Goal: Task Accomplishment & Management: Manage account settings

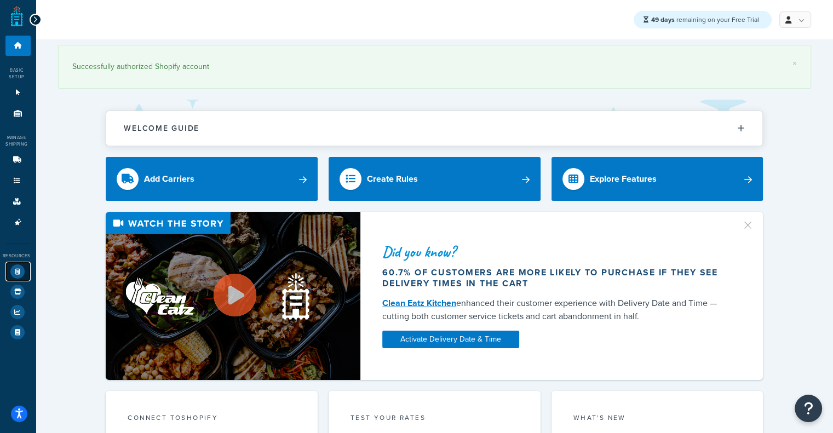
click at [17, 273] on icon at bounding box center [17, 272] width 14 height 14
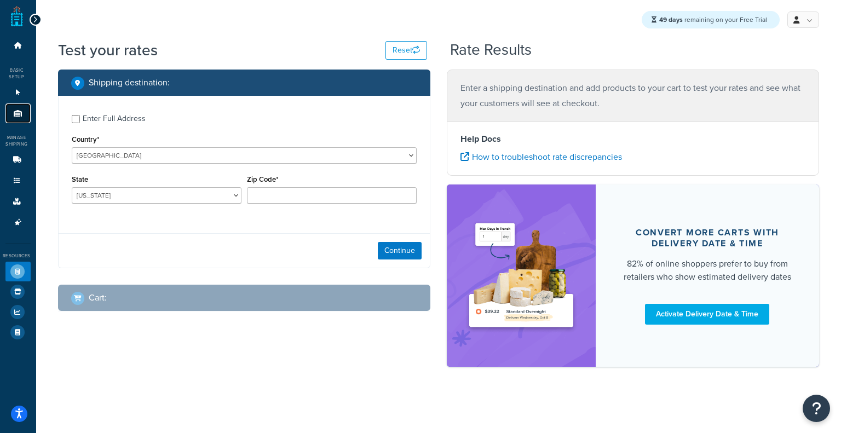
click at [20, 117] on icon at bounding box center [18, 113] width 11 height 7
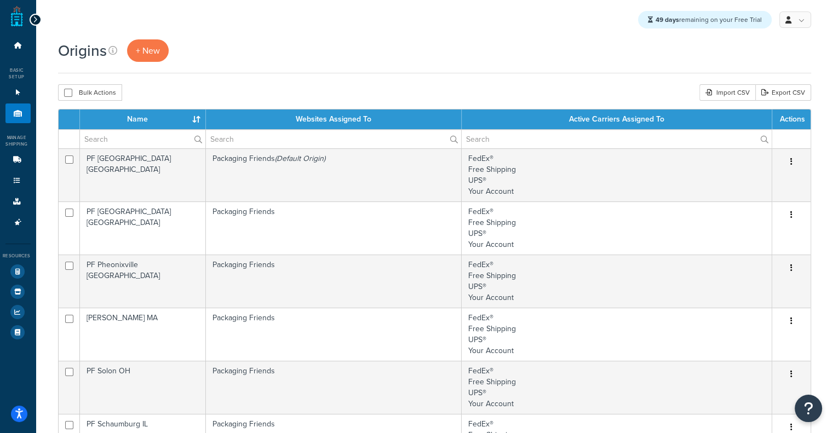
click at [15, 125] on ul "Dashboard Basic Setup Websites 1 Origins 11 Manage Shipping Carriers Carriers A…" at bounding box center [17, 189] width 25 height 307
click at [19, 47] on icon at bounding box center [18, 45] width 11 height 7
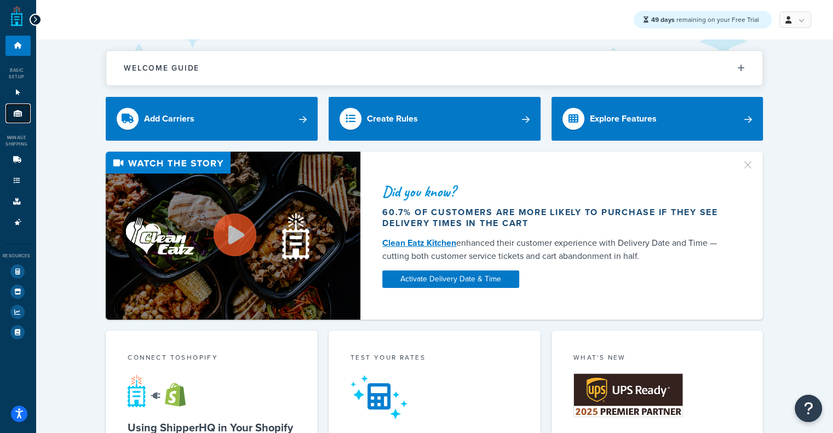
click at [18, 114] on icon at bounding box center [18, 113] width 11 height 7
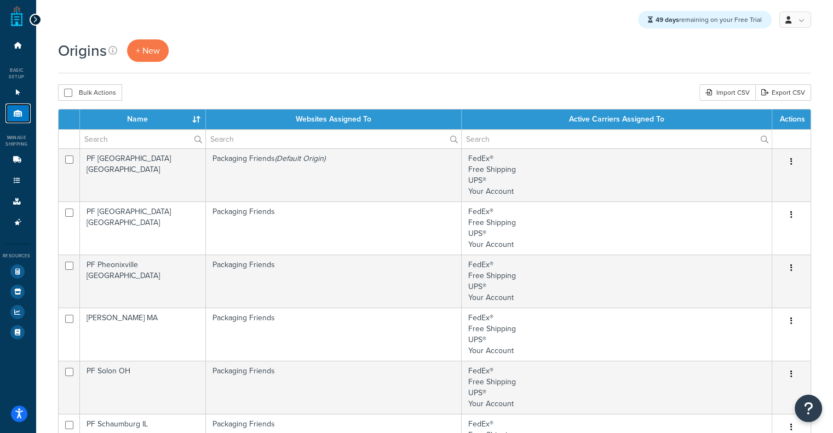
click at [18, 109] on link "Origins 11" at bounding box center [17, 114] width 25 height 20
click at [21, 91] on icon at bounding box center [18, 92] width 11 height 7
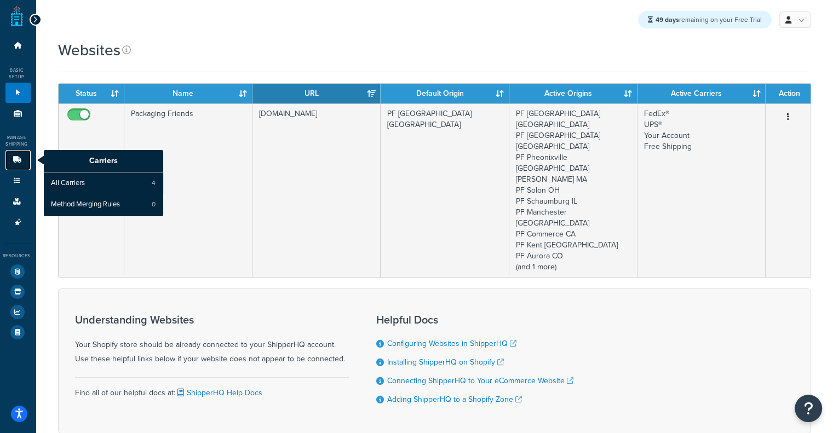
click at [22, 153] on link "Carriers" at bounding box center [17, 160] width 25 height 20
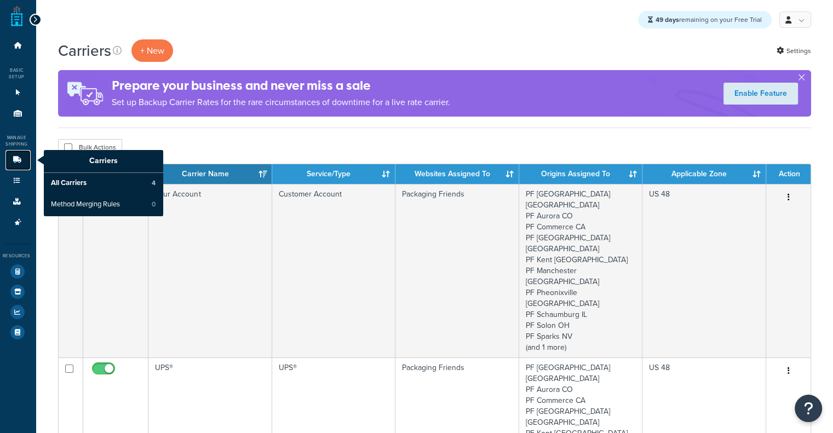
drag, startPoint x: 0, startPoint y: 0, endPoint x: 22, endPoint y: 153, distance: 154.9
click at [22, 153] on link "Carriers" at bounding box center [17, 160] width 25 height 20
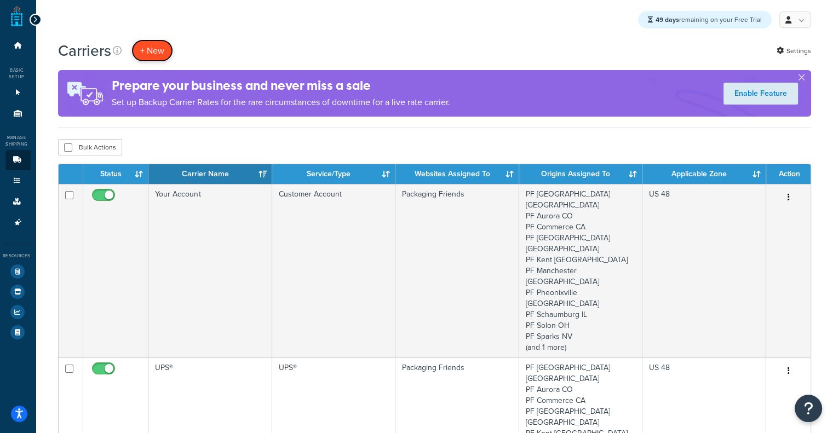
click at [144, 42] on button "+ New" at bounding box center [152, 50] width 42 height 22
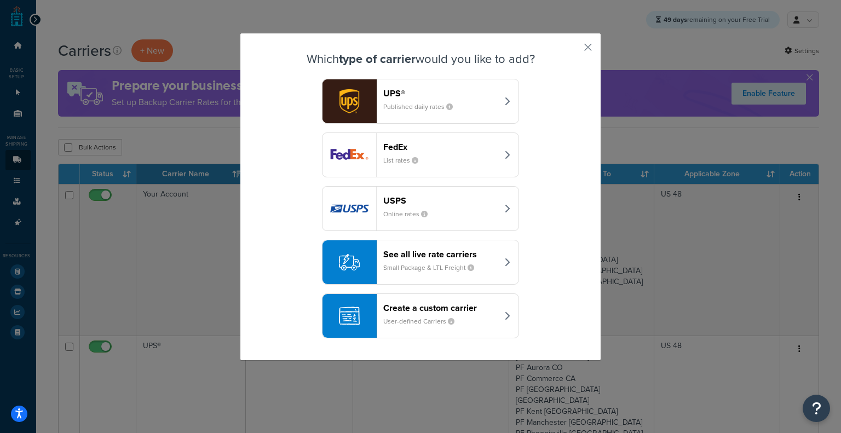
click at [444, 254] on header "See all live rate carriers" at bounding box center [440, 254] width 114 height 10
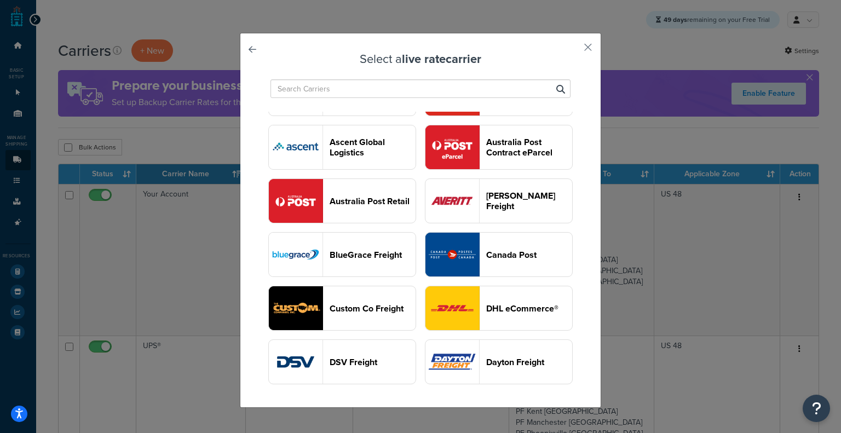
scroll to position [320, 0]
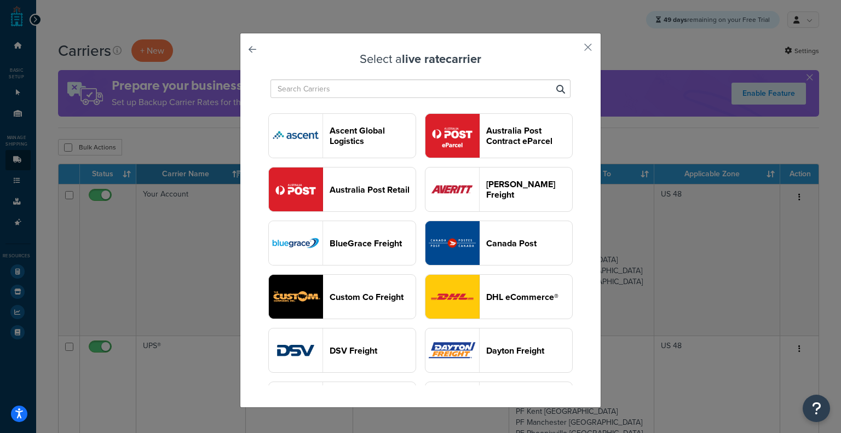
click at [423, 93] on input "text" at bounding box center [421, 88] width 300 height 19
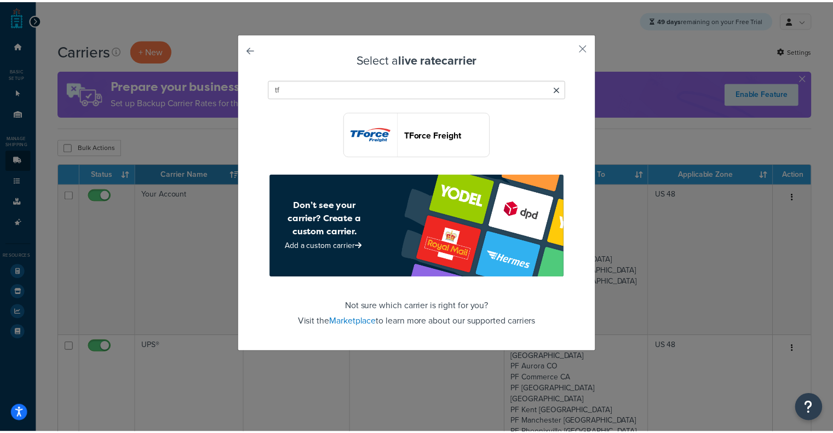
scroll to position [0, 0]
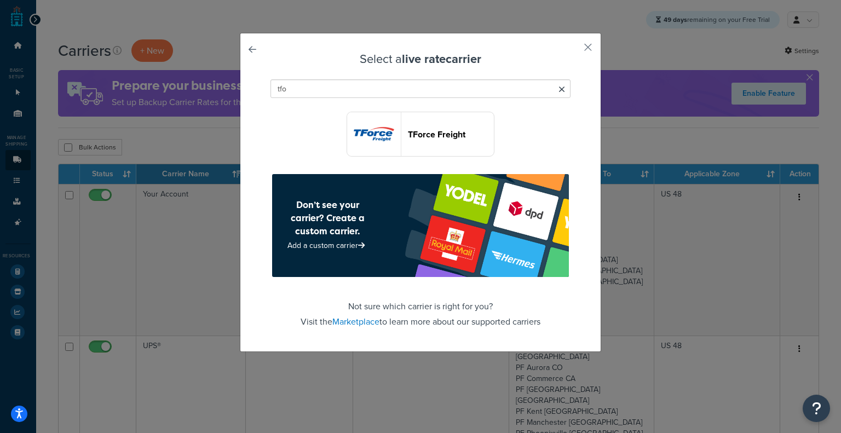
type input "tfo"
click at [419, 131] on header "TForce Freight" at bounding box center [451, 134] width 86 height 10
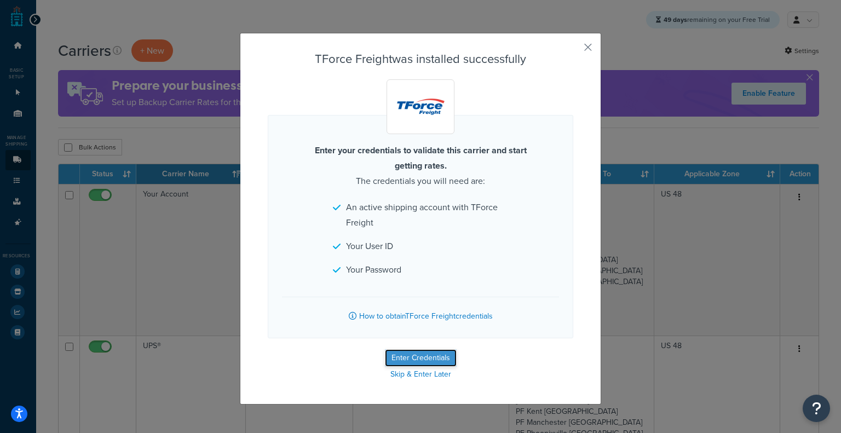
click at [424, 353] on button "Enter Credentials" at bounding box center [421, 358] width 72 height 18
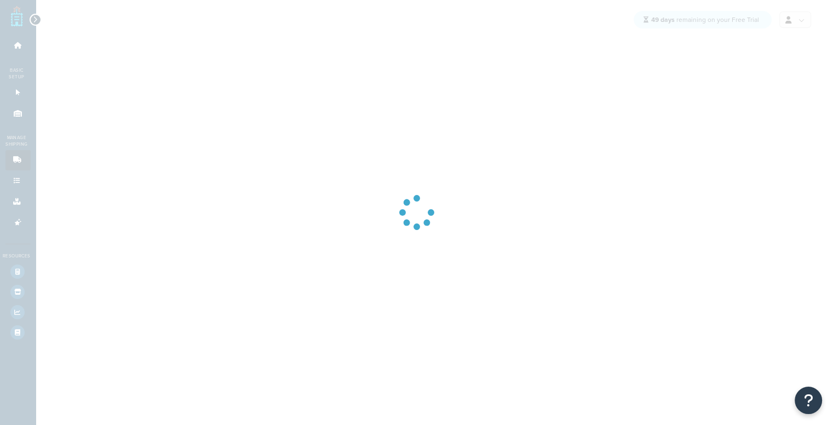
select select "tforceFreight"
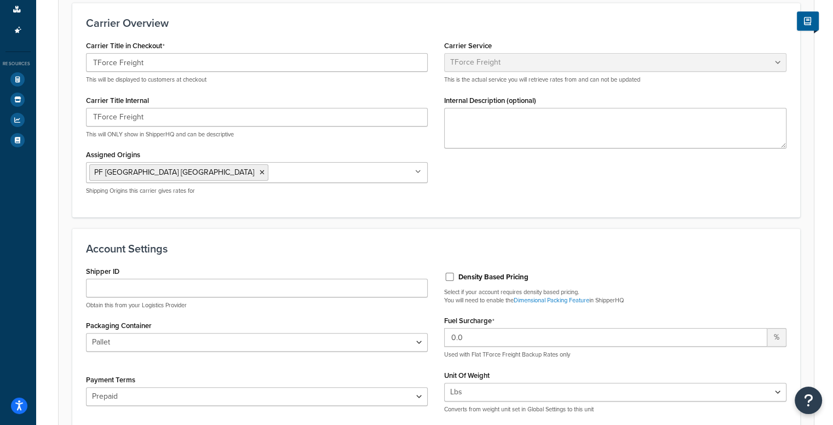
scroll to position [191, 0]
click at [260, 175] on icon at bounding box center [262, 173] width 5 height 7
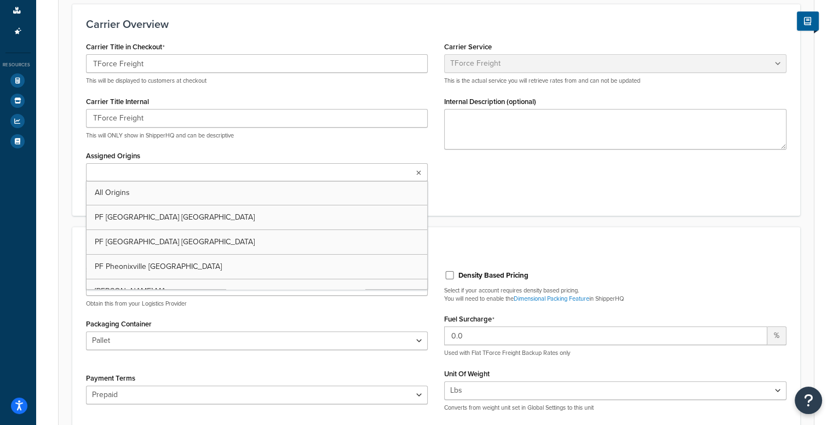
click at [145, 175] on input "Assigned Origins" at bounding box center [137, 173] width 97 height 12
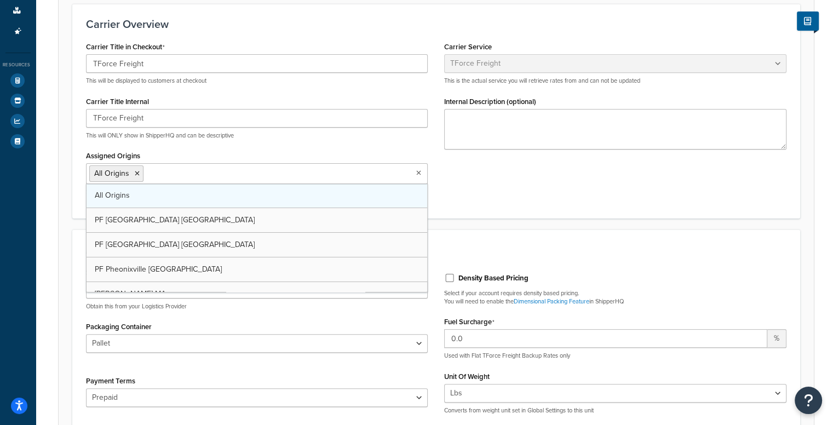
click at [143, 185] on link "All Origins" at bounding box center [257, 195] width 341 height 24
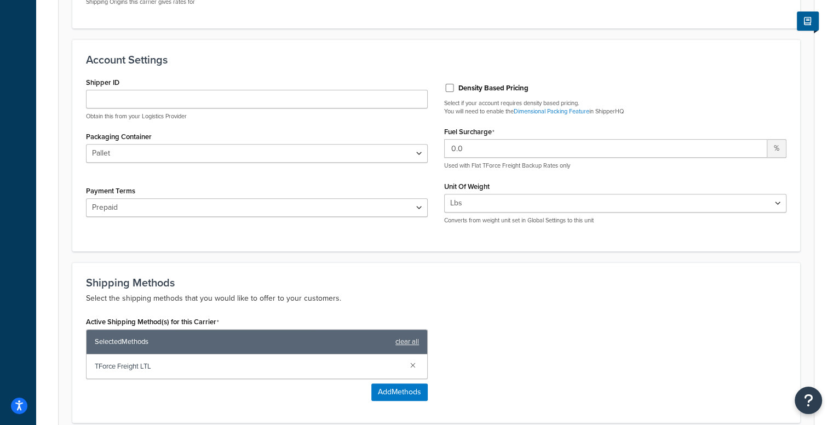
scroll to position [380, 0]
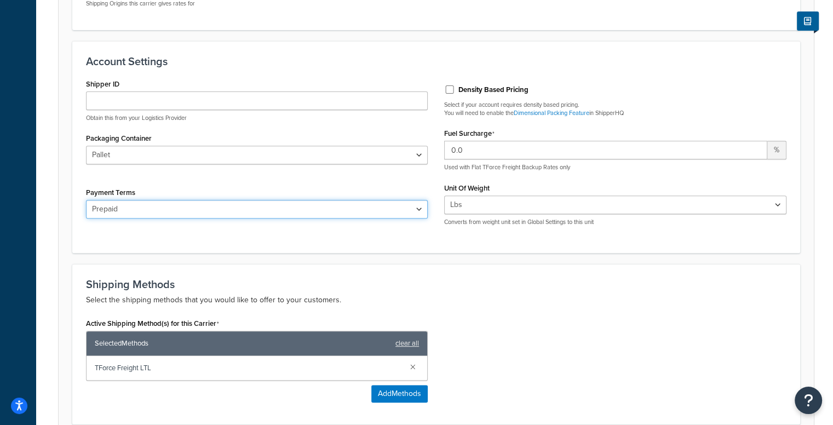
click at [411, 214] on select "Prepaid Bill To Third Party Freight Collect" at bounding box center [257, 209] width 342 height 19
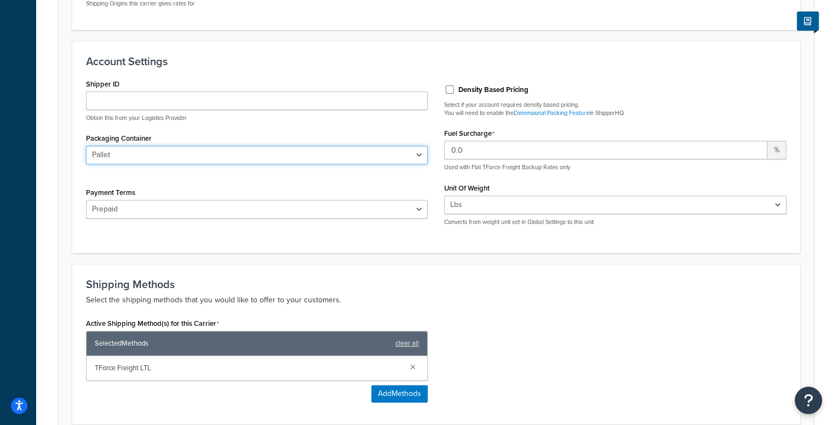
click at [392, 159] on select "Pallet Bag Box Reel Loose" at bounding box center [257, 155] width 342 height 19
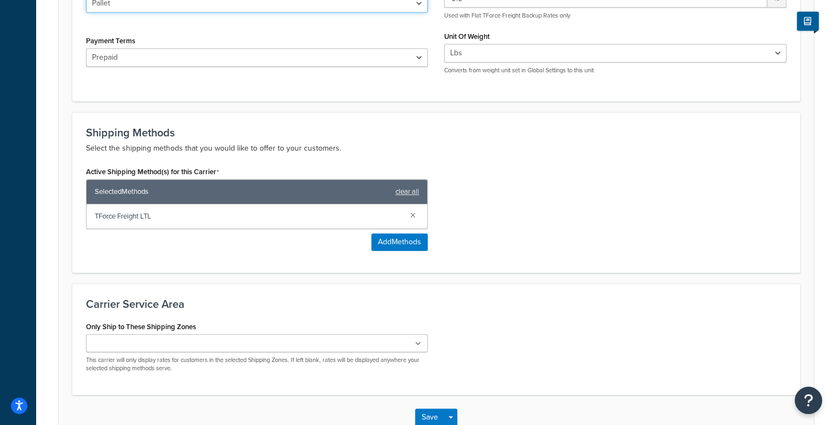
scroll to position [600, 0]
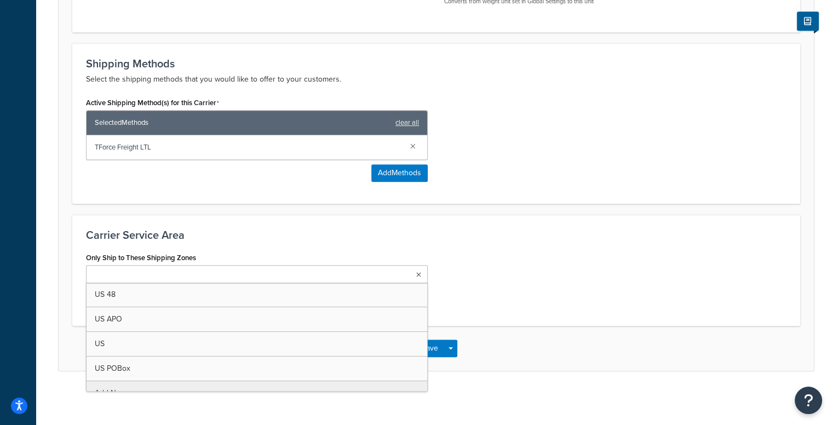
click at [349, 280] on ul at bounding box center [257, 274] width 342 height 18
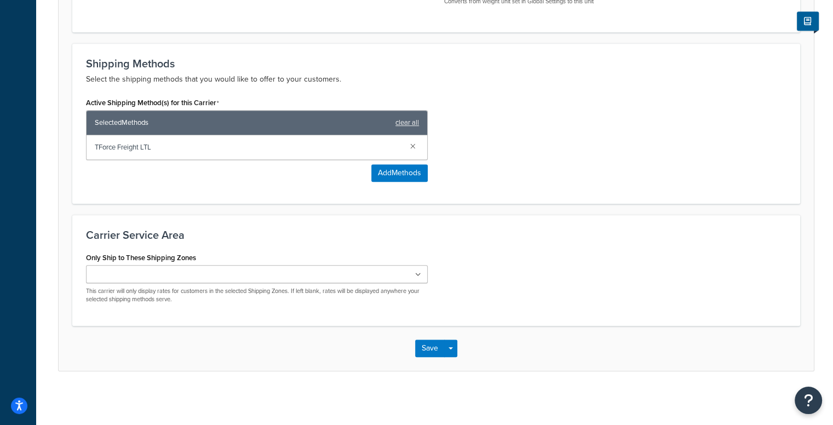
click at [697, 181] on div "Active Shipping Method(s) for this Carrier Selected Methods clear all TForce Fr…" at bounding box center [436, 142] width 717 height 95
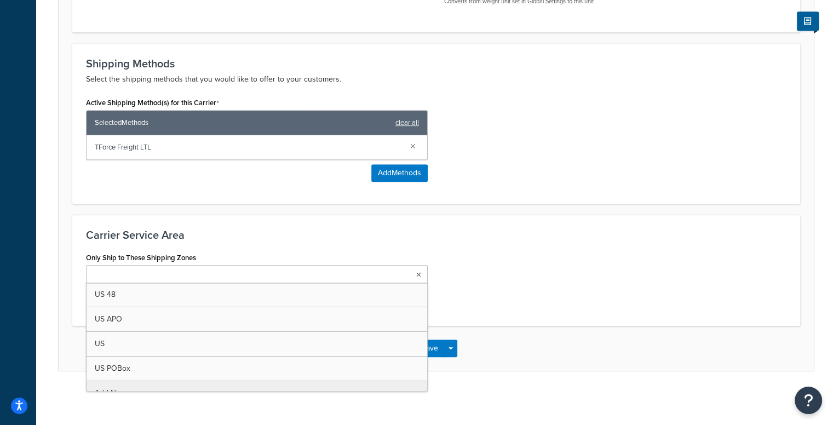
click at [413, 269] on ul at bounding box center [257, 274] width 342 height 18
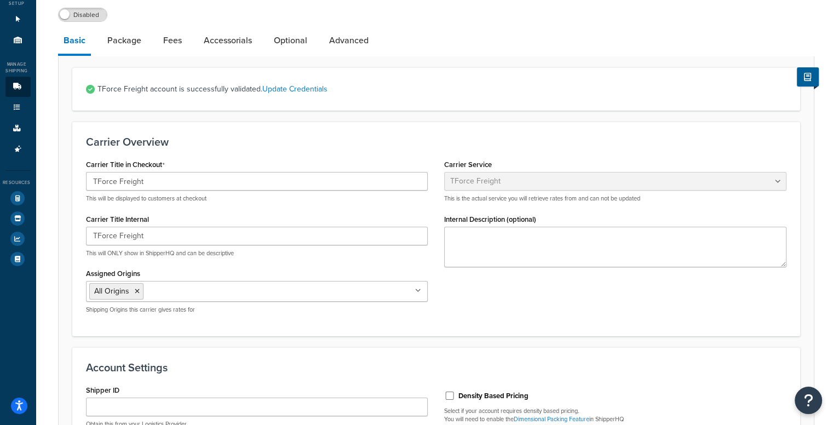
scroll to position [0, 0]
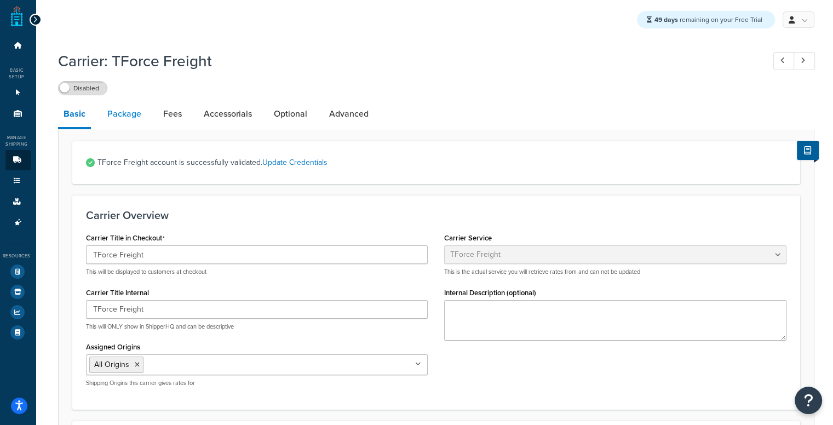
click at [138, 123] on link "Package" at bounding box center [124, 114] width 45 height 26
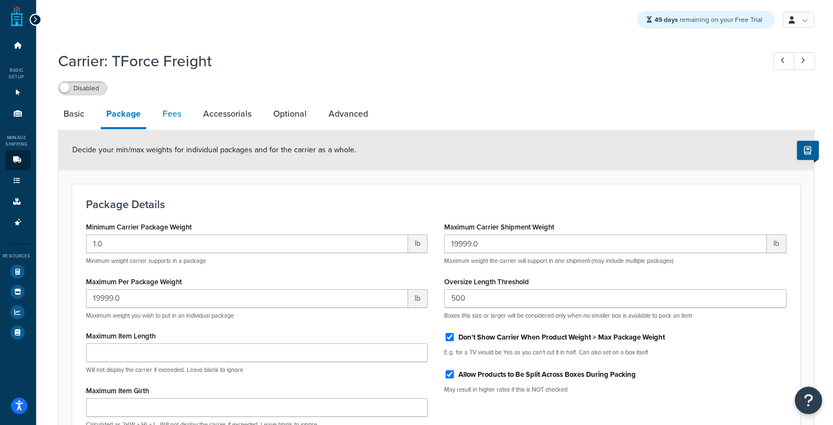
click at [165, 124] on link "Fees" at bounding box center [172, 114] width 30 height 26
select select "AFTER"
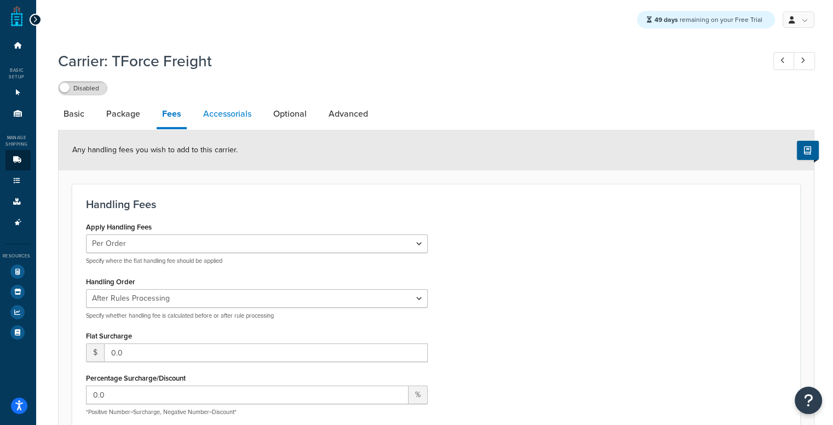
click at [254, 108] on link "Accessorials" at bounding box center [227, 114] width 59 height 26
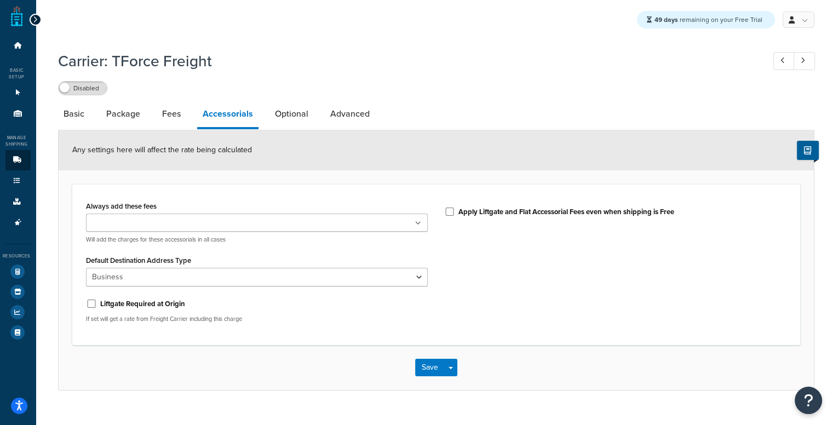
scroll to position [21, 0]
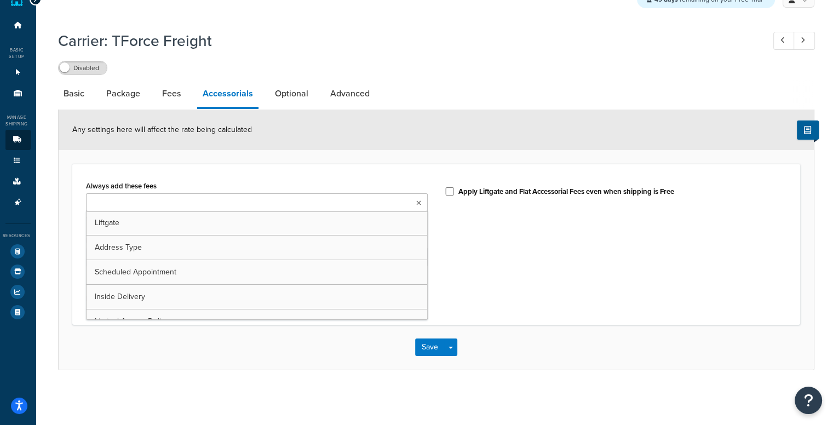
click at [412, 204] on ul at bounding box center [257, 202] width 342 height 18
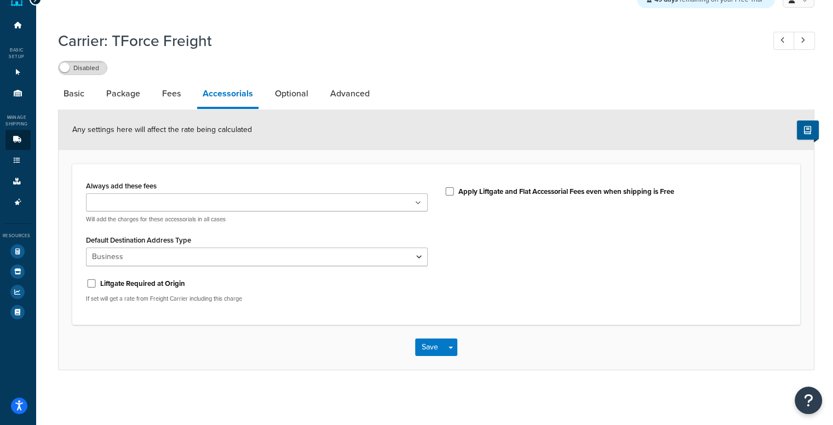
click at [427, 165] on div "Always add these fees Liftgate Address Type Scheduled Appointment Inside Delive…" at bounding box center [436, 244] width 728 height 161
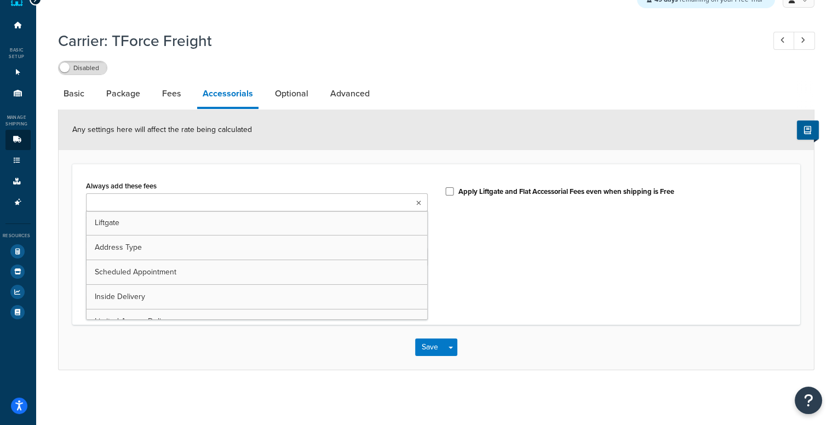
click at [399, 205] on ul at bounding box center [257, 202] width 342 height 18
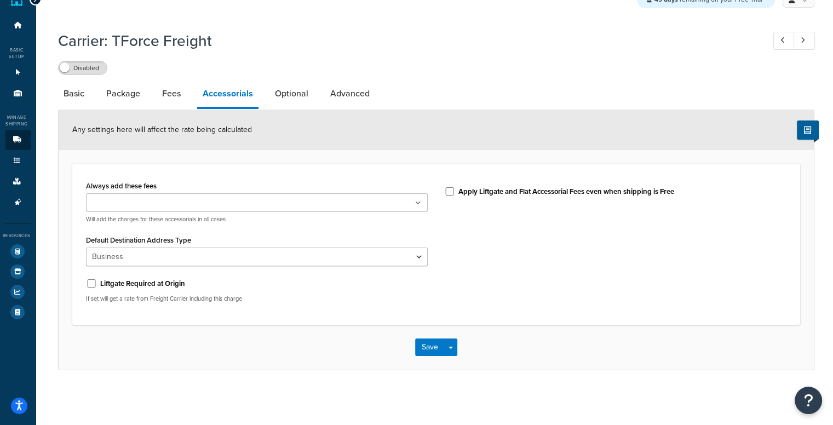
click at [576, 194] on label "Apply Liftgate and Flat Accessorial Fees even when shipping is Free" at bounding box center [566, 192] width 216 height 10
click at [455, 194] on input "Apply Liftgate and Flat Accessorial Fees even when shipping is Free" at bounding box center [449, 191] width 11 height 8
click at [576, 194] on label "Apply Liftgate and Flat Accessorial Fees even when shipping is Free" at bounding box center [566, 192] width 216 height 10
click at [455, 194] on input "Apply Liftgate and Flat Accessorial Fees even when shipping is Free" at bounding box center [449, 191] width 11 height 8
click at [576, 194] on label "Apply Liftgate and Flat Accessorial Fees even when shipping is Free" at bounding box center [566, 192] width 216 height 10
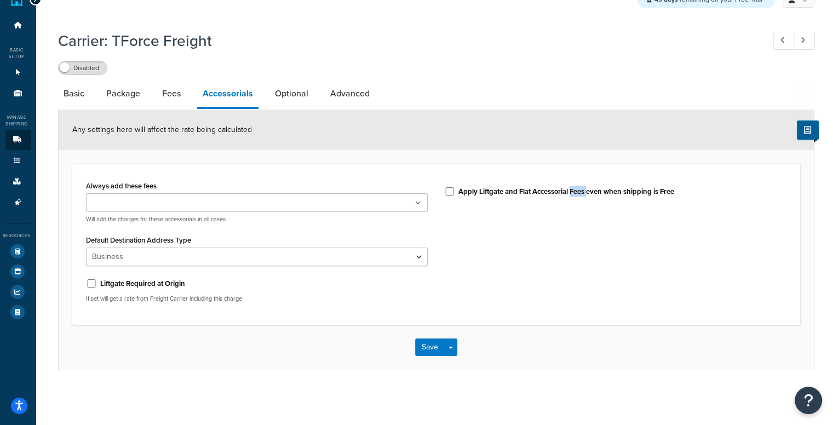
click at [455, 194] on input "Apply Liftgate and Flat Accessorial Fees even when shipping is Free" at bounding box center [449, 191] width 11 height 8
click at [545, 190] on label "Apply Liftgate and Flat Accessorial Fees even when shipping is Free" at bounding box center [566, 192] width 216 height 10
click at [455, 190] on input "Apply Liftgate and Flat Accessorial Fees even when shipping is Free" at bounding box center [449, 191] width 11 height 8
checkbox input "false"
click at [283, 93] on link "Optional" at bounding box center [291, 94] width 44 height 26
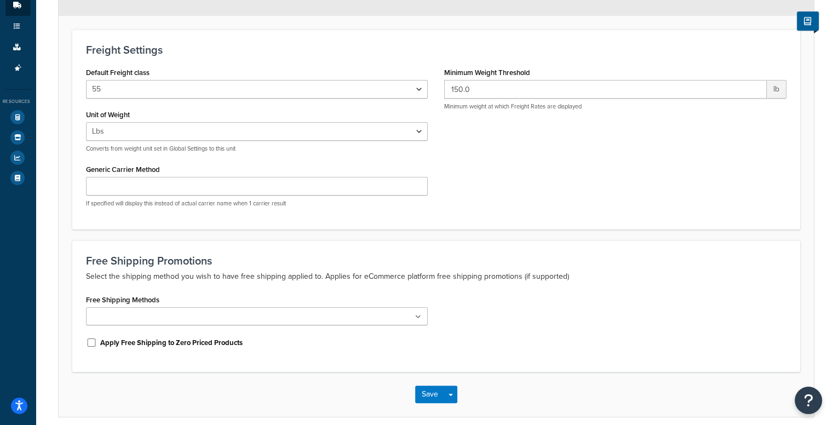
scroll to position [42, 0]
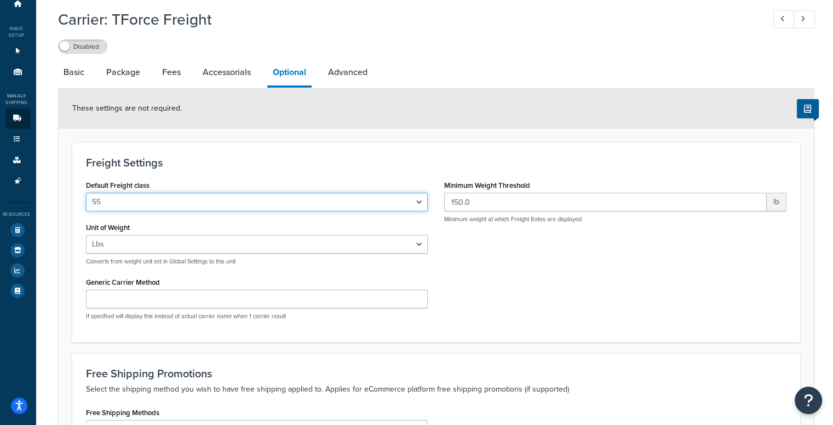
click at [381, 202] on select "50 55 60 65 70 77.5 85 92.5 100 110 125 150 175 200 250 300 400 500" at bounding box center [257, 202] width 342 height 19
select select "150"
click at [86, 193] on select "50 55 60 65 70 77.5 85 92.5 100 110 125 150 175 200 250 300 400 500" at bounding box center [257, 202] width 342 height 19
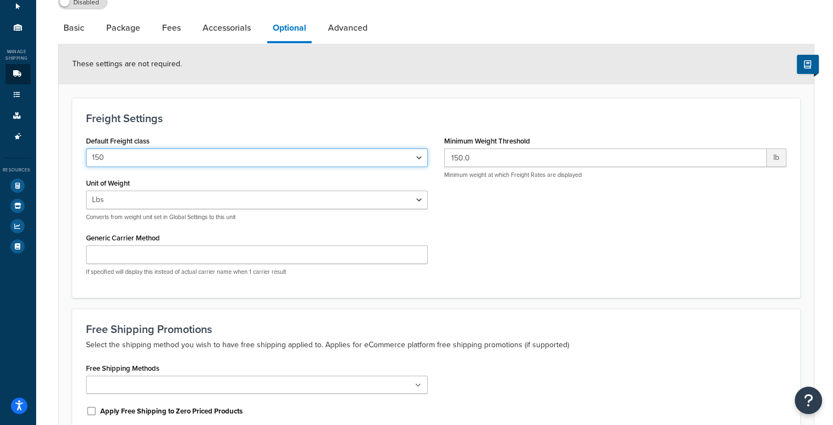
scroll to position [0, 0]
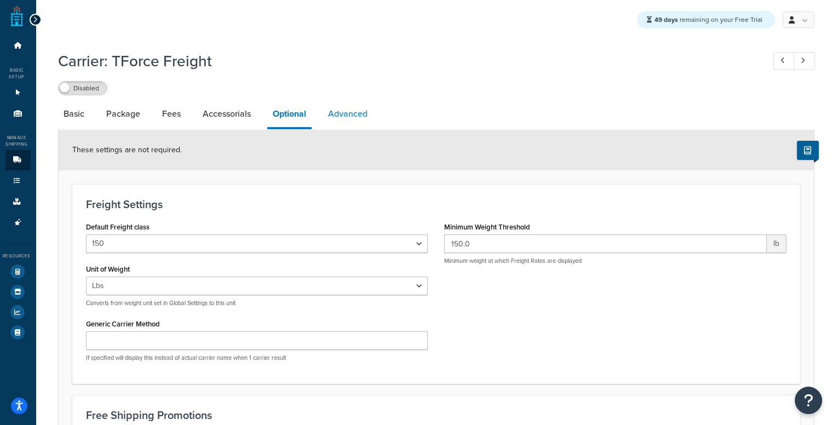
click at [355, 115] on link "Advanced" at bounding box center [348, 114] width 50 height 26
select select "false"
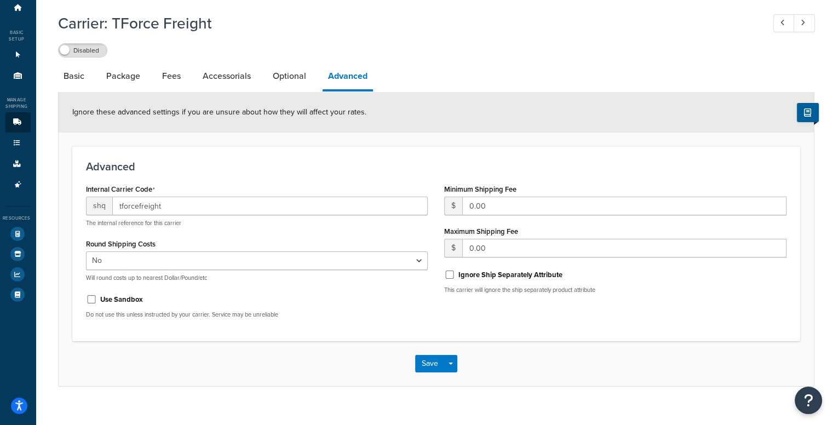
scroll to position [55, 0]
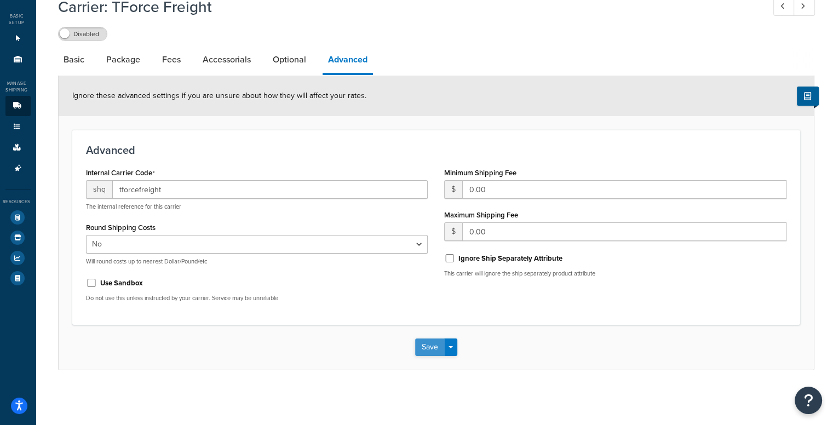
click at [429, 348] on button "Save" at bounding box center [430, 347] width 30 height 18
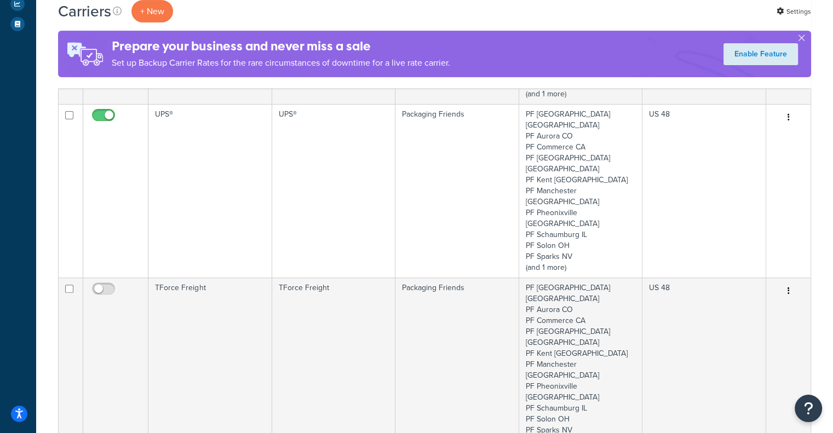
scroll to position [210, 0]
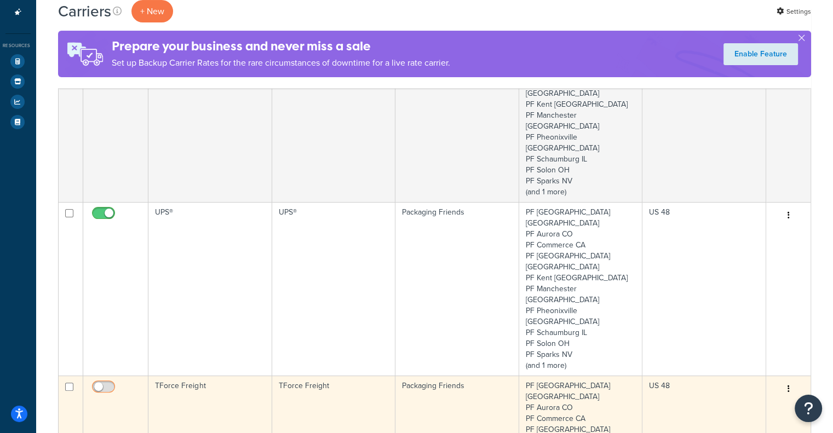
click at [115, 383] on input "checkbox" at bounding box center [105, 390] width 30 height 14
checkbox input "true"
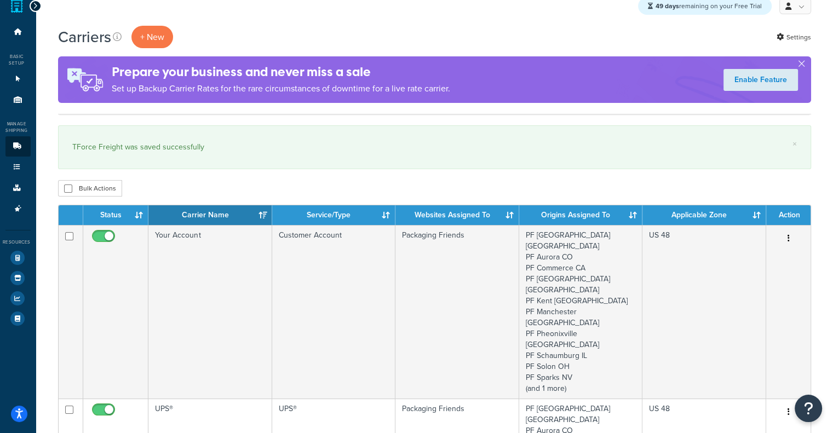
scroll to position [0, 0]
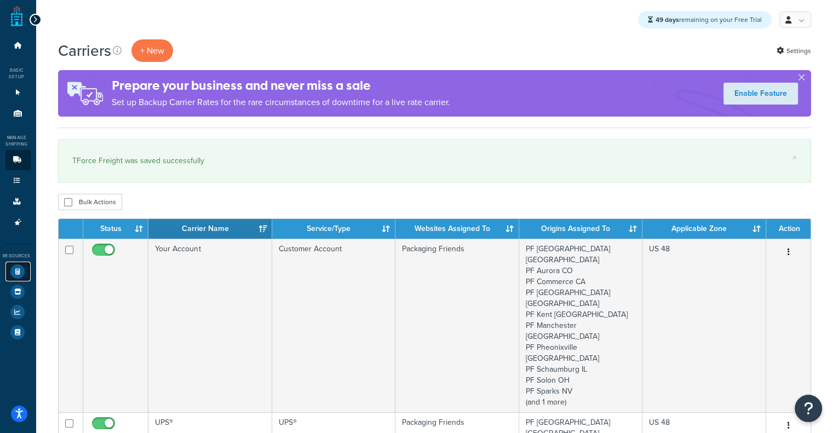
click at [22, 263] on link "Test Your Rates" at bounding box center [17, 272] width 25 height 20
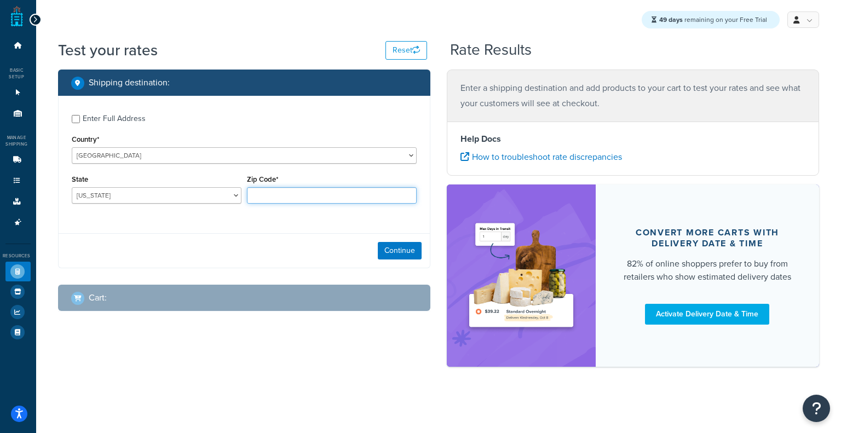
click at [300, 204] on input "Zip Code*" at bounding box center [332, 195] width 170 height 16
type input "60193"
select select "IL"
click at [416, 258] on button "Continue" at bounding box center [400, 251] width 44 height 18
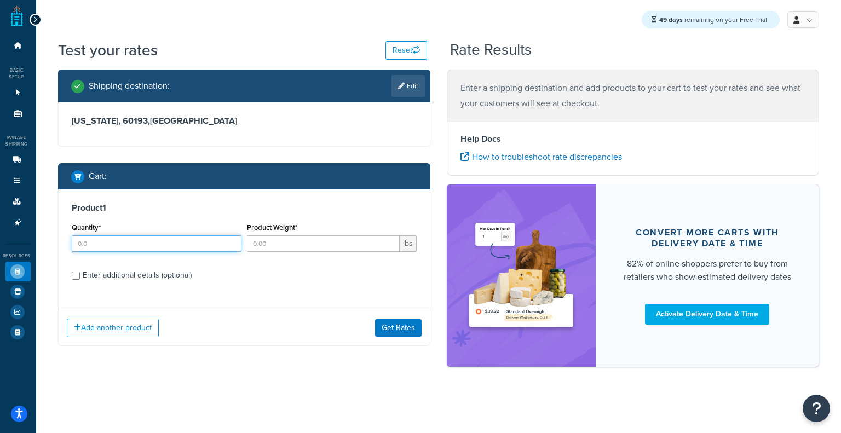
click at [168, 251] on input "Quantity*" at bounding box center [157, 243] width 170 height 16
type input "12"
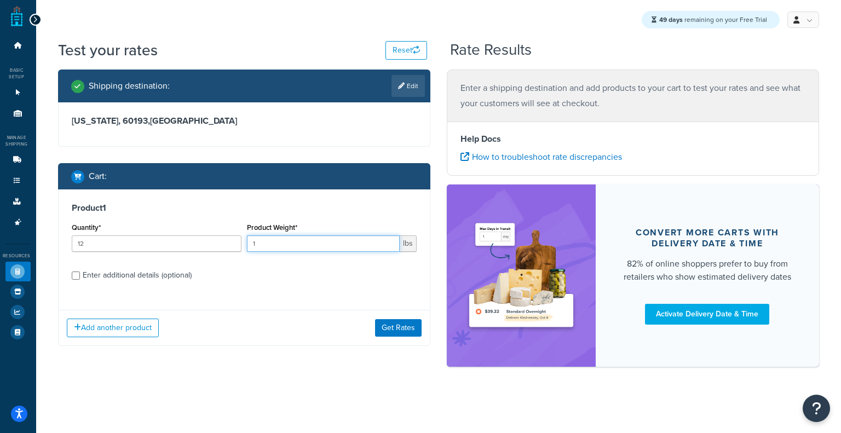
click at [264, 245] on input "1" at bounding box center [323, 243] width 153 height 16
type input "100"
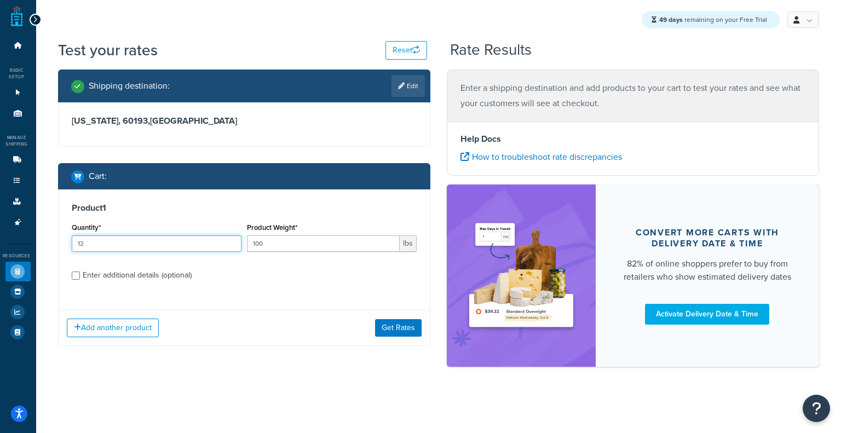
click at [160, 248] on input "12" at bounding box center [157, 243] width 170 height 16
type input "1"
type input "5"
click at [412, 332] on button "Get Rates" at bounding box center [398, 328] width 47 height 18
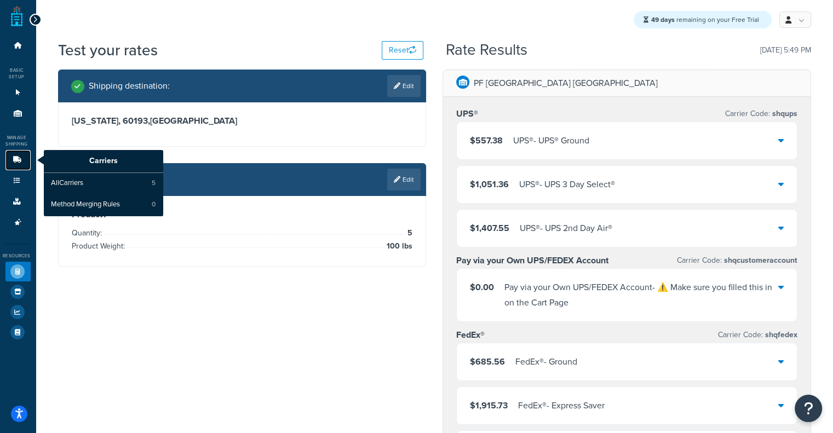
click at [12, 160] on icon at bounding box center [17, 160] width 11 height 7
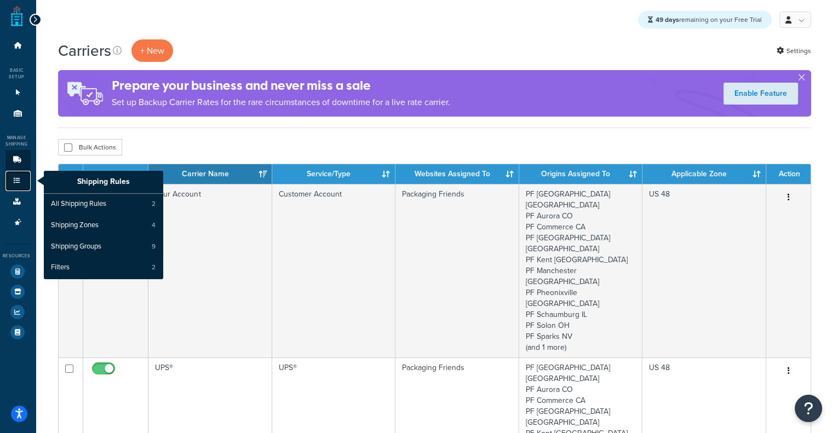
click at [20, 179] on icon at bounding box center [17, 180] width 11 height 7
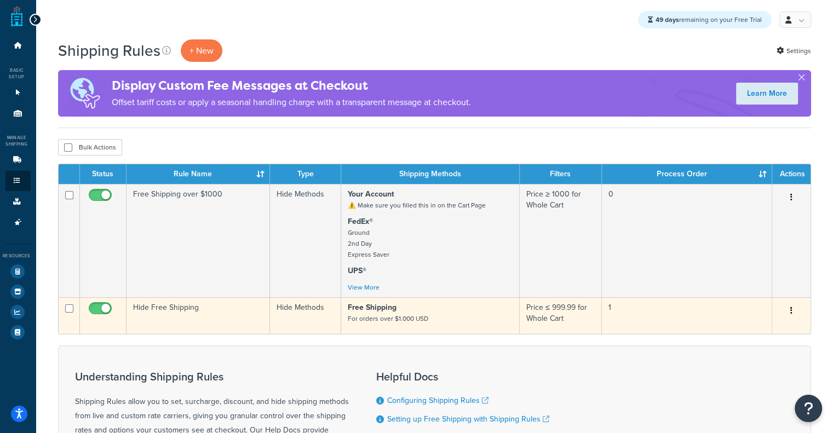
click at [214, 311] on td "Hide Free Shipping" at bounding box center [199, 315] width 144 height 37
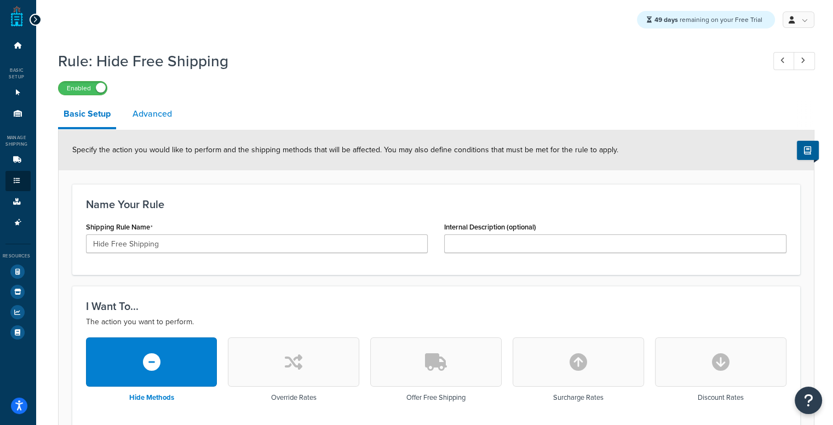
click at [163, 110] on link "Advanced" at bounding box center [152, 114] width 50 height 26
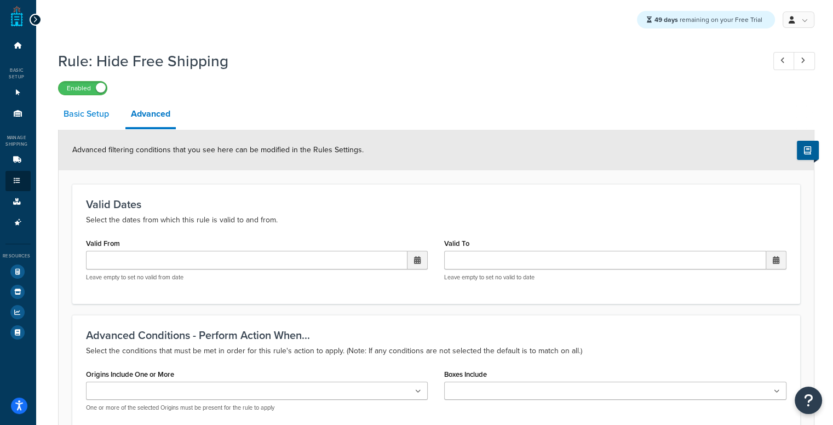
click at [88, 120] on link "Basic Setup" at bounding box center [86, 114] width 56 height 26
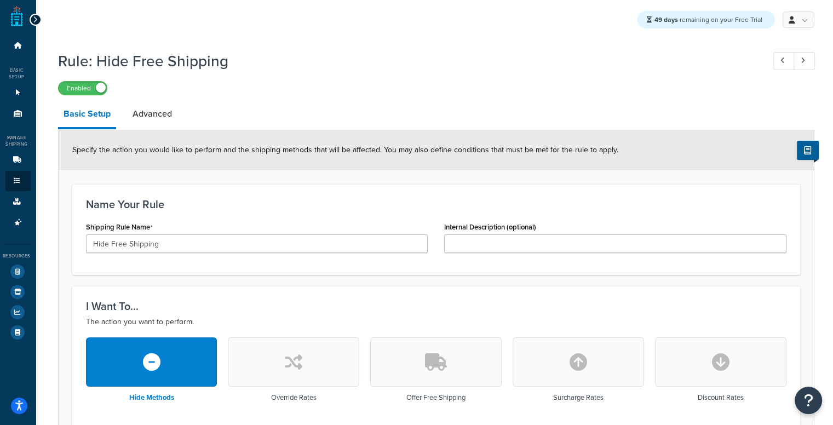
click at [164, 112] on link "Advanced" at bounding box center [152, 114] width 50 height 26
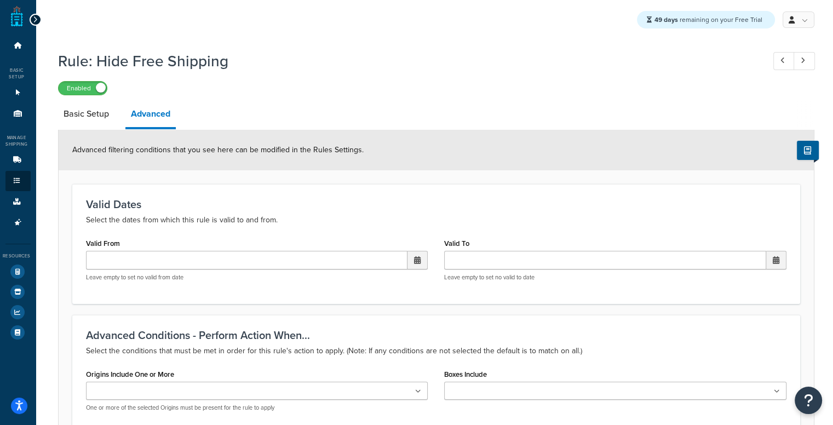
click at [91, 100] on div "Rule: Hide Free Shipping Enabled Basic Setup Advanced Advanced filtering condit…" at bounding box center [436, 346] width 756 height 602
click at [88, 115] on link "Basic Setup" at bounding box center [86, 114] width 56 height 26
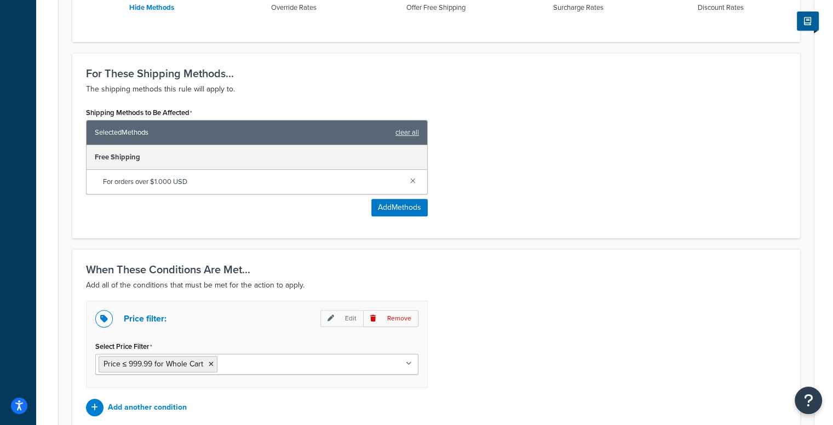
scroll to position [494, 0]
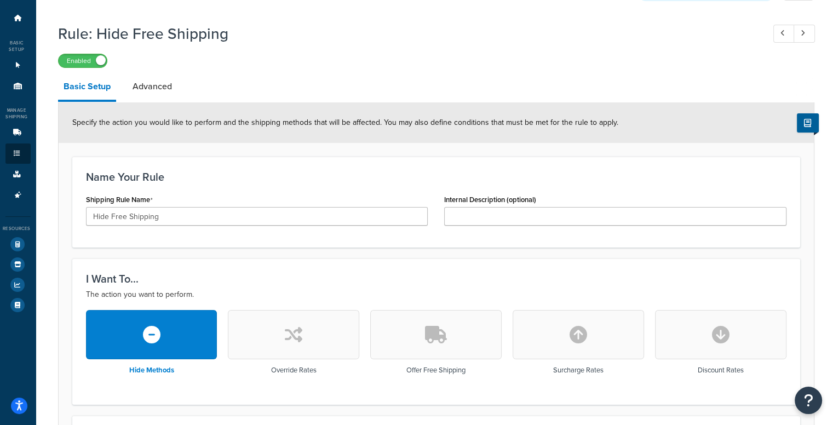
scroll to position [29, 0]
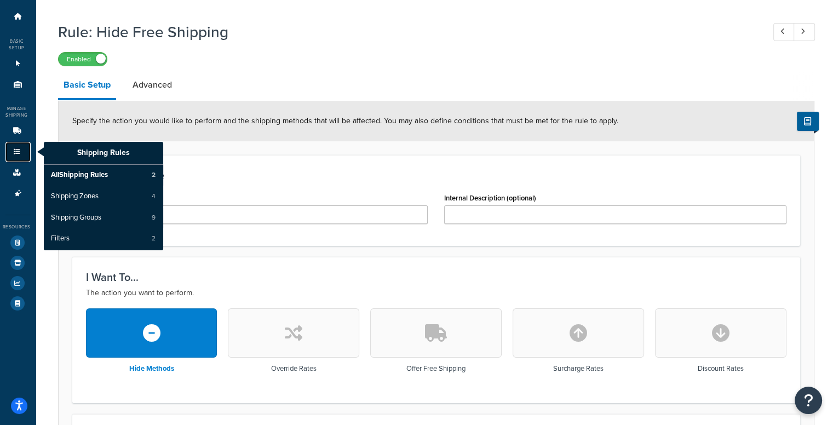
click at [18, 149] on icon at bounding box center [17, 151] width 11 height 7
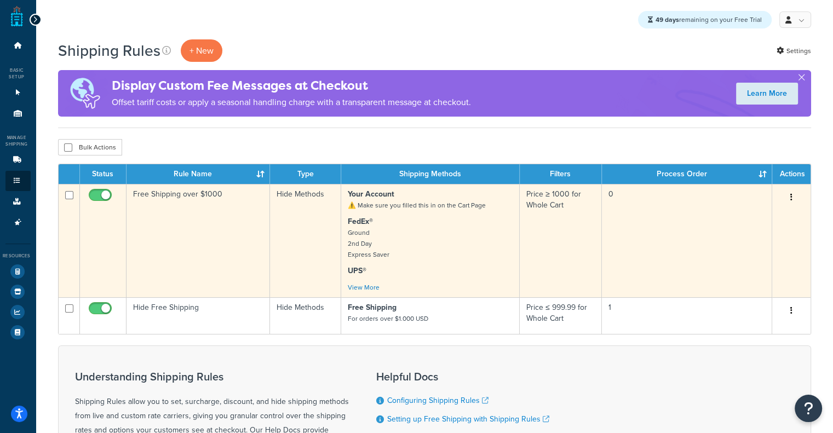
click at [204, 269] on td "Free Shipping over $1000" at bounding box center [199, 240] width 144 height 113
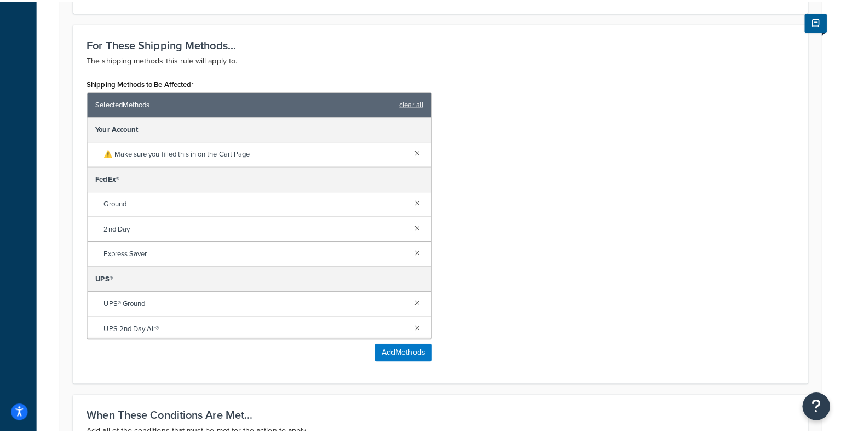
scroll to position [426, 0]
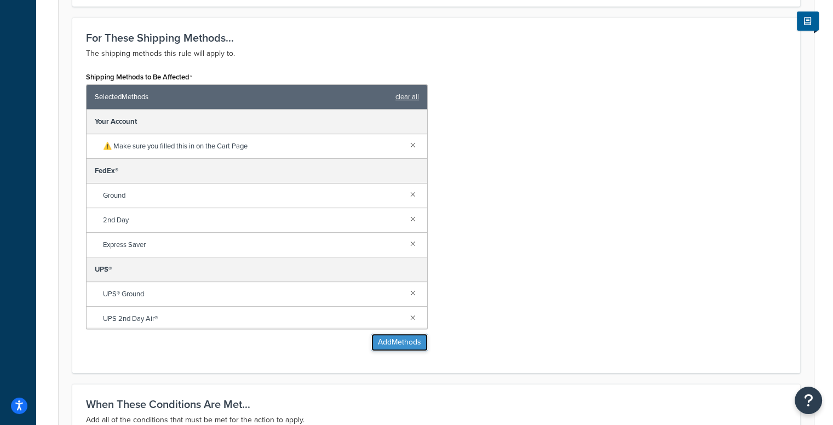
click at [412, 349] on button "Add Methods" at bounding box center [399, 343] width 56 height 18
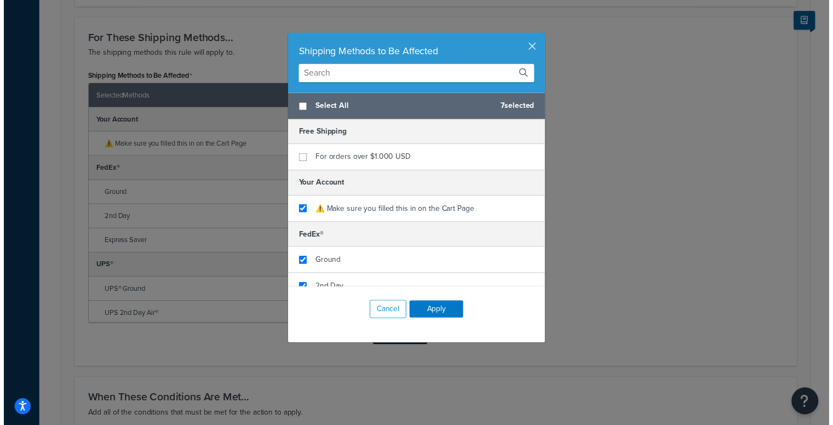
scroll to position [196, 0]
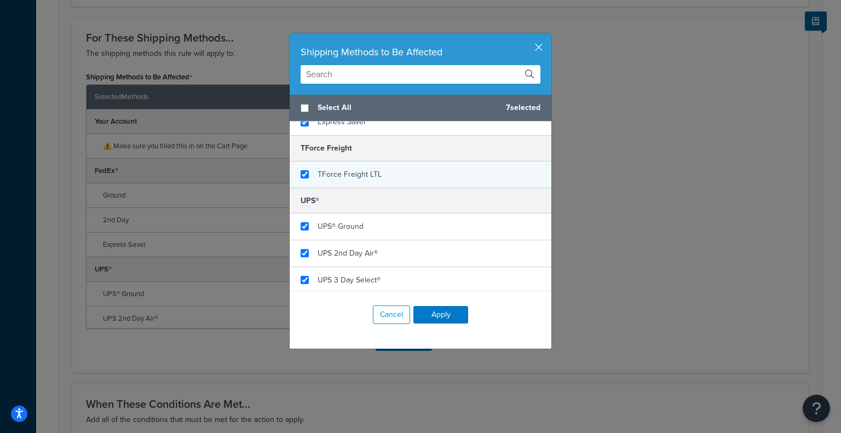
checkbox input "true"
click at [325, 164] on div "TForce Freight LTL" at bounding box center [421, 175] width 262 height 26
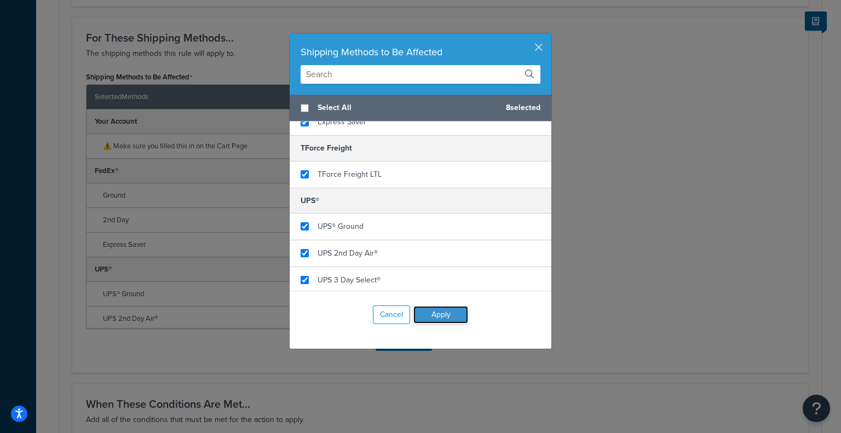
click at [432, 306] on button "Apply" at bounding box center [440, 315] width 55 height 18
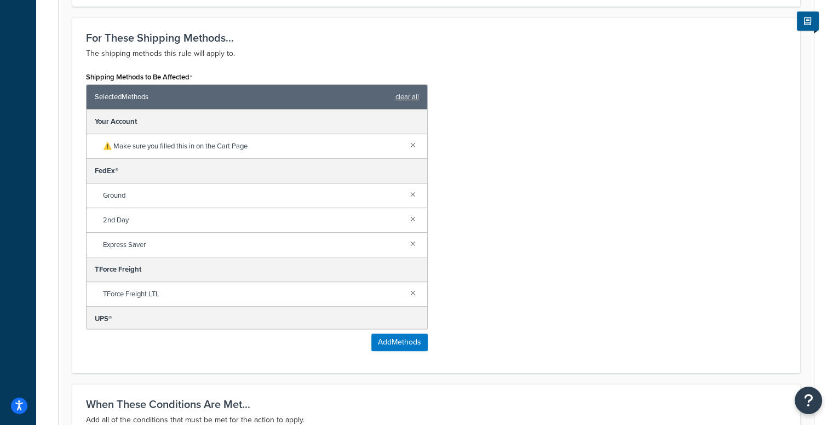
scroll to position [54, 0]
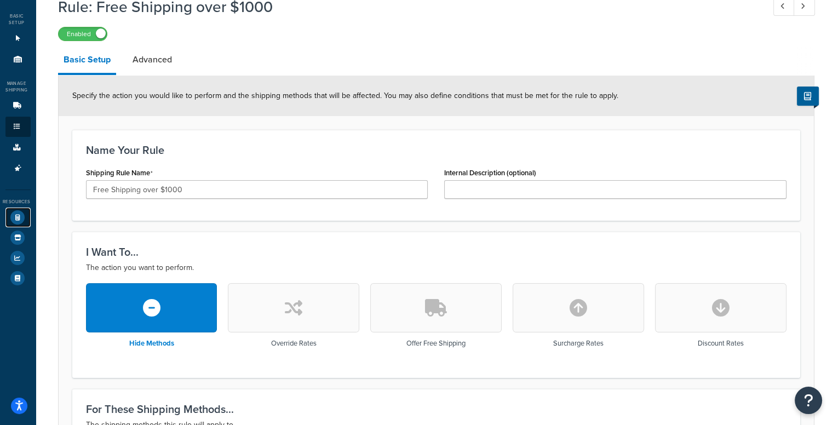
click at [20, 219] on icon at bounding box center [17, 217] width 14 height 14
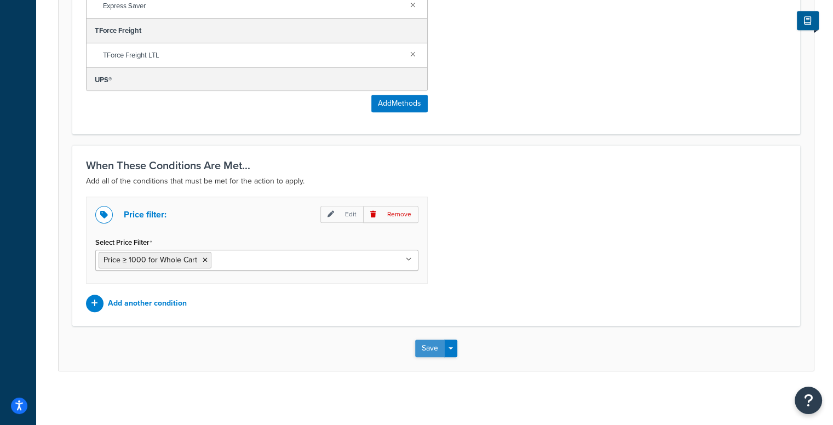
click at [418, 343] on button "Save" at bounding box center [430, 349] width 30 height 18
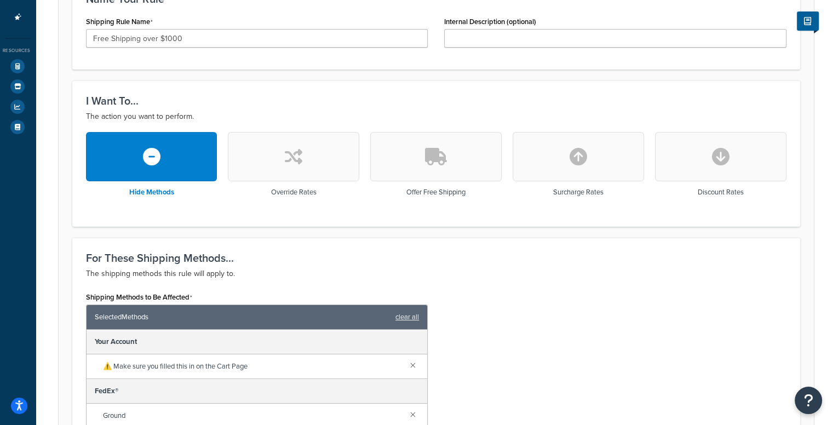
scroll to position [208, 0]
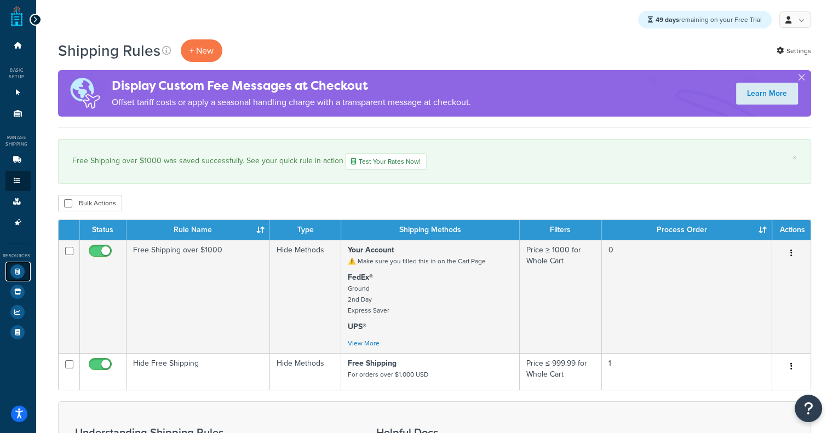
click at [13, 267] on icon at bounding box center [17, 272] width 14 height 14
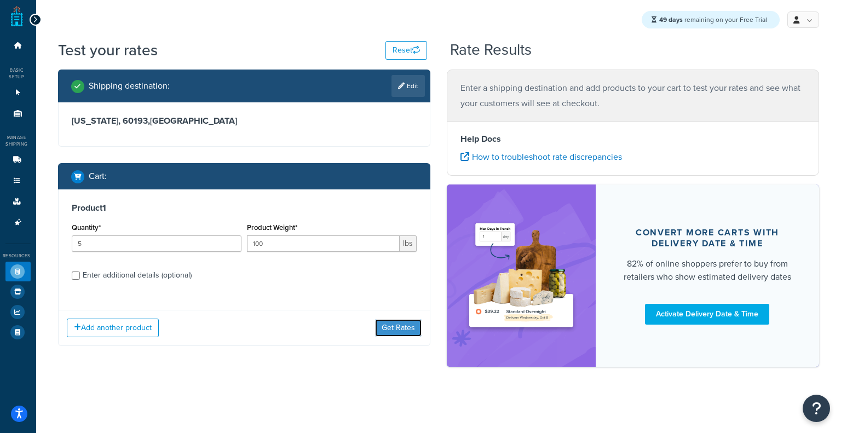
click at [389, 319] on button "Get Rates" at bounding box center [398, 328] width 47 height 18
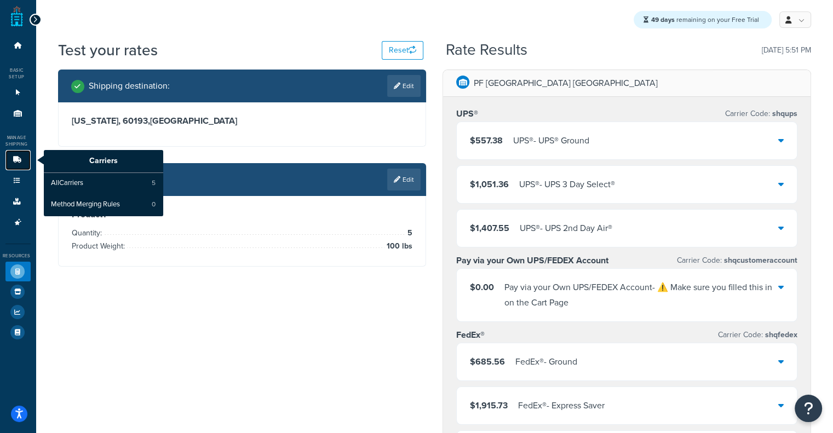
click at [25, 155] on link "Carriers" at bounding box center [17, 160] width 25 height 20
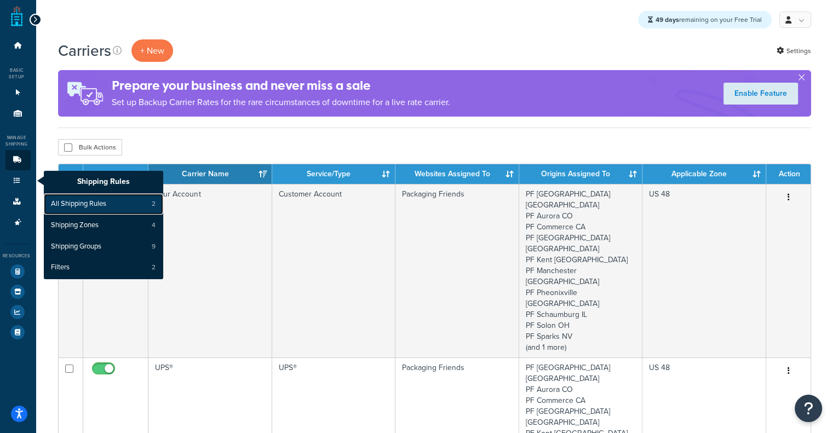
click at [81, 204] on span "All Shipping Rules" at bounding box center [78, 204] width 55 height 10
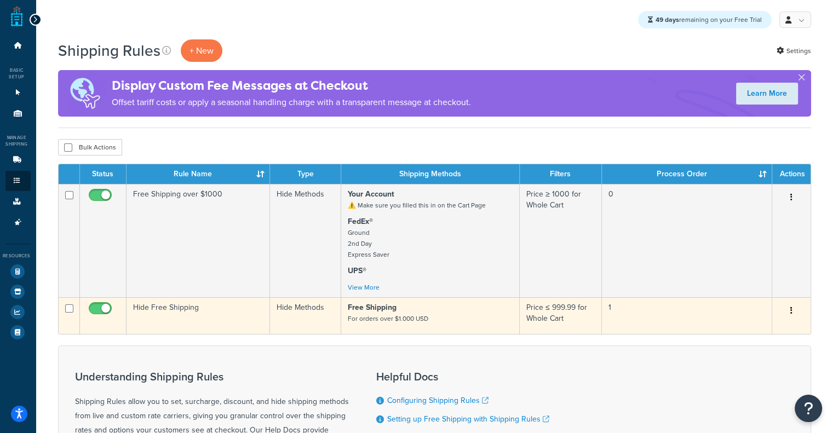
click at [169, 315] on td "Hide Free Shipping" at bounding box center [199, 315] width 144 height 37
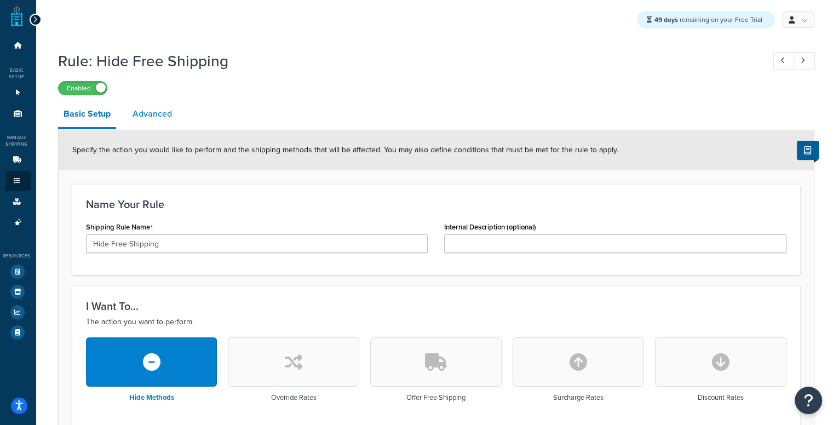
click at [141, 111] on link "Advanced" at bounding box center [152, 114] width 50 height 26
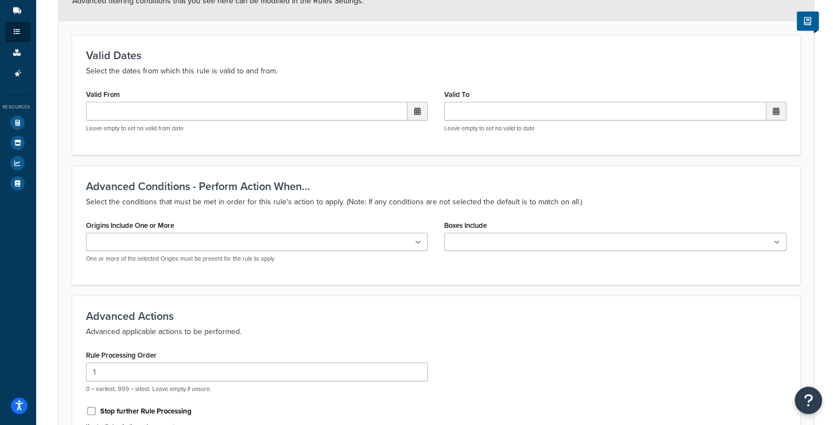
scroll to position [277, 0]
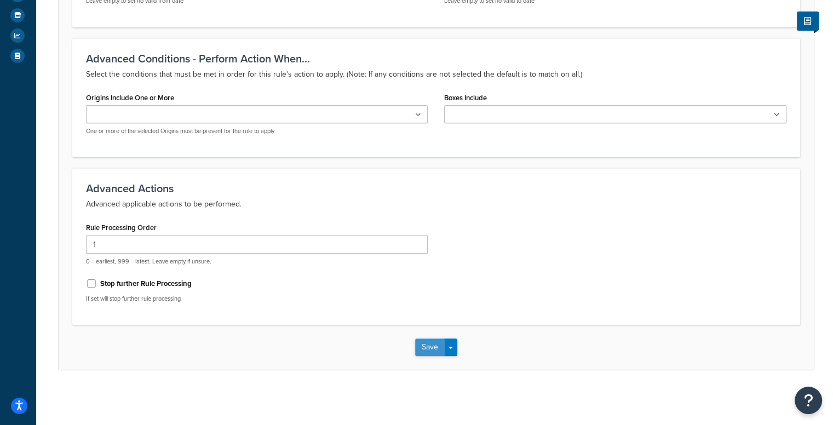
click at [433, 346] on button "Save" at bounding box center [430, 347] width 30 height 18
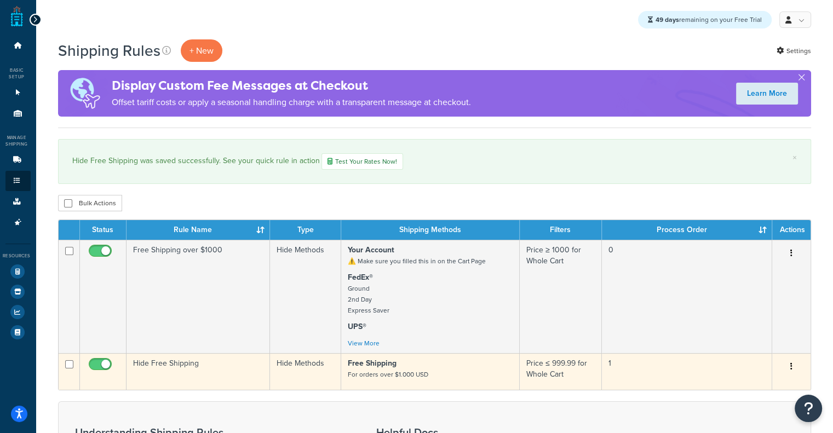
click at [161, 367] on td "Hide Free Shipping" at bounding box center [199, 371] width 144 height 37
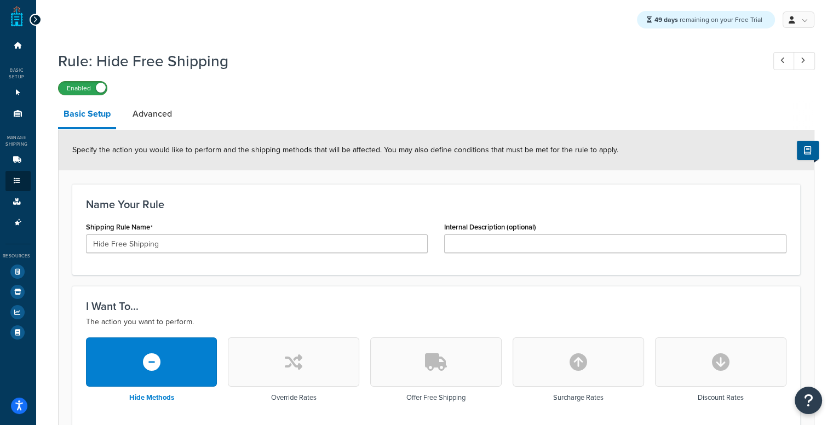
click at [79, 91] on label "Enabled" at bounding box center [83, 88] width 48 height 13
click at [26, 264] on link "Test Your Rates" at bounding box center [17, 272] width 25 height 20
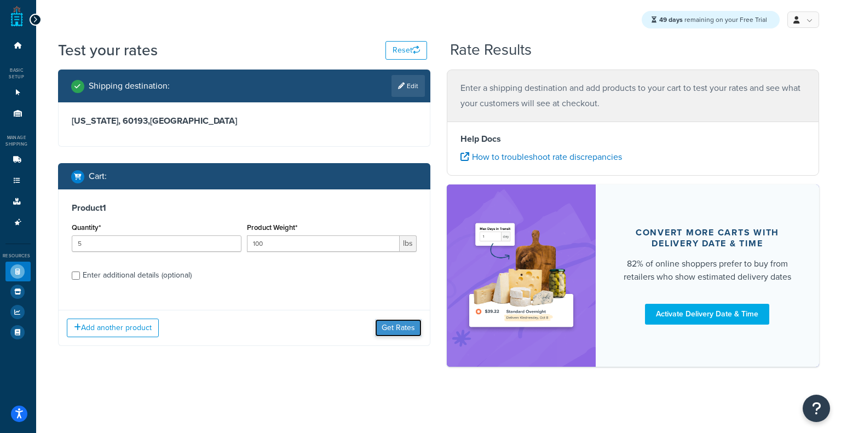
click at [401, 334] on button "Get Rates" at bounding box center [398, 328] width 47 height 18
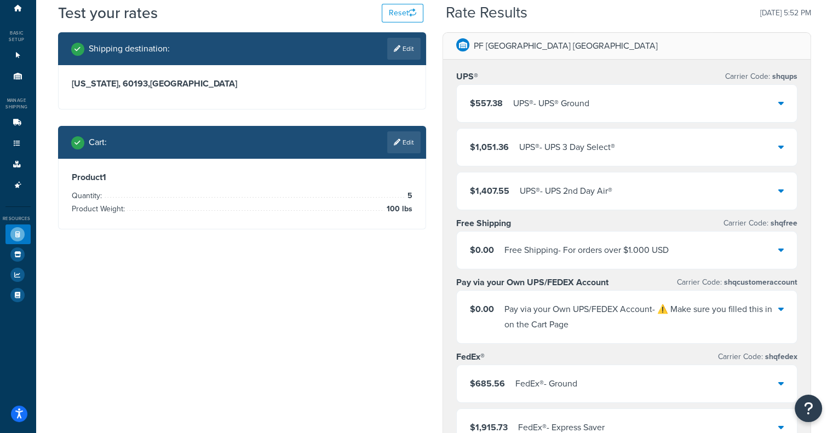
scroll to position [39, 0]
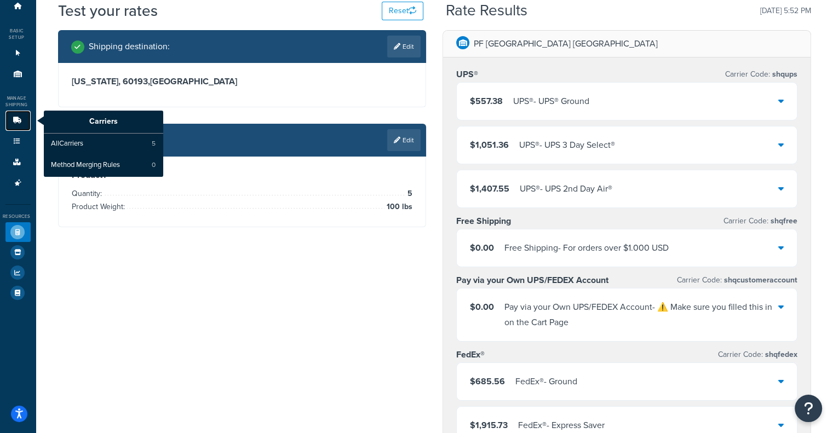
click at [20, 124] on icon at bounding box center [17, 120] width 11 height 7
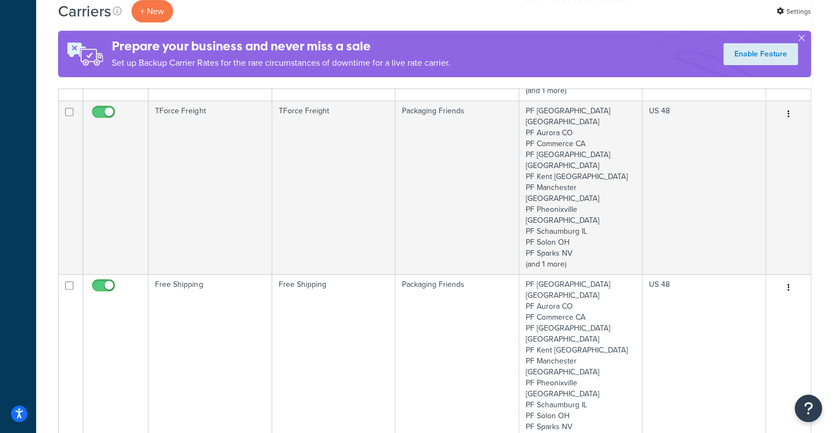
drag, startPoint x: 833, startPoint y: 68, endPoint x: 841, endPoint y: 226, distance: 157.9
click at [832, 226] on html "Press Alt+1 for screen-reader mode, Alt+0 to cancel Accessibility Screen-Reader…" at bounding box center [416, 235] width 833 height 1331
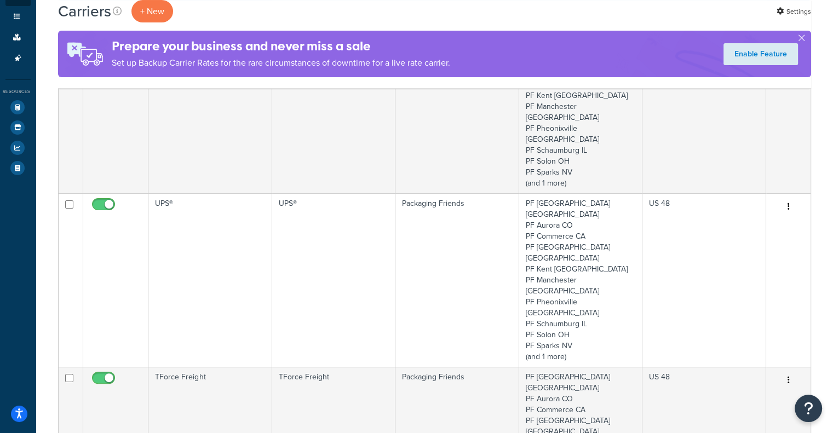
scroll to position [168, 0]
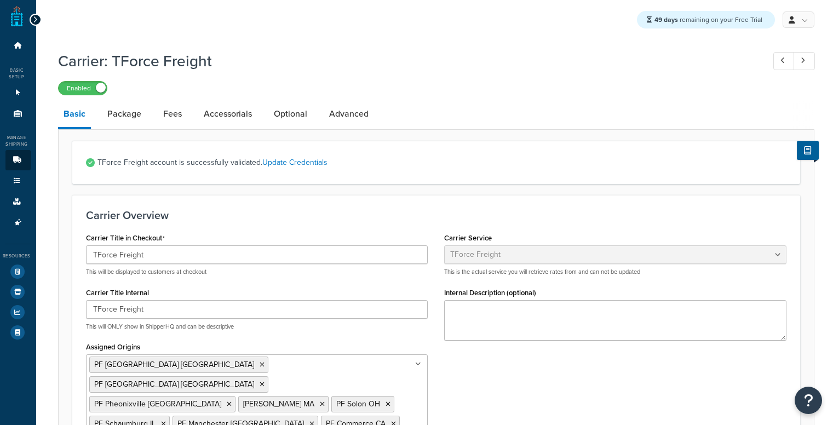
select select "tforceFreight"
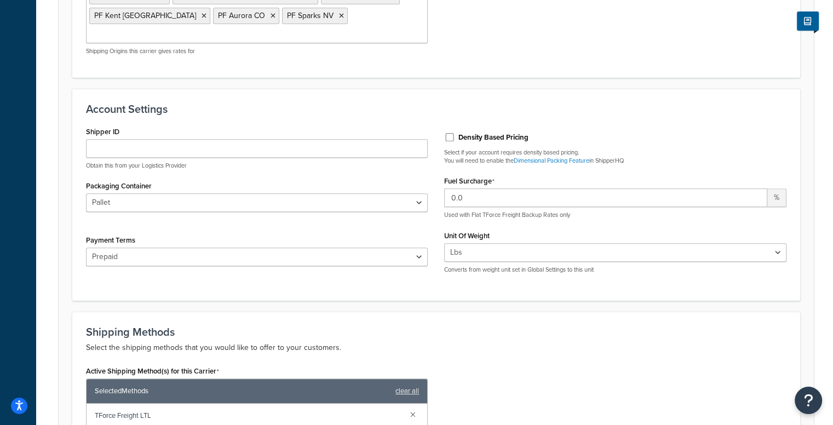
scroll to position [429, 0]
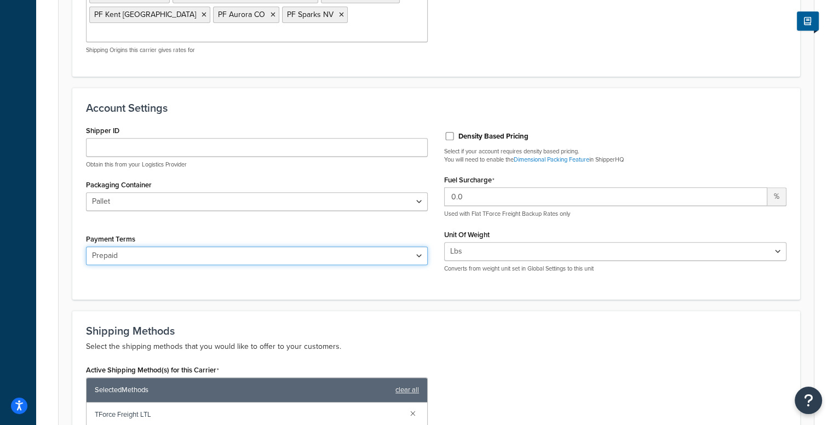
click at [304, 246] on select "Prepaid Bill To Third Party Freight Collect" at bounding box center [257, 255] width 342 height 19
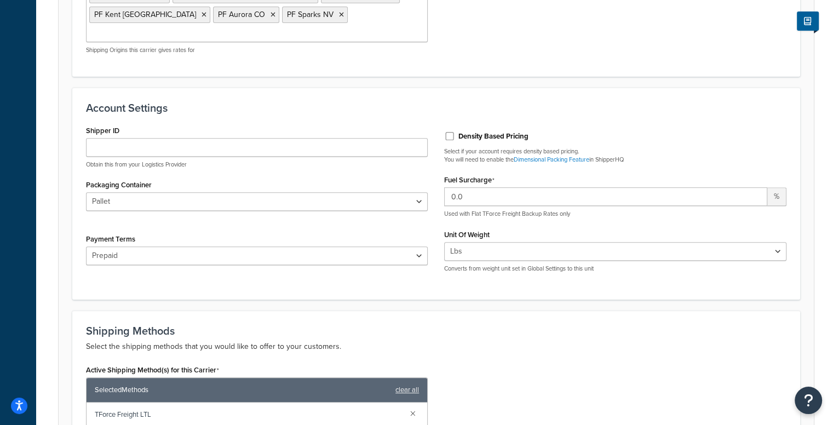
click at [576, 362] on div "Active Shipping Method(s) for this Carrier Selected Methods clear all TForce Fr…" at bounding box center [436, 409] width 717 height 95
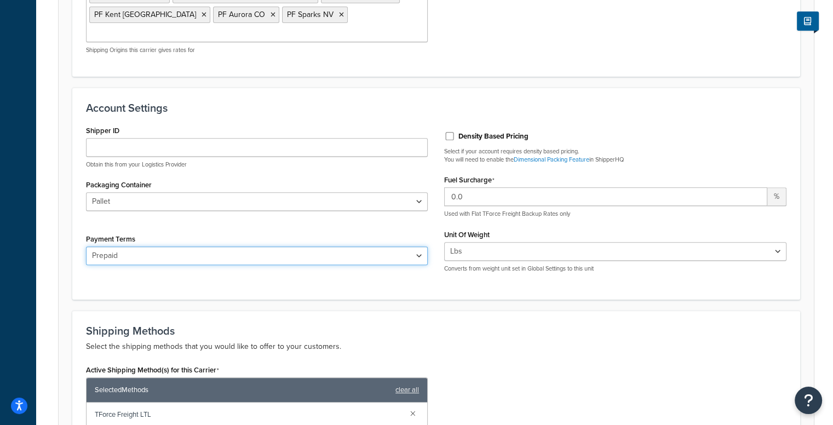
click at [296, 246] on select "Prepaid Bill To Third Party Freight Collect" at bounding box center [257, 255] width 342 height 19
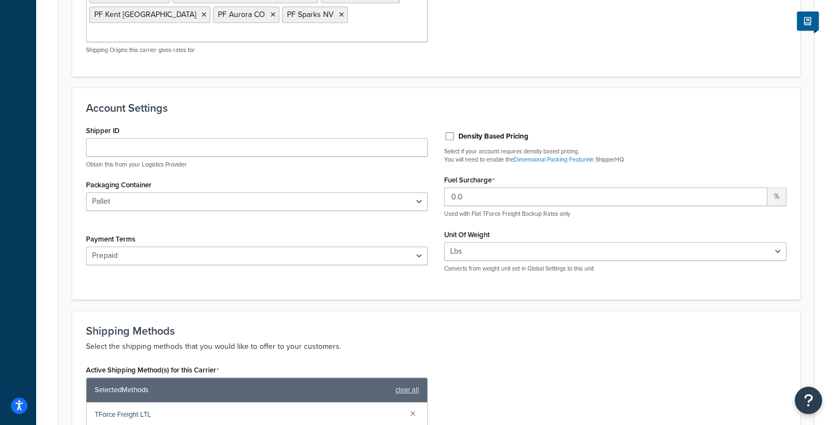
click at [321, 215] on p at bounding box center [257, 219] width 342 height 8
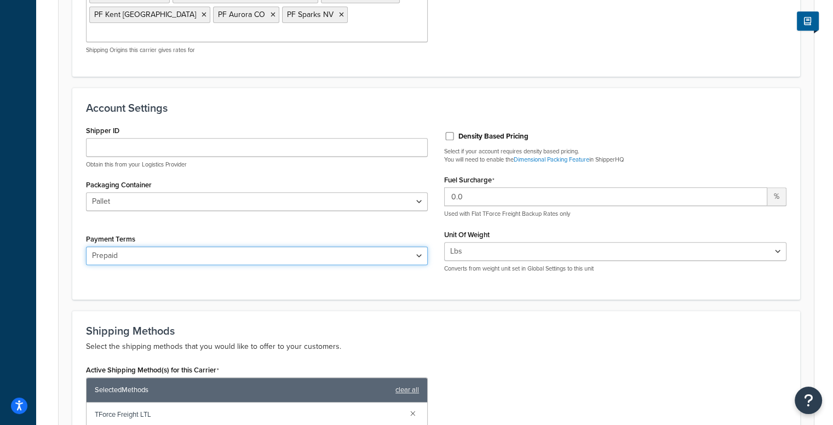
click at [334, 246] on select "Prepaid Bill To Third Party Freight Collect" at bounding box center [257, 255] width 342 height 19
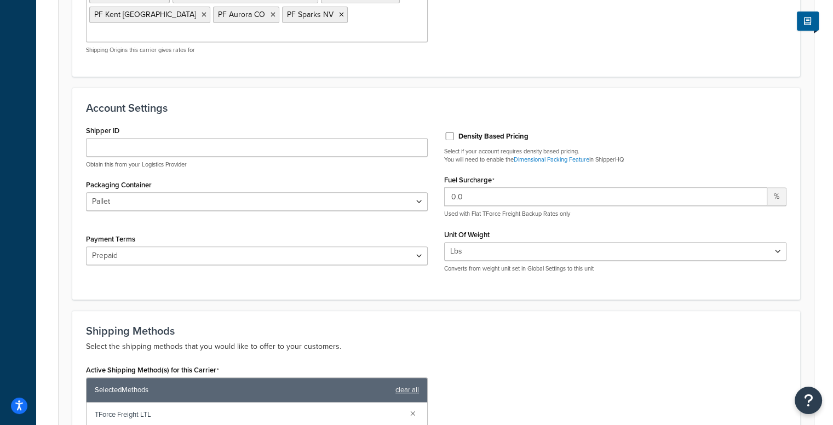
click at [398, 231] on div "Payment Terms Prepaid Bill To Third Party Freight Collect" at bounding box center [257, 254] width 342 height 46
click at [830, 61] on div "Carrier: TForce Freight Enabled Basic Package Fees Accessorials Optional Advanc…" at bounding box center [436, 142] width 800 height 1053
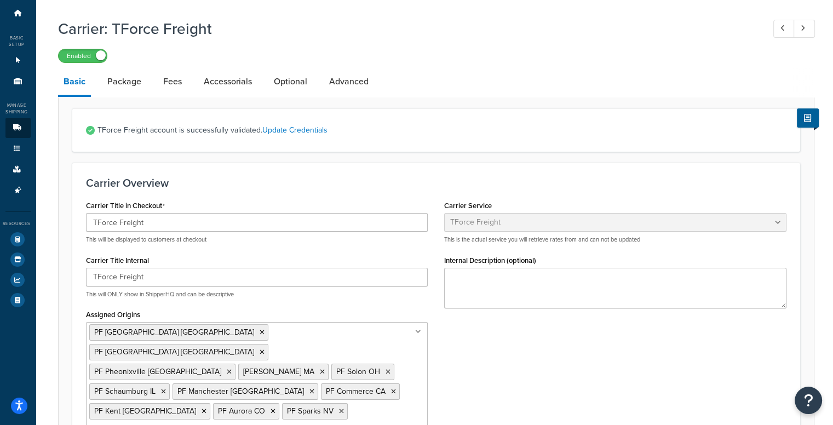
scroll to position [0, 0]
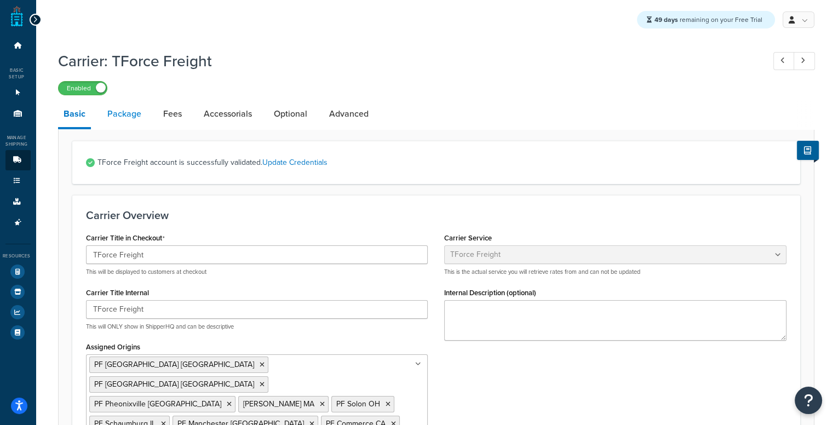
click at [115, 112] on link "Package" at bounding box center [124, 114] width 45 height 26
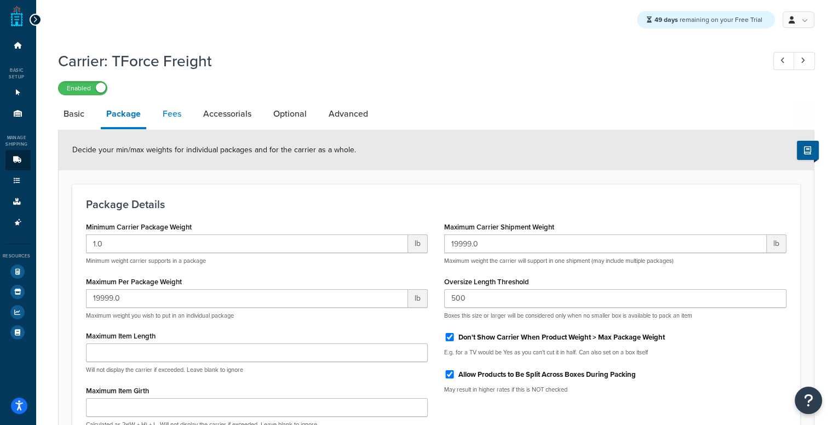
click at [174, 114] on link "Fees" at bounding box center [172, 114] width 30 height 26
select select "AFTER"
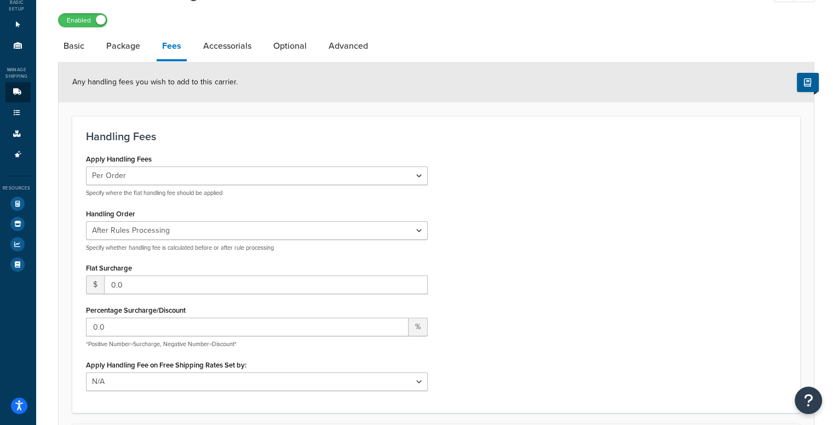
scroll to position [7, 0]
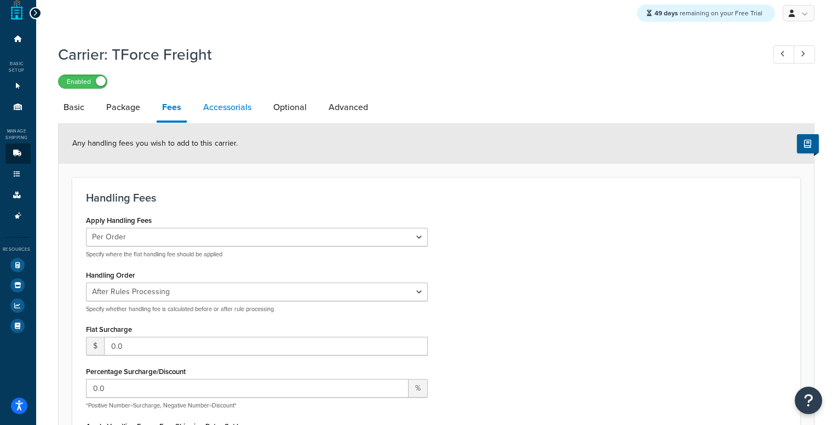
click at [203, 107] on link "Accessorials" at bounding box center [227, 107] width 59 height 26
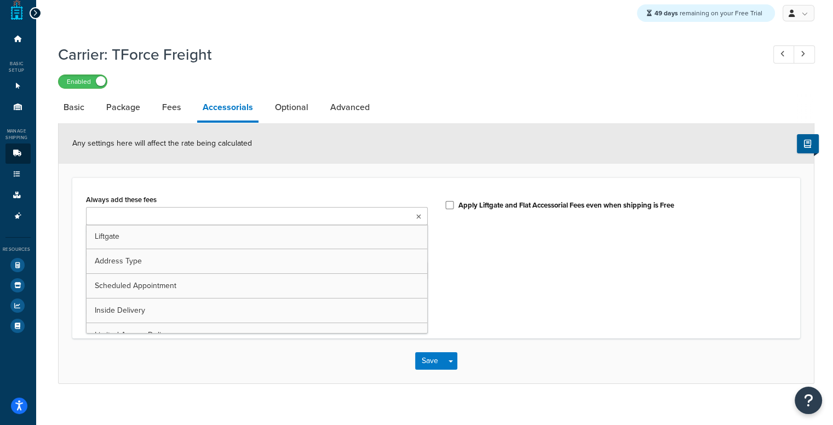
click at [324, 215] on ul at bounding box center [257, 216] width 342 height 18
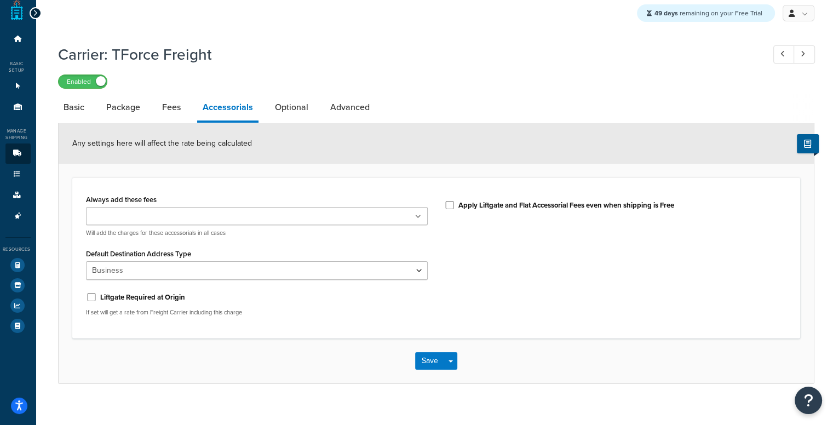
click at [442, 247] on div "Always add these fees Liftgate Address Type Scheduled Appointment Inside Delive…" at bounding box center [436, 258] width 717 height 133
click at [294, 100] on link "Optional" at bounding box center [291, 107] width 44 height 26
select select "150"
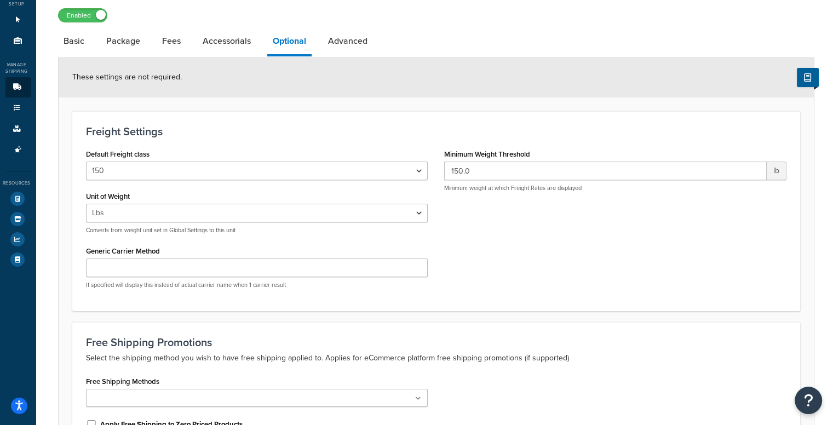
scroll to position [64, 0]
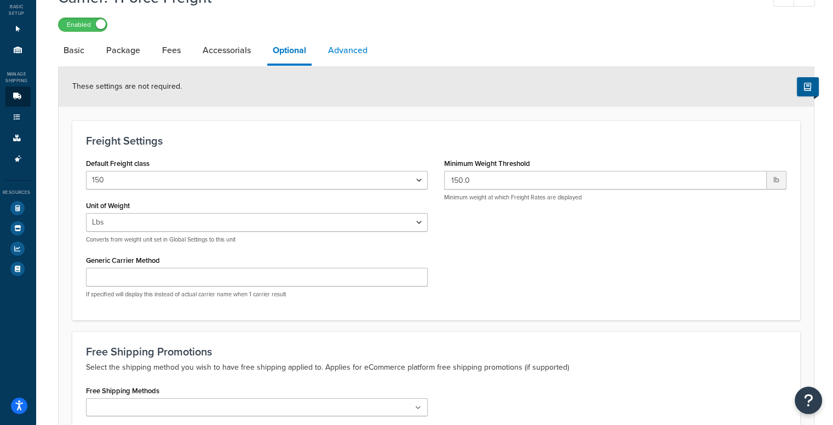
click at [338, 50] on link "Advanced" at bounding box center [348, 50] width 50 height 26
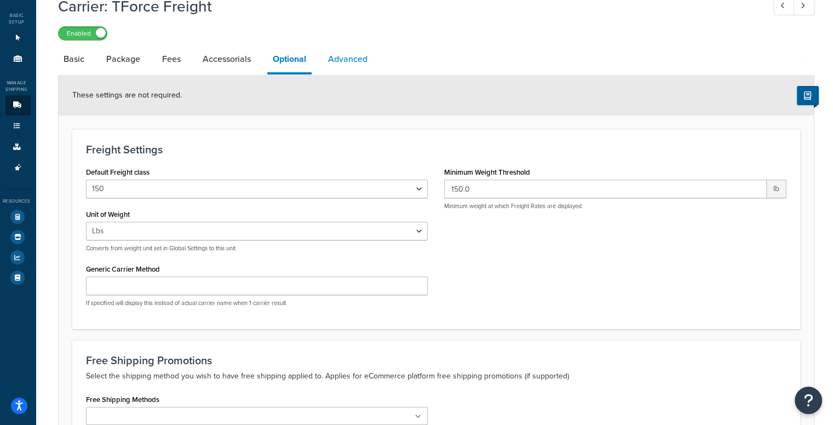
select select "false"
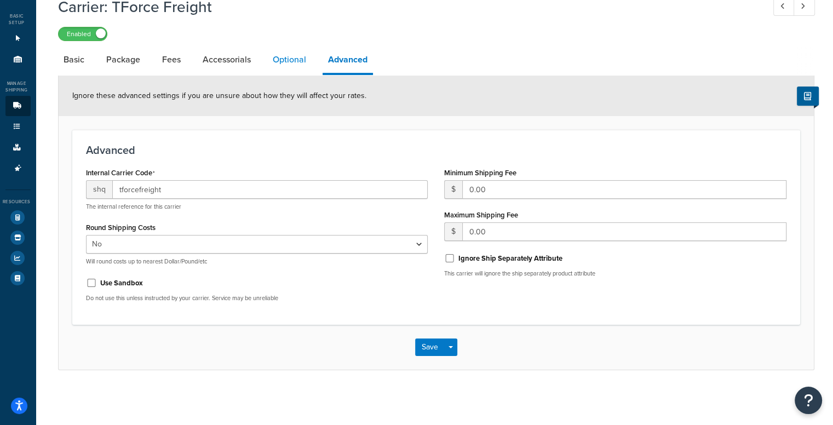
click at [288, 52] on link "Optional" at bounding box center [289, 60] width 44 height 26
select select "150"
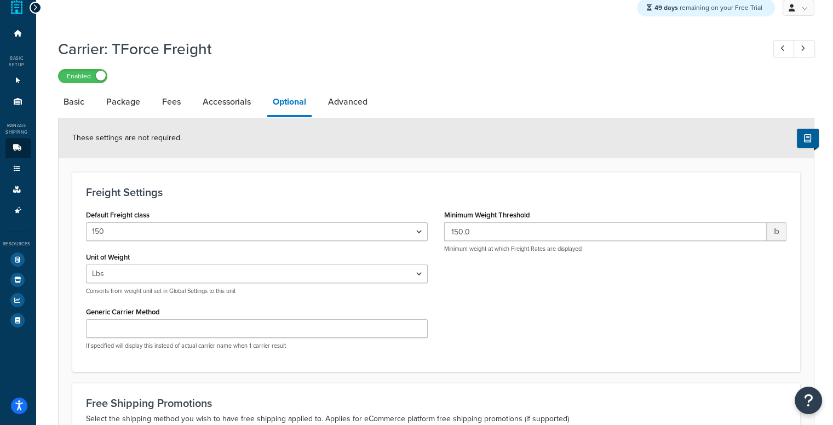
scroll to position [13, 0]
click at [341, 103] on link "Advanced" at bounding box center [348, 101] width 50 height 26
select select "false"
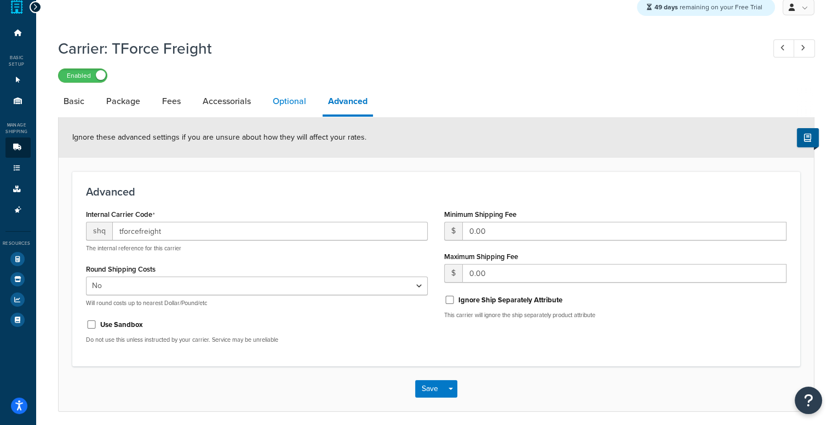
click at [287, 108] on link "Optional" at bounding box center [289, 101] width 44 height 26
select select "150"
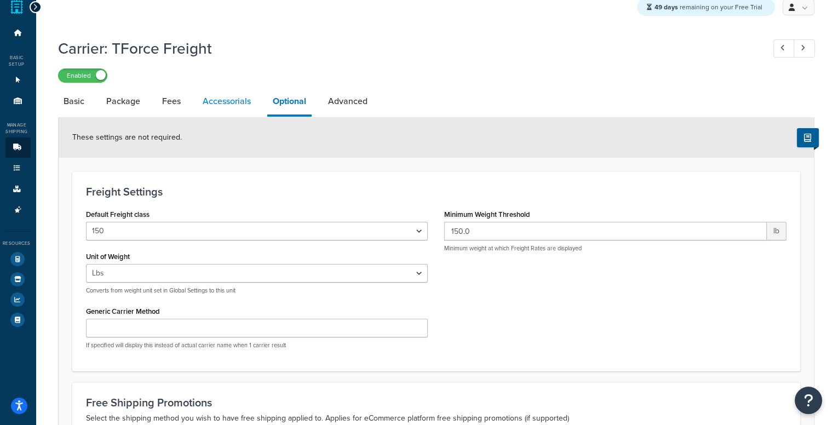
click at [204, 113] on link "Accessorials" at bounding box center [226, 101] width 59 height 26
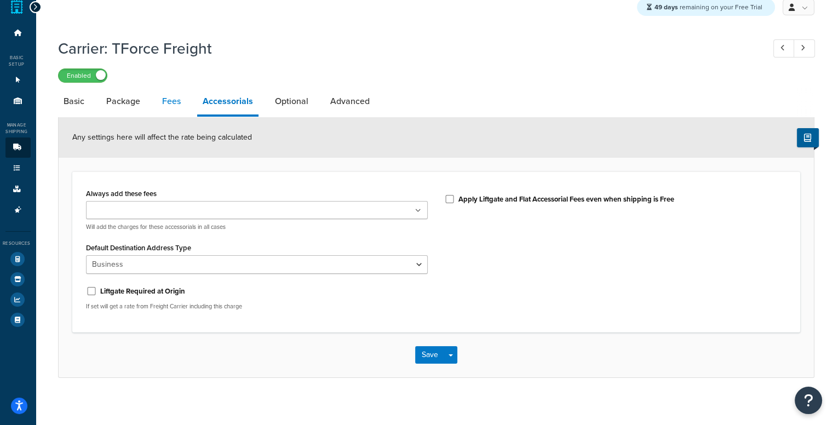
click at [169, 102] on link "Fees" at bounding box center [172, 101] width 30 height 26
select select "AFTER"
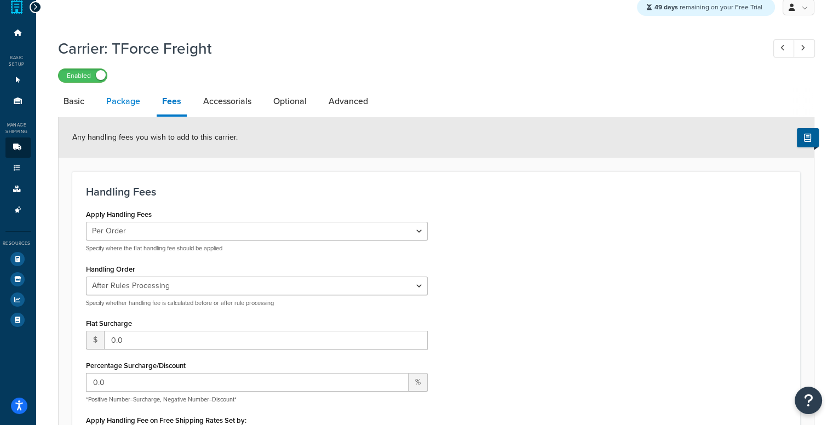
click at [119, 98] on link "Package" at bounding box center [123, 101] width 45 height 26
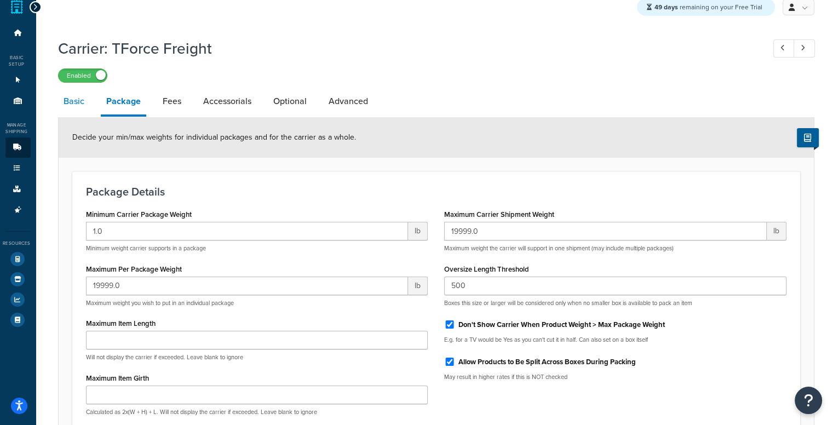
click at [65, 100] on link "Basic" at bounding box center [74, 101] width 32 height 26
select select "tforceFreight"
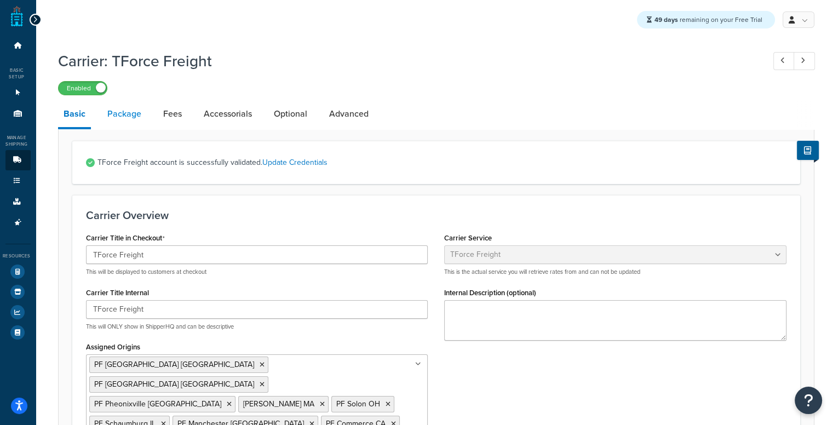
click at [125, 118] on link "Package" at bounding box center [124, 114] width 45 height 26
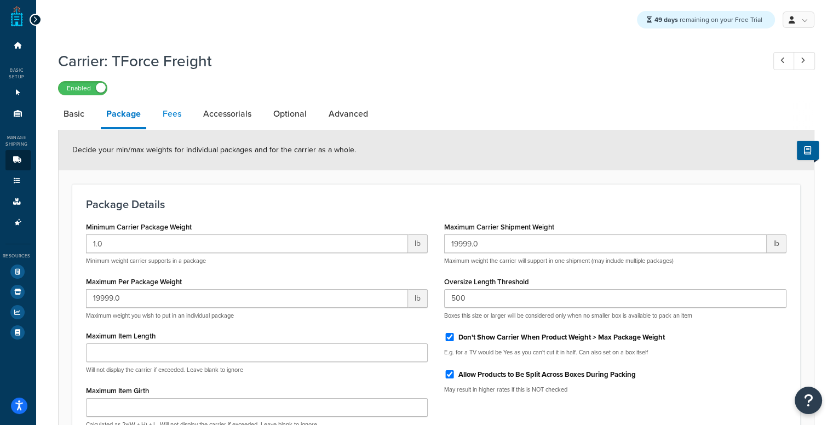
click at [163, 116] on link "Fees" at bounding box center [172, 114] width 30 height 26
select select "AFTER"
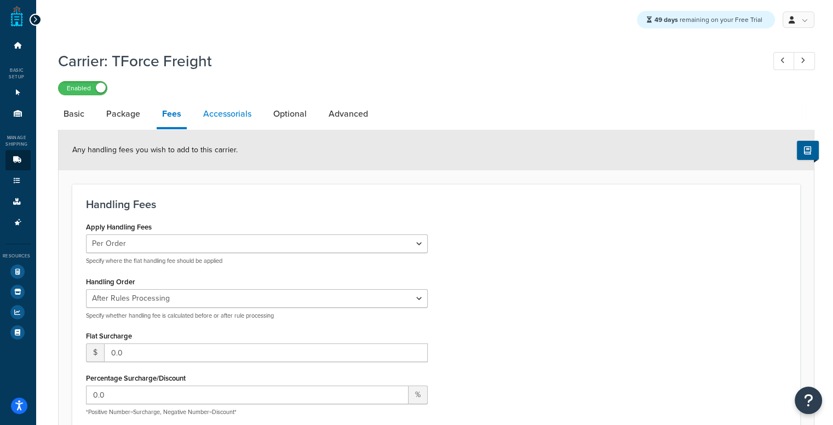
click at [241, 114] on link "Accessorials" at bounding box center [227, 114] width 59 height 26
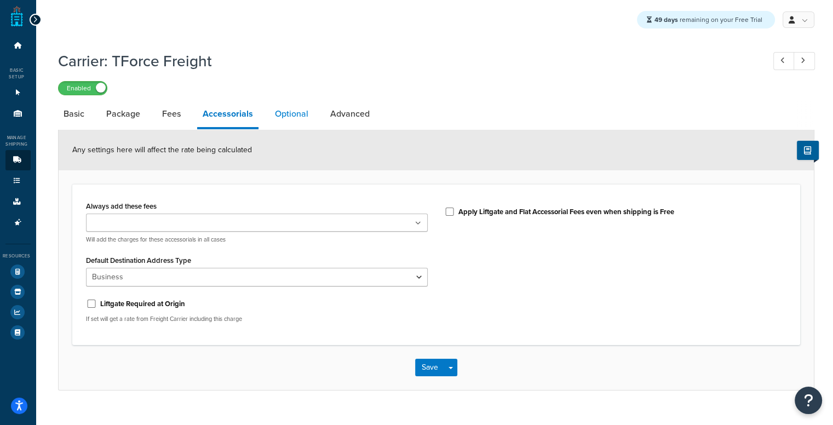
click at [284, 109] on link "Optional" at bounding box center [291, 114] width 44 height 26
select select "150"
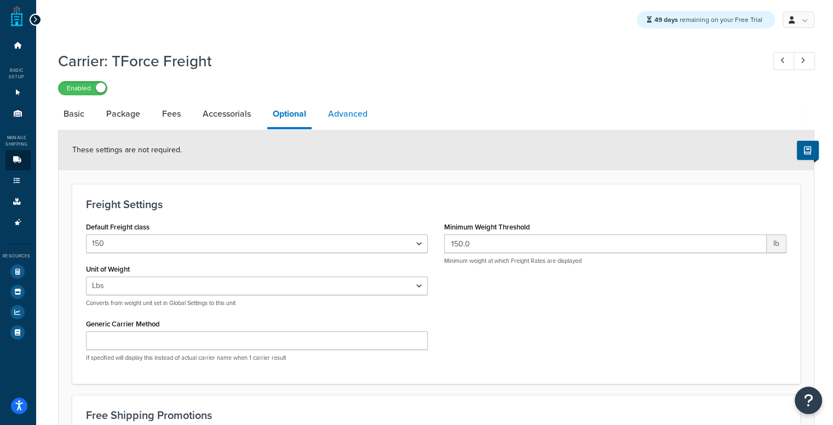
click at [331, 108] on link "Advanced" at bounding box center [348, 114] width 50 height 26
select select "false"
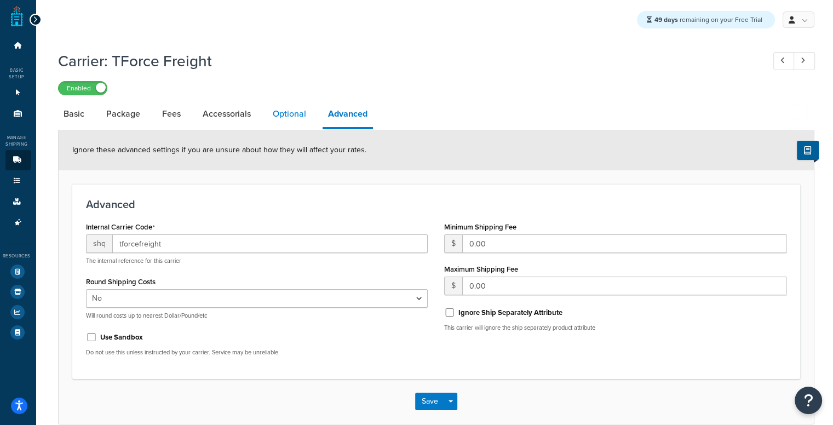
click at [286, 109] on link "Optional" at bounding box center [289, 114] width 44 height 26
select select "150"
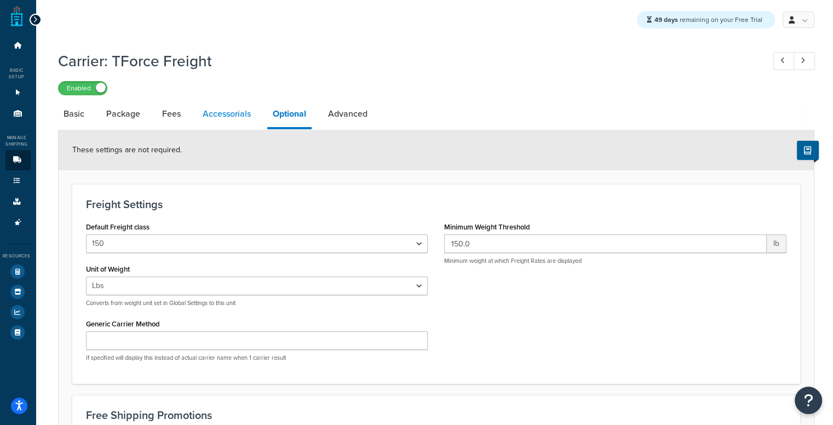
click at [226, 109] on link "Accessorials" at bounding box center [226, 114] width 59 height 26
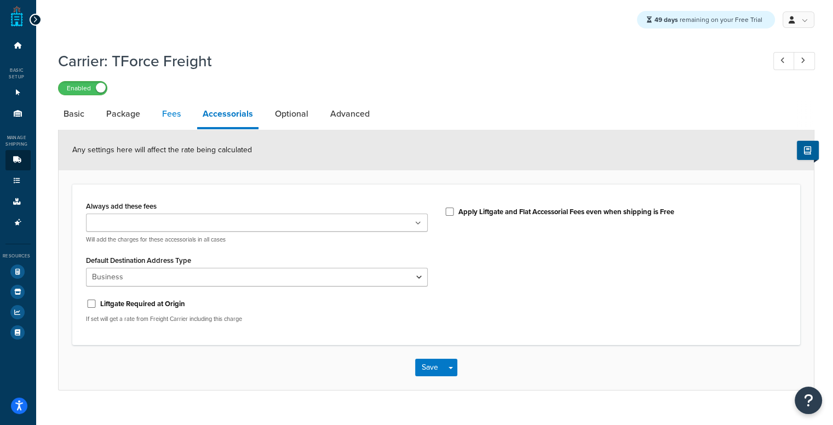
click at [176, 113] on link "Fees" at bounding box center [172, 114] width 30 height 26
select select "AFTER"
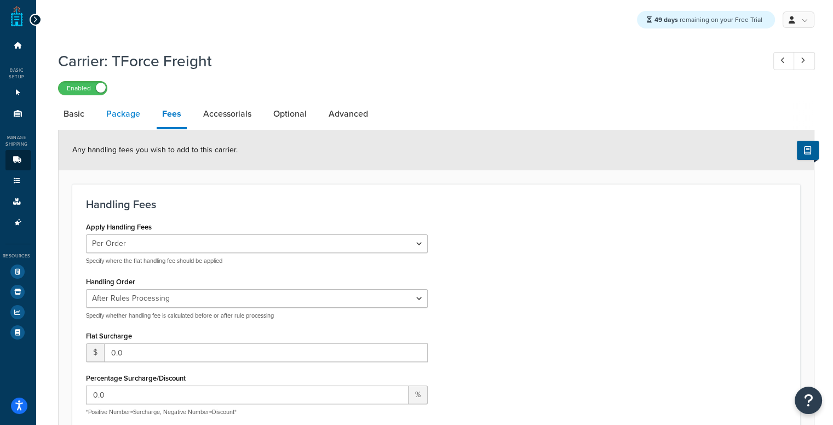
click at [116, 120] on link "Package" at bounding box center [123, 114] width 45 height 26
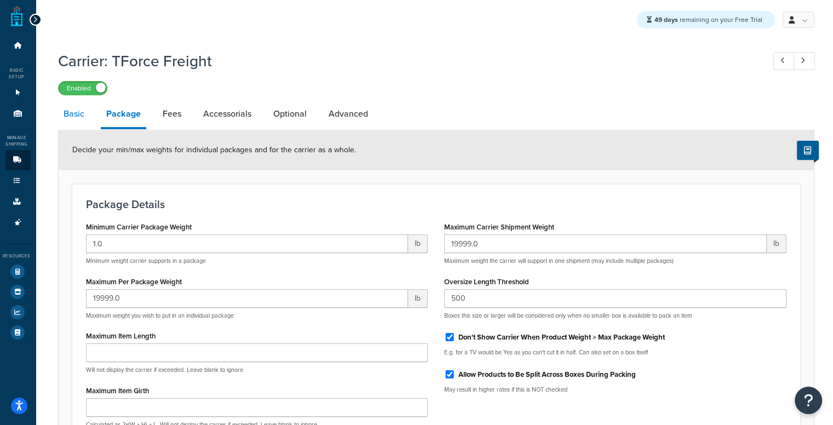
click at [72, 115] on link "Basic" at bounding box center [74, 114] width 32 height 26
select select "tforceFreight"
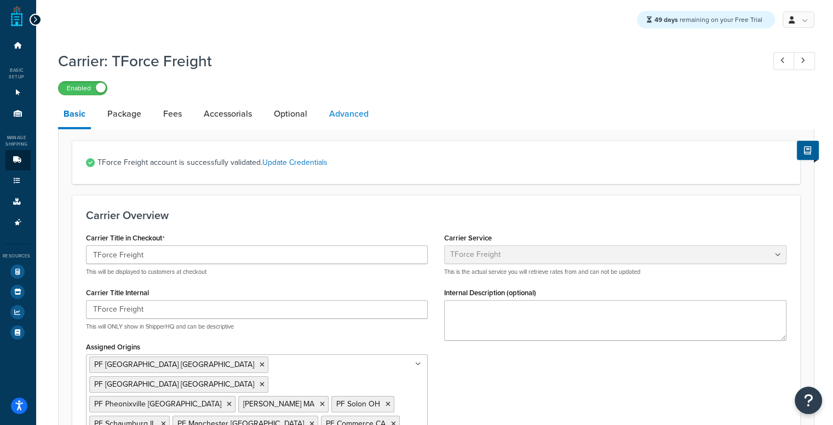
click at [325, 114] on link "Advanced" at bounding box center [349, 114] width 50 height 26
select select "false"
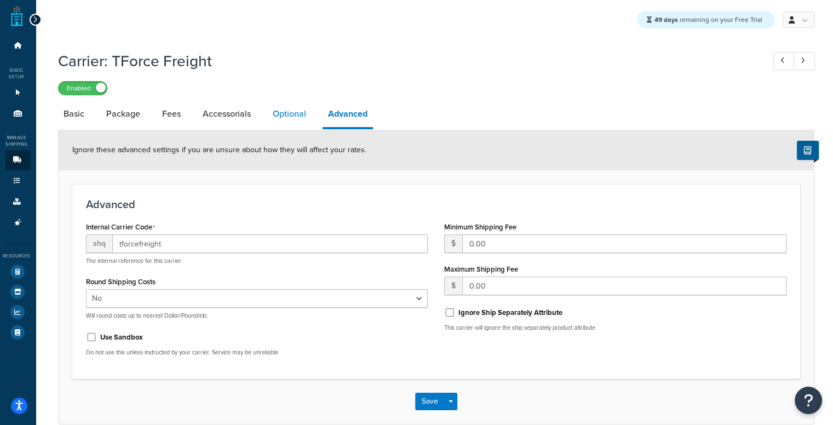
click at [278, 111] on link "Optional" at bounding box center [289, 114] width 44 height 26
select select "150"
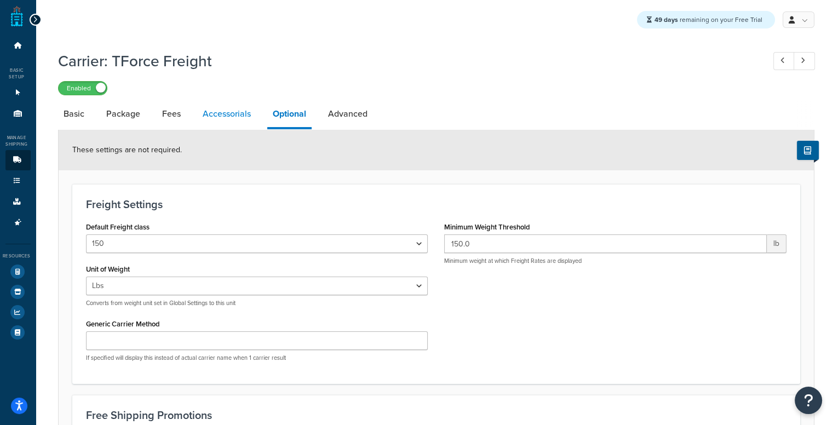
click at [228, 119] on link "Accessorials" at bounding box center [226, 114] width 59 height 26
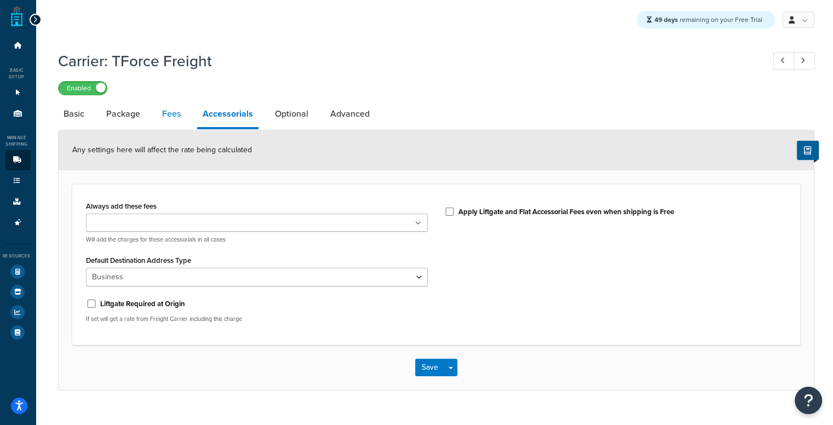
click at [170, 113] on link "Fees" at bounding box center [172, 114] width 30 height 26
select select "AFTER"
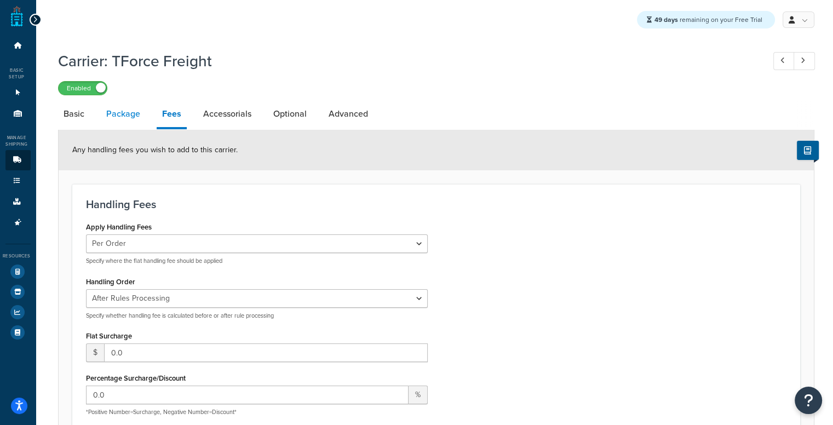
click at [133, 118] on link "Package" at bounding box center [123, 114] width 45 height 26
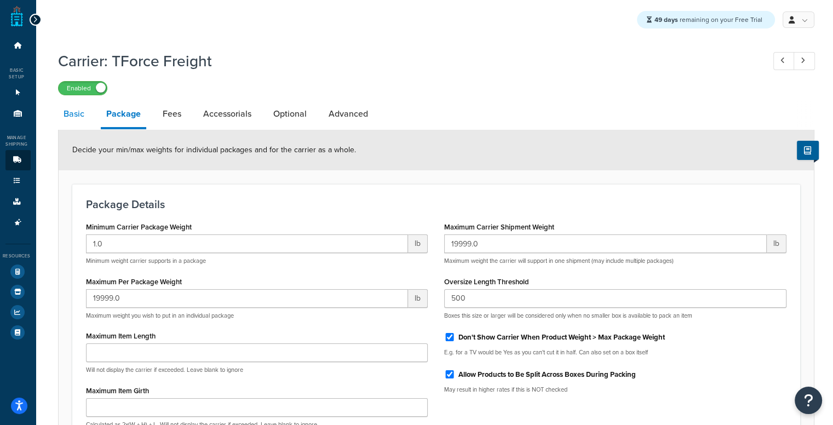
click at [80, 124] on link "Basic" at bounding box center [74, 114] width 32 height 26
select select "tforceFreight"
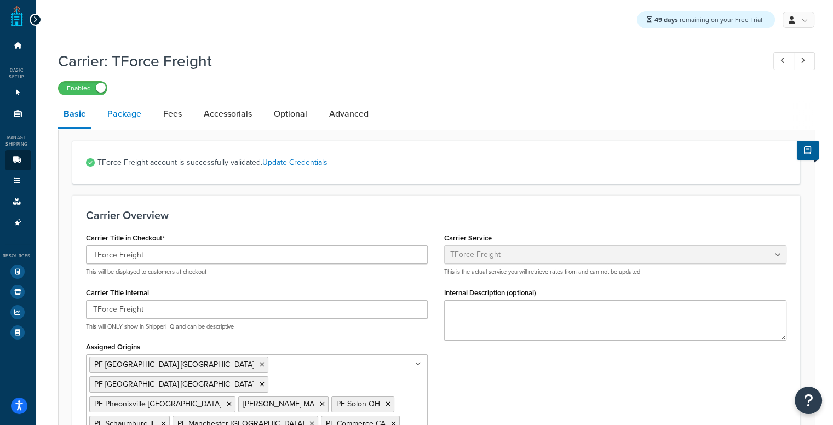
click at [130, 118] on link "Package" at bounding box center [124, 114] width 45 height 26
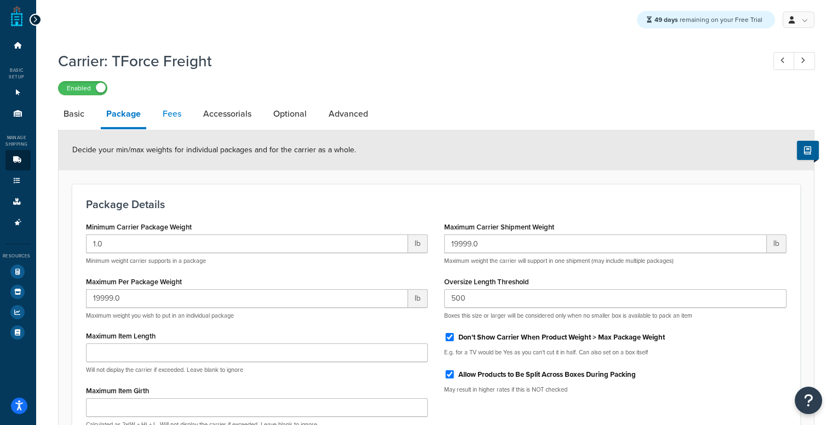
click at [163, 118] on link "Fees" at bounding box center [172, 114] width 30 height 26
select select "AFTER"
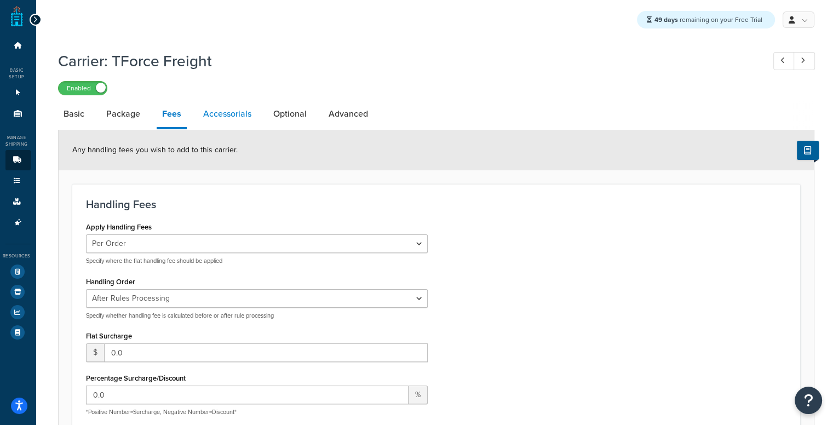
click at [239, 113] on link "Accessorials" at bounding box center [227, 114] width 59 height 26
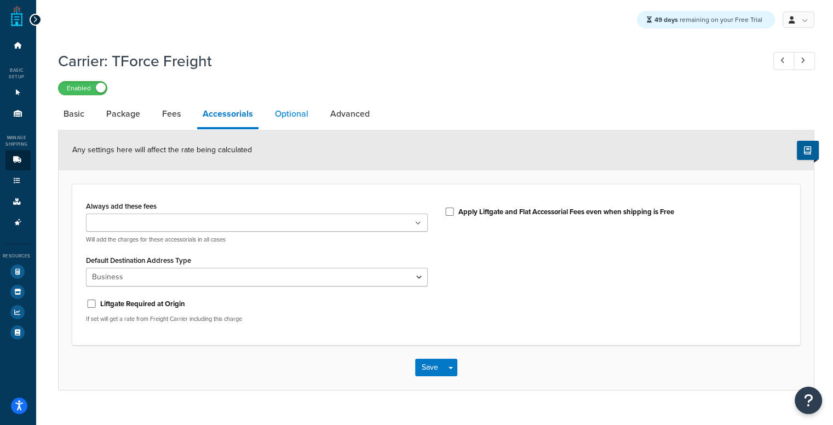
click at [291, 112] on link "Optional" at bounding box center [291, 114] width 44 height 26
select select "150"
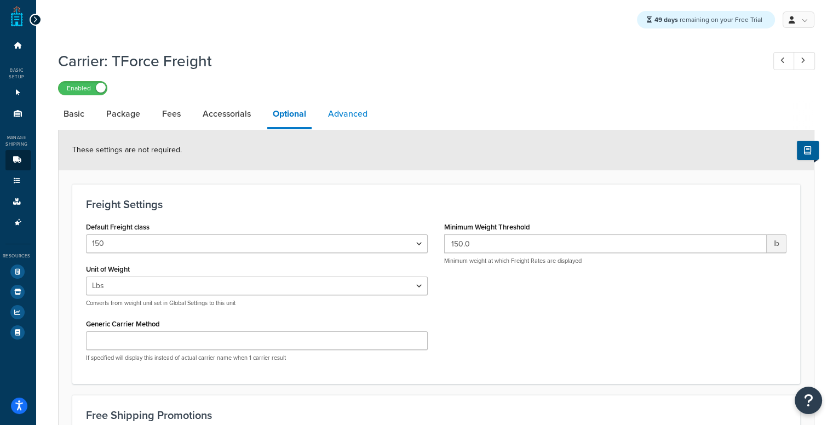
click at [352, 108] on link "Advanced" at bounding box center [348, 114] width 50 height 26
select select "false"
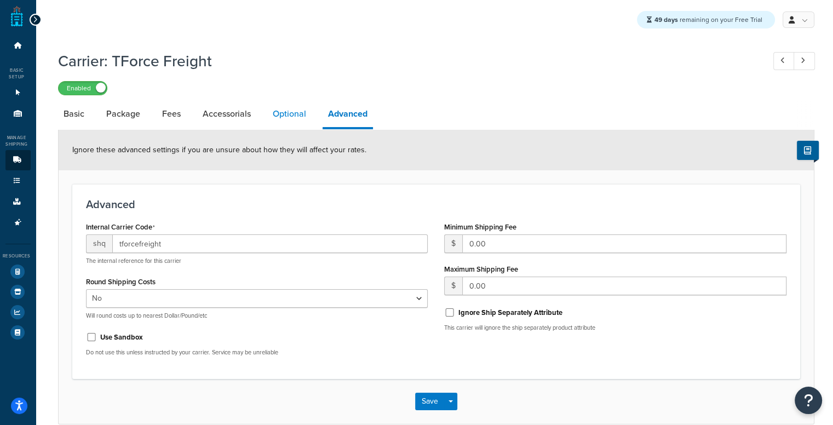
click at [295, 113] on link "Optional" at bounding box center [289, 114] width 44 height 26
select select "150"
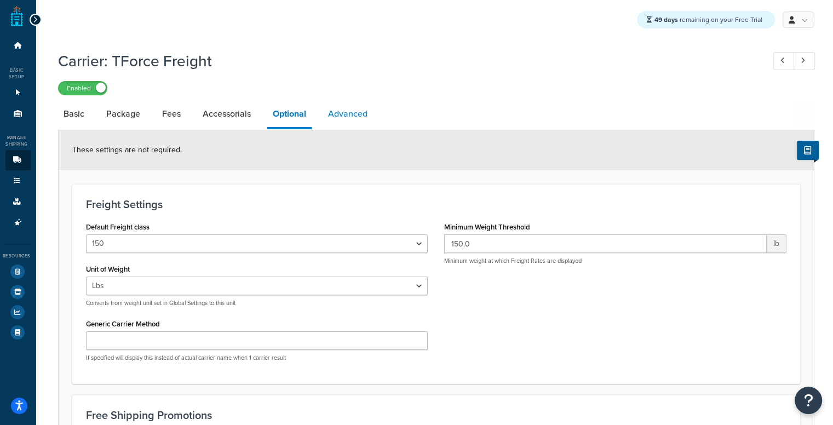
click at [346, 109] on link "Advanced" at bounding box center [348, 114] width 50 height 26
select select "false"
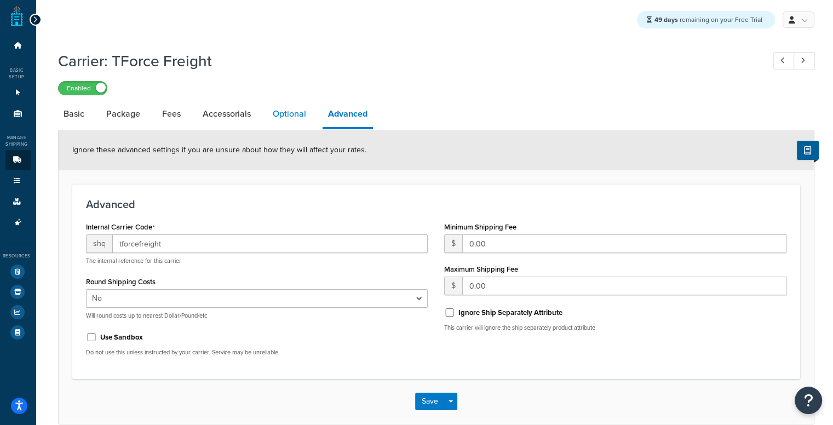
click at [274, 111] on link "Optional" at bounding box center [289, 114] width 44 height 26
select select "150"
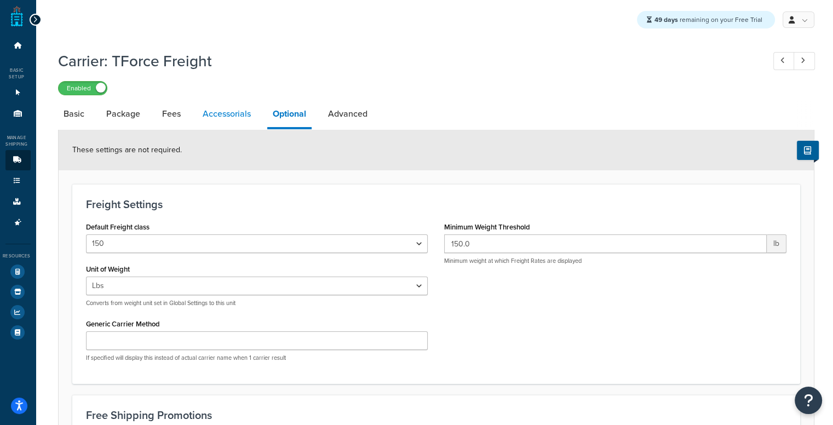
click at [239, 113] on link "Accessorials" at bounding box center [226, 114] width 59 height 26
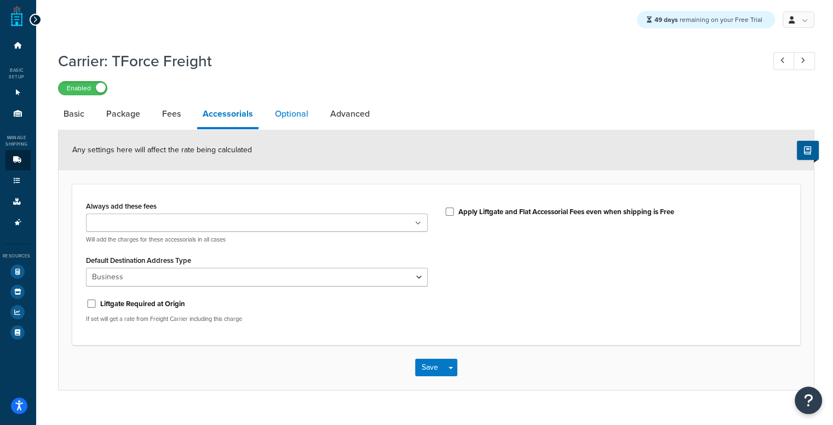
click at [278, 116] on link "Optional" at bounding box center [291, 114] width 44 height 26
select select "150"
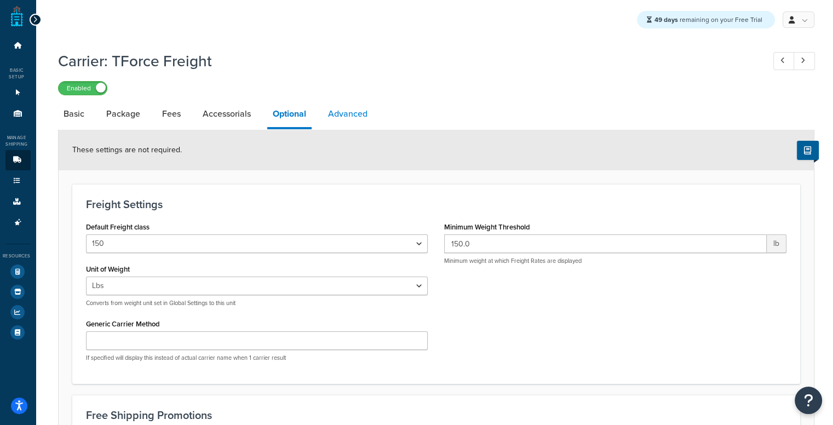
click at [338, 116] on link "Advanced" at bounding box center [348, 114] width 50 height 26
select select "false"
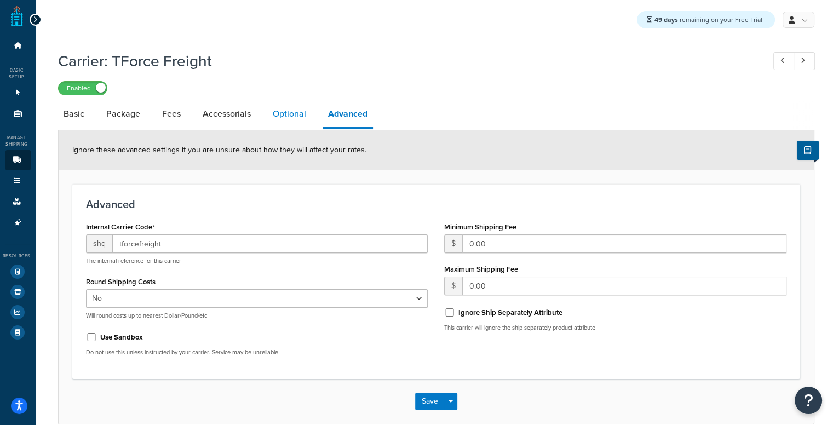
click at [287, 124] on link "Optional" at bounding box center [289, 114] width 44 height 26
select select "150"
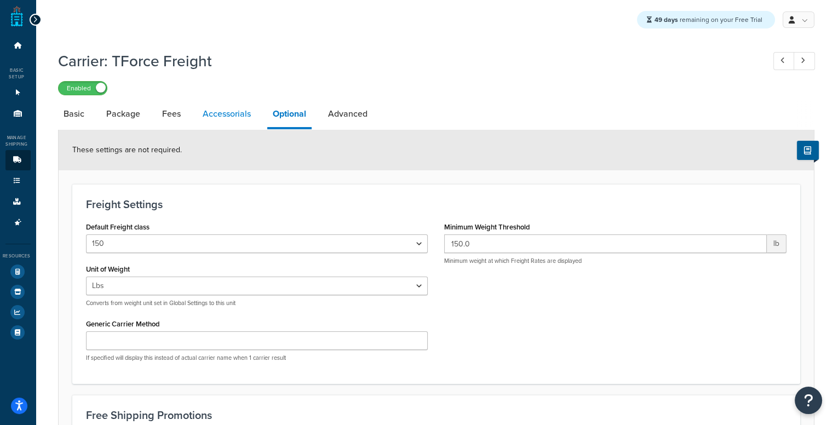
click at [223, 112] on link "Accessorials" at bounding box center [226, 114] width 59 height 26
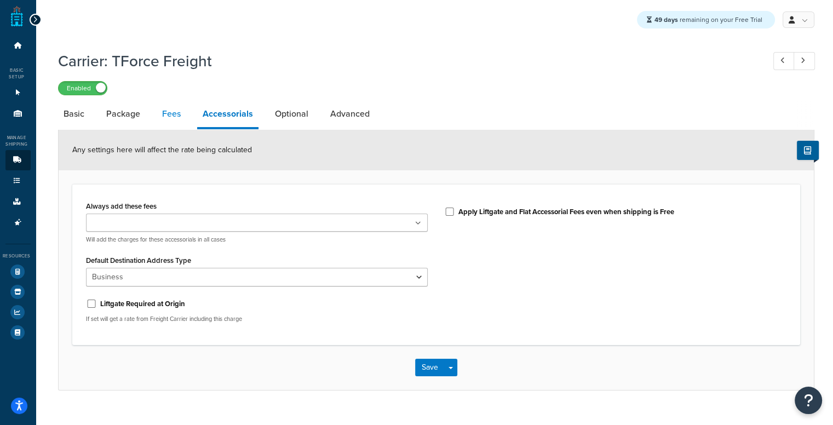
click at [170, 105] on link "Fees" at bounding box center [172, 114] width 30 height 26
select select "AFTER"
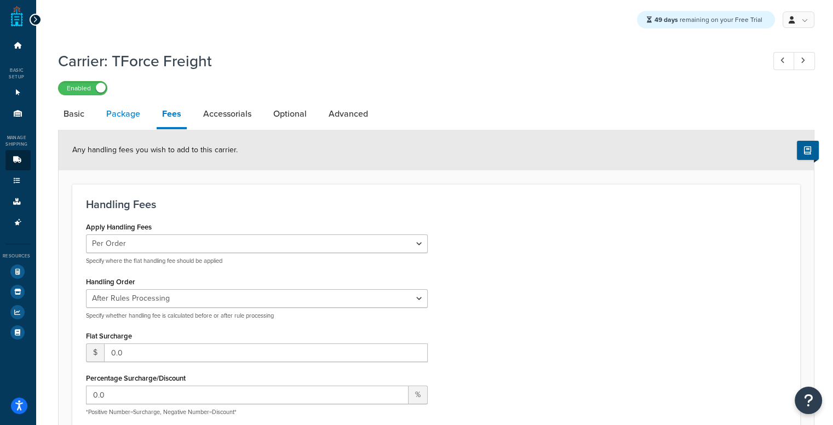
click at [125, 116] on link "Package" at bounding box center [123, 114] width 45 height 26
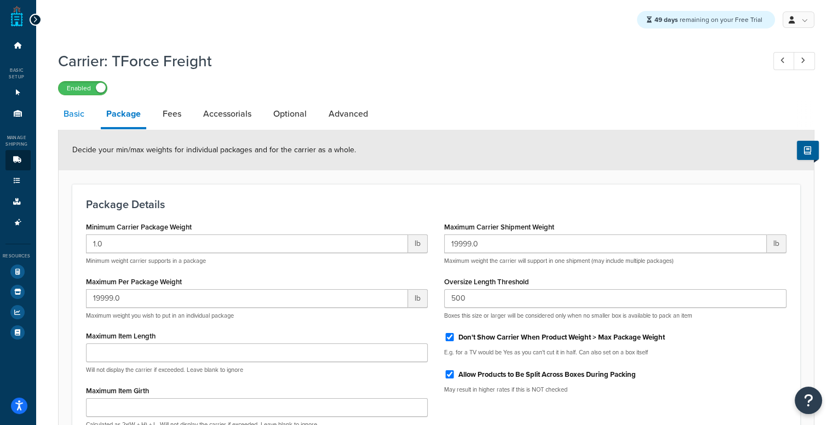
click at [61, 118] on link "Basic" at bounding box center [74, 114] width 32 height 26
select select "tforceFreight"
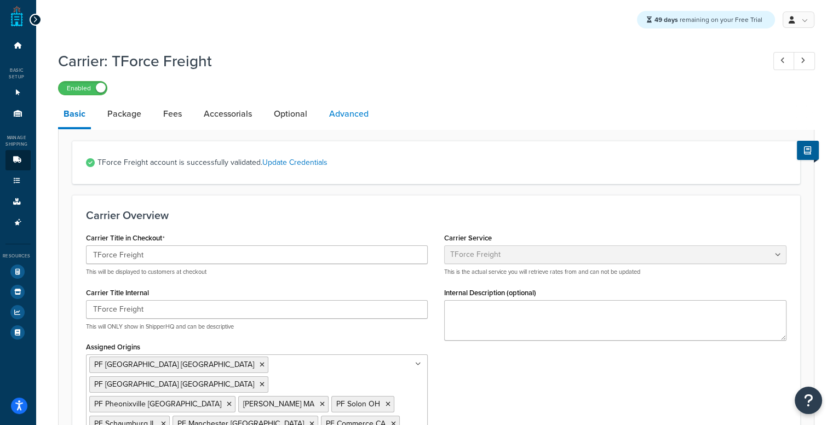
click at [341, 107] on link "Advanced" at bounding box center [349, 114] width 50 height 26
select select "false"
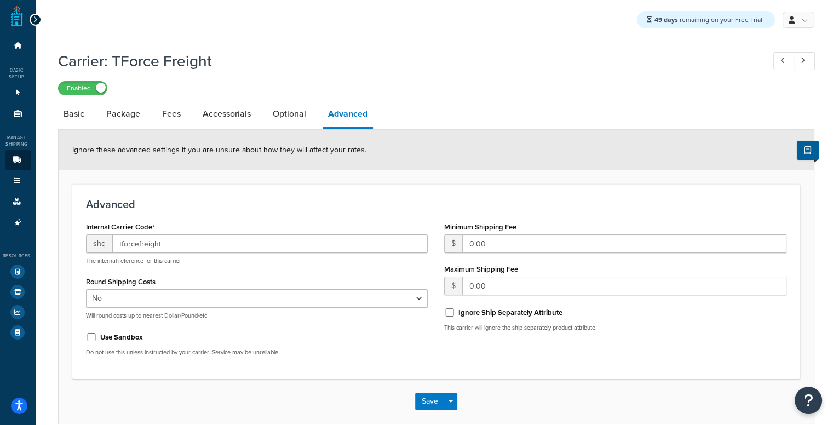
click at [341, 107] on link "Advanced" at bounding box center [348, 115] width 50 height 28
click at [291, 118] on link "Optional" at bounding box center [289, 114] width 44 height 26
select select "150"
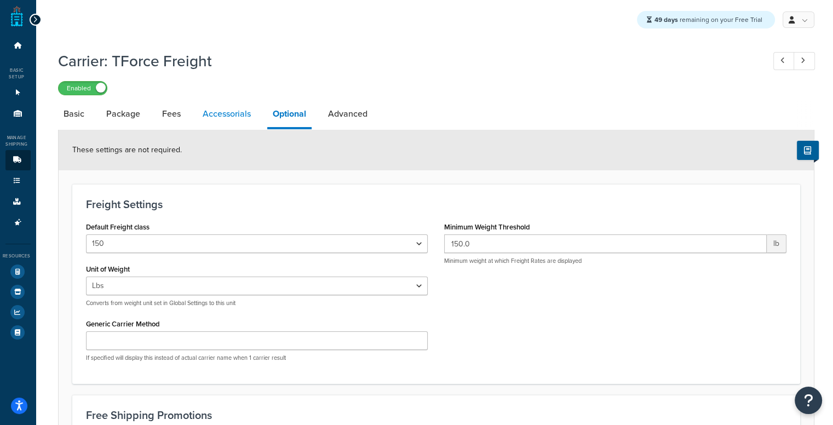
click at [221, 118] on link "Accessorials" at bounding box center [226, 114] width 59 height 26
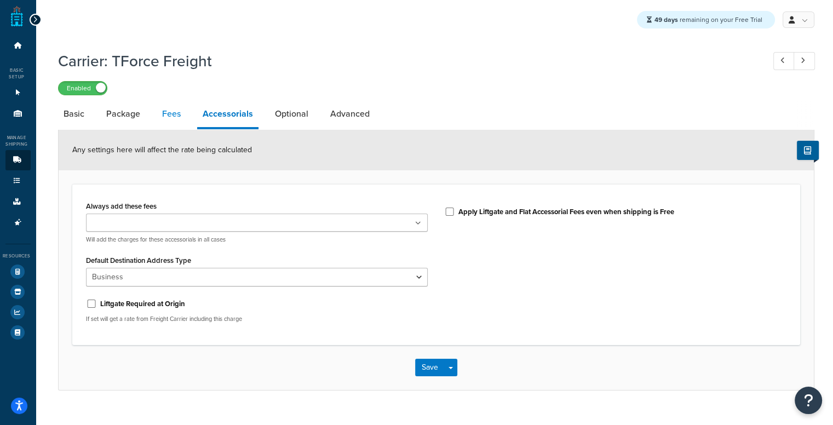
click at [162, 118] on link "Fees" at bounding box center [172, 114] width 30 height 26
select select "AFTER"
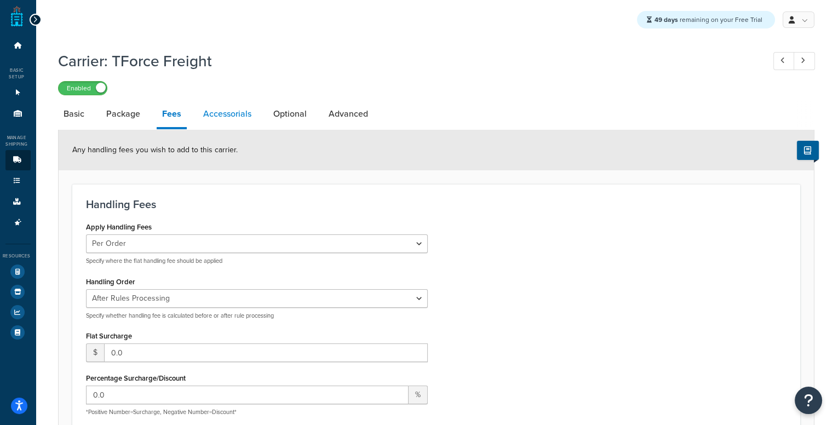
click at [224, 110] on link "Accessorials" at bounding box center [227, 114] width 59 height 26
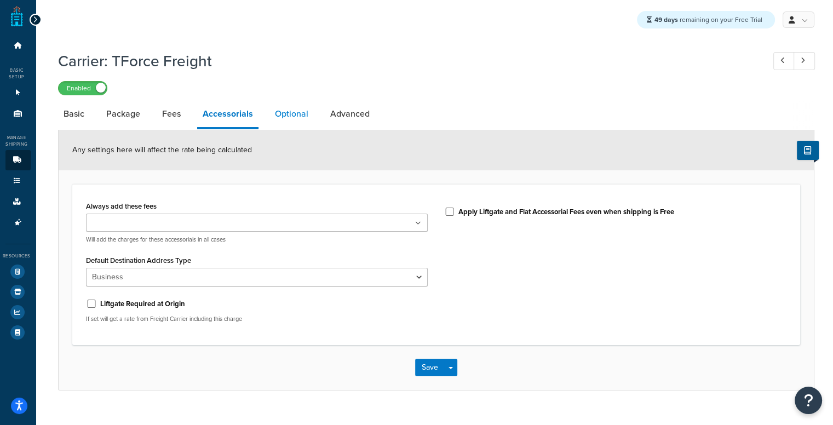
click at [269, 117] on link "Optional" at bounding box center [291, 114] width 44 height 26
select select "150"
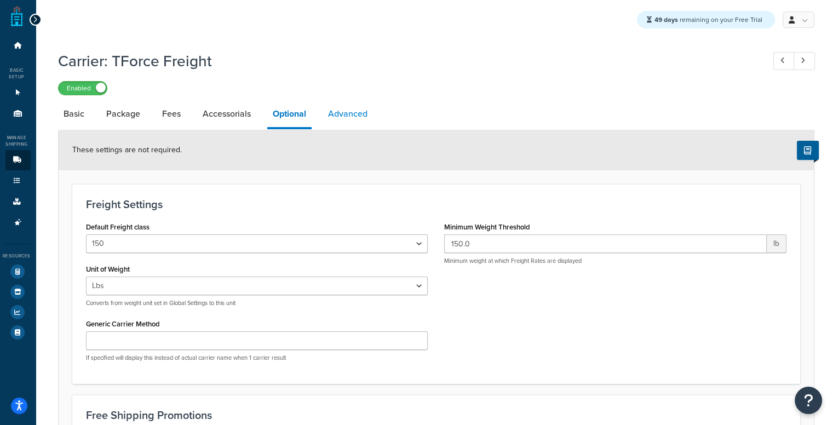
click at [326, 112] on link "Advanced" at bounding box center [348, 114] width 50 height 26
select select "false"
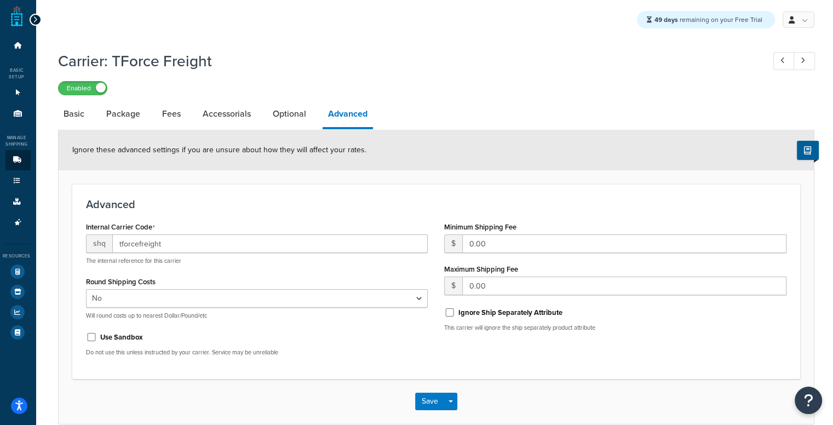
scroll to position [53, 0]
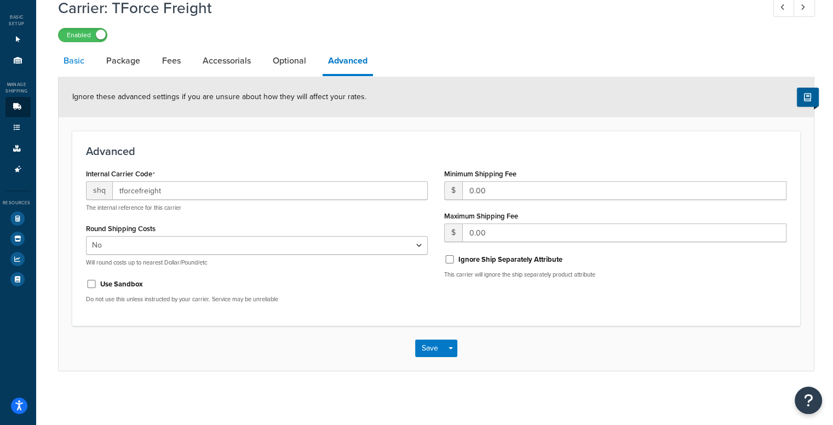
click at [85, 72] on link "Basic" at bounding box center [74, 61] width 32 height 26
select select "tforceFreight"
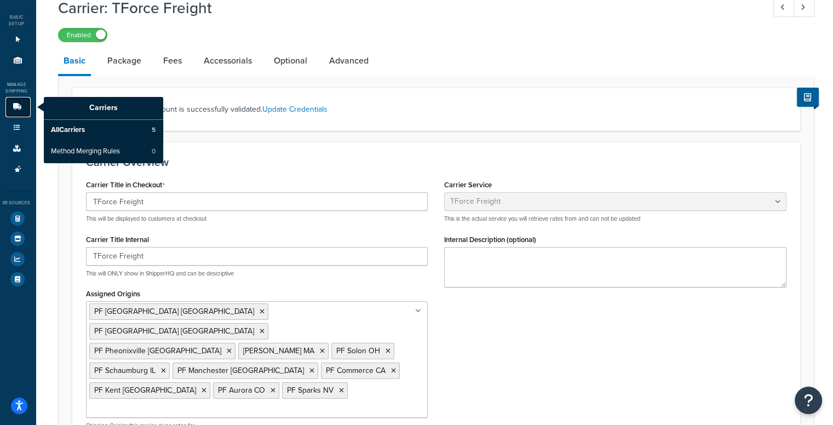
click at [11, 100] on link "Carriers" at bounding box center [17, 107] width 25 height 20
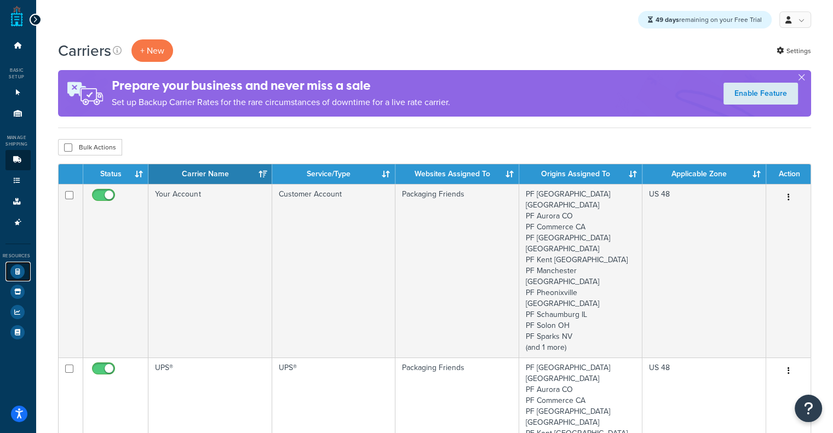
click at [21, 275] on icon at bounding box center [17, 272] width 14 height 14
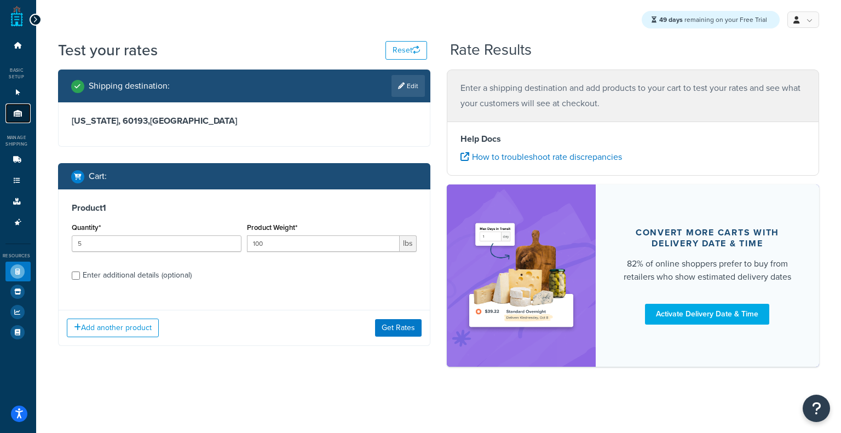
click at [7, 105] on link "Origins 11" at bounding box center [17, 114] width 25 height 20
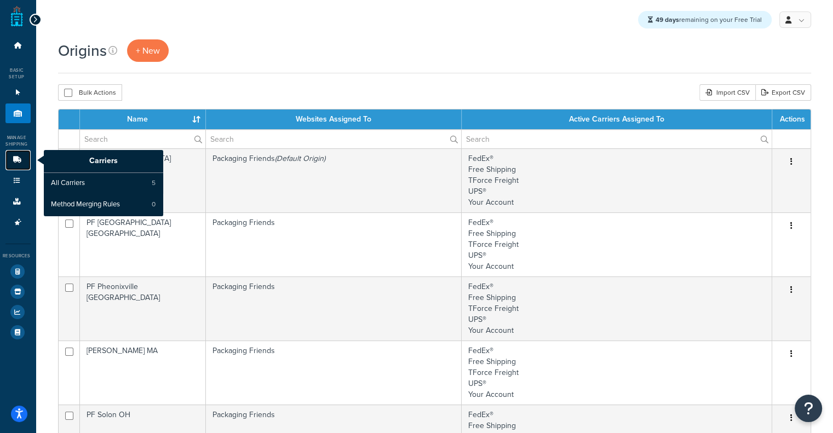
click at [7, 155] on link "Carriers" at bounding box center [17, 160] width 25 height 20
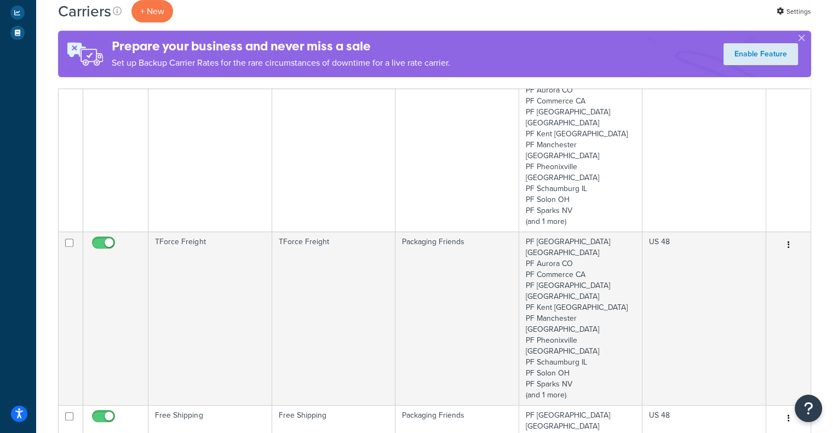
click at [832, 225] on html "Press Alt+1 for screen-reader mode, Alt+0 to cancel Accessibility Screen-Reader…" at bounding box center [416, 365] width 833 height 1331
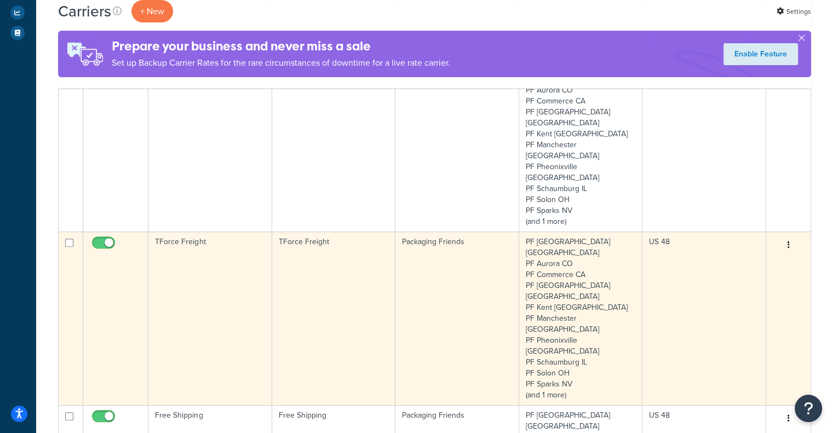
click at [378, 232] on td "TForce Freight" at bounding box center [333, 319] width 123 height 174
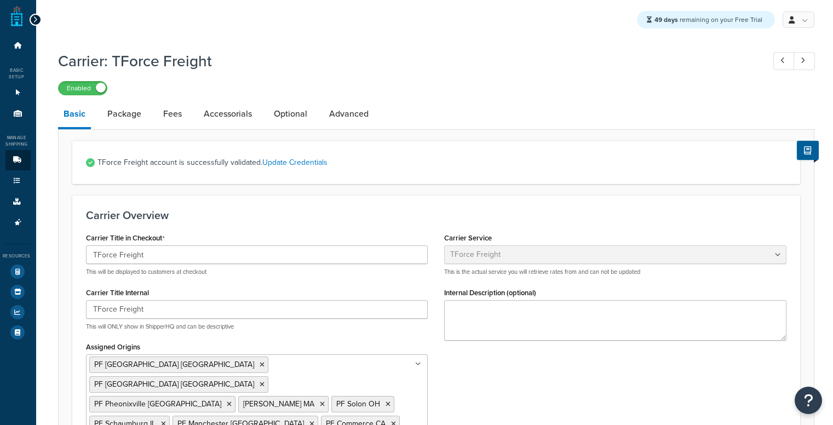
select select "tforceFreight"
click at [113, 115] on link "Package" at bounding box center [124, 114] width 45 height 26
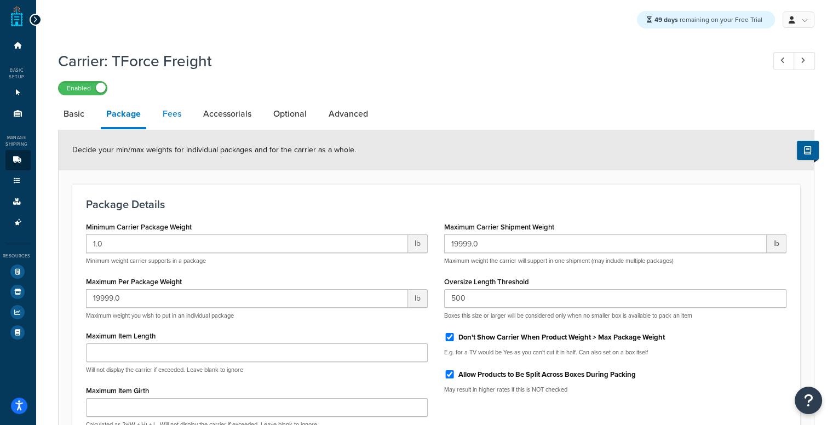
click at [180, 110] on link "Fees" at bounding box center [172, 114] width 30 height 26
select select "AFTER"
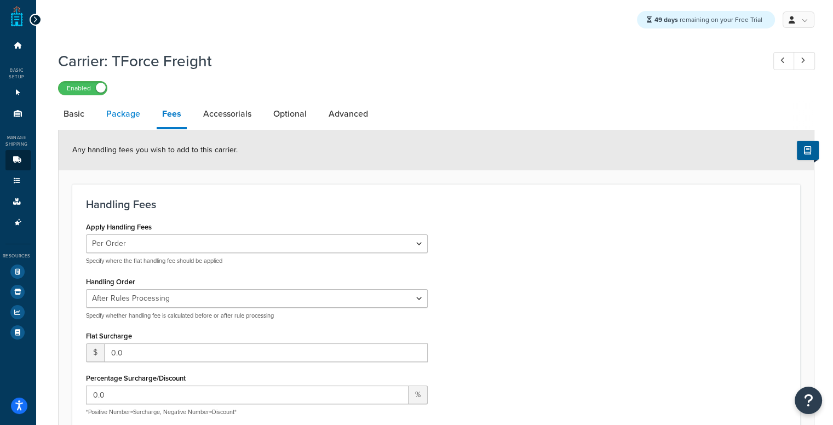
click at [127, 111] on link "Package" at bounding box center [123, 114] width 45 height 26
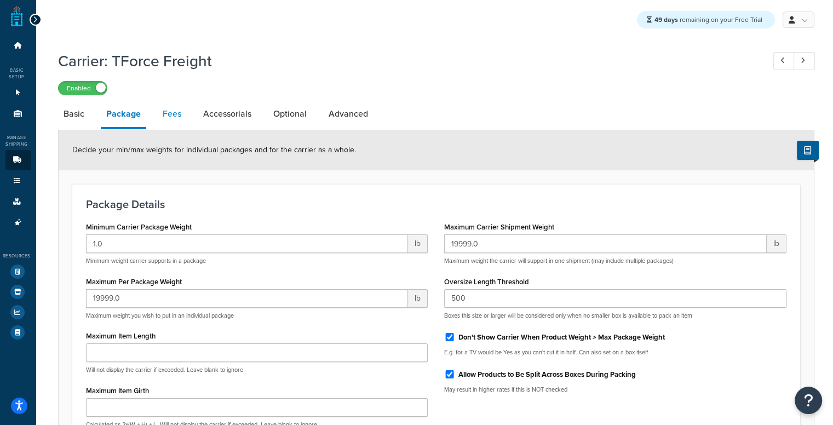
click at [165, 111] on link "Fees" at bounding box center [172, 114] width 30 height 26
select select "AFTER"
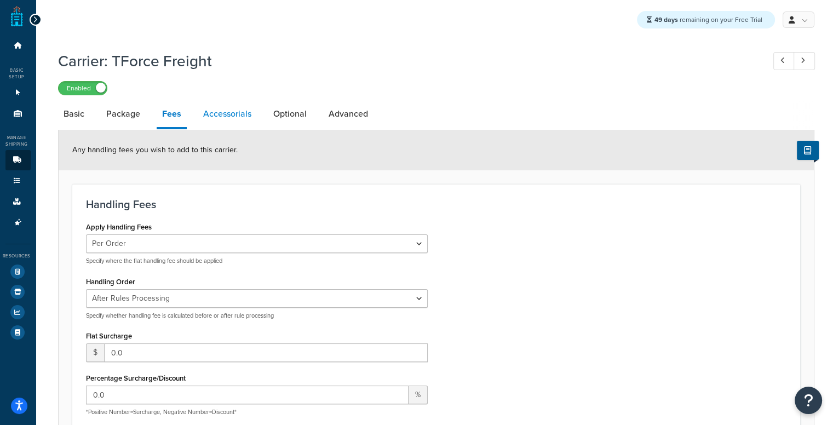
click at [212, 107] on link "Accessorials" at bounding box center [227, 114] width 59 height 26
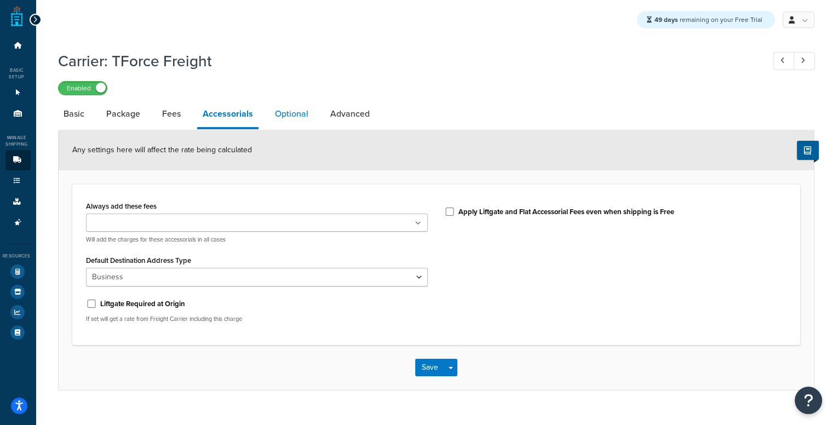
click at [289, 110] on link "Optional" at bounding box center [291, 114] width 44 height 26
select select "150"
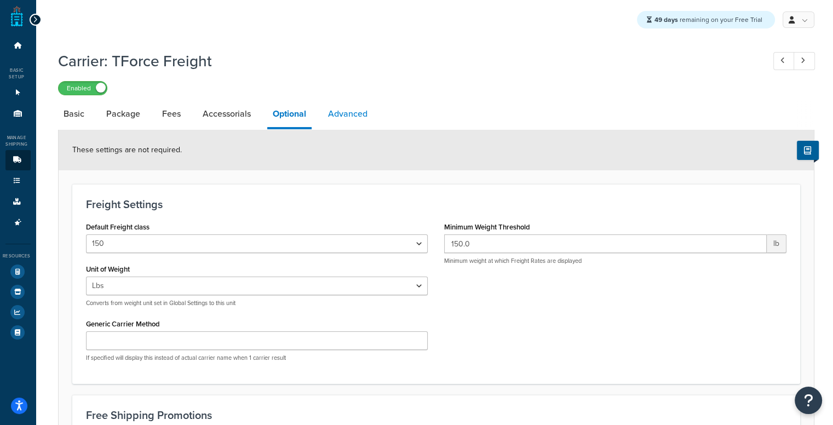
click at [350, 112] on link "Advanced" at bounding box center [348, 114] width 50 height 26
select select "false"
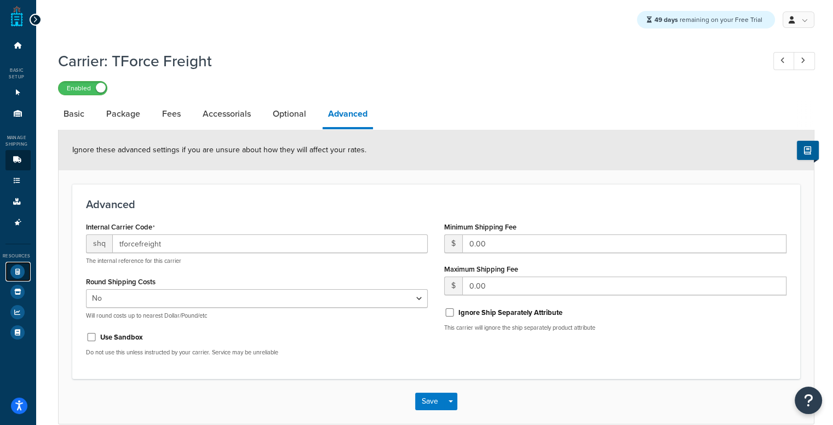
click at [19, 272] on icon at bounding box center [17, 272] width 14 height 14
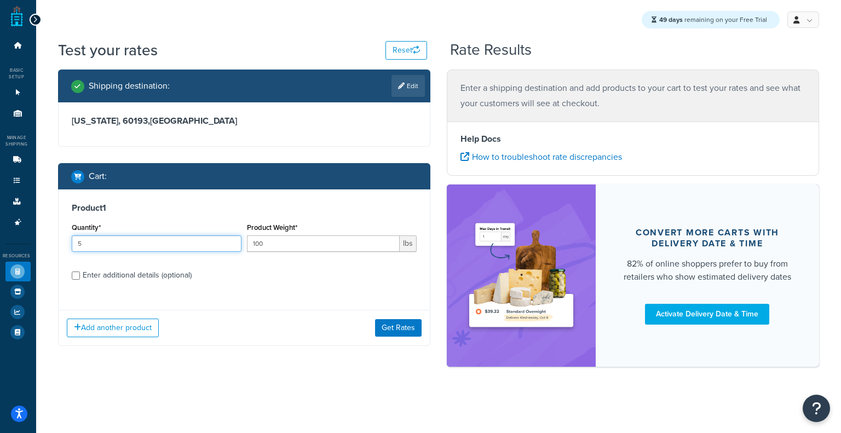
click at [171, 247] on input "5" at bounding box center [157, 243] width 170 height 16
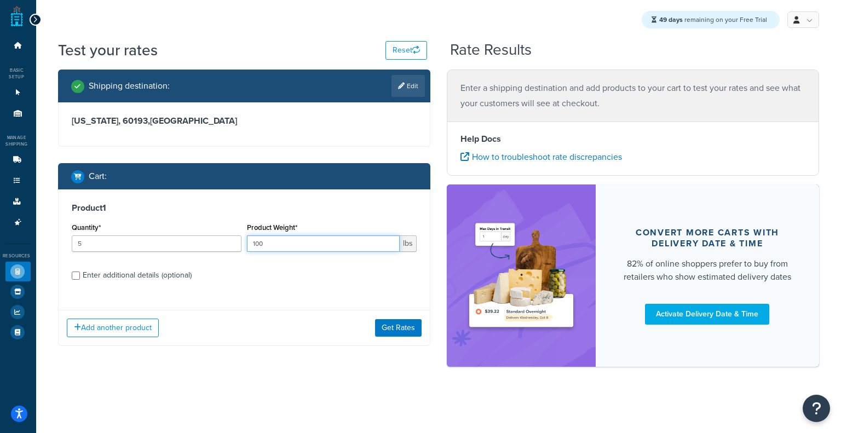
click at [288, 240] on input "100" at bounding box center [323, 243] width 153 height 16
click at [326, 240] on input "100" at bounding box center [323, 243] width 153 height 16
drag, startPoint x: 326, startPoint y: 240, endPoint x: 226, endPoint y: 257, distance: 102.3
click at [226, 257] on div "Quantity* 5 Product Weight* 100 lbs" at bounding box center [244, 240] width 350 height 40
click at [401, 335] on button "Get Rates" at bounding box center [398, 328] width 47 height 18
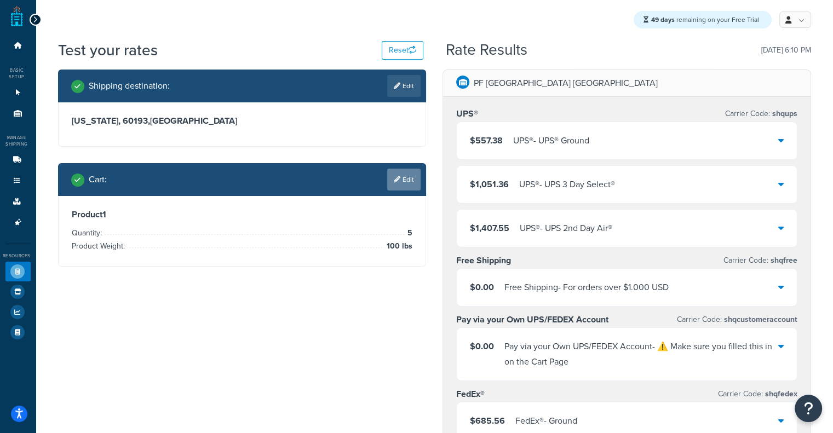
click at [397, 176] on icon at bounding box center [397, 179] width 7 height 7
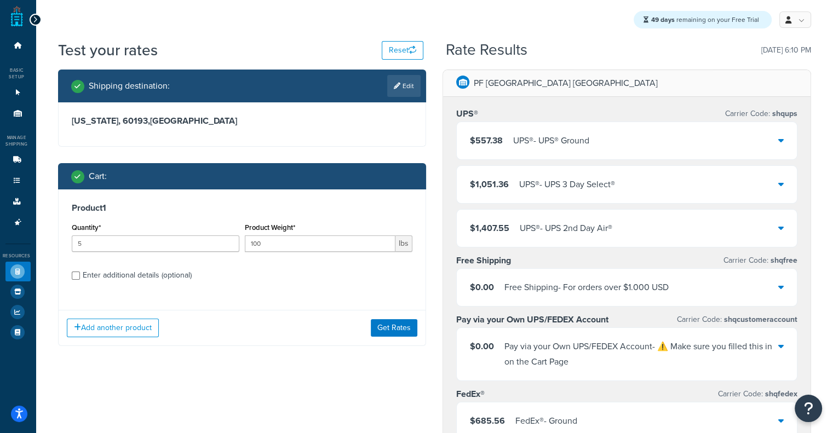
click at [127, 272] on div "Enter additional details (optional)" at bounding box center [137, 275] width 109 height 15
click at [80, 272] on input "Enter additional details (optional)" at bounding box center [76, 276] width 8 height 8
checkbox input "true"
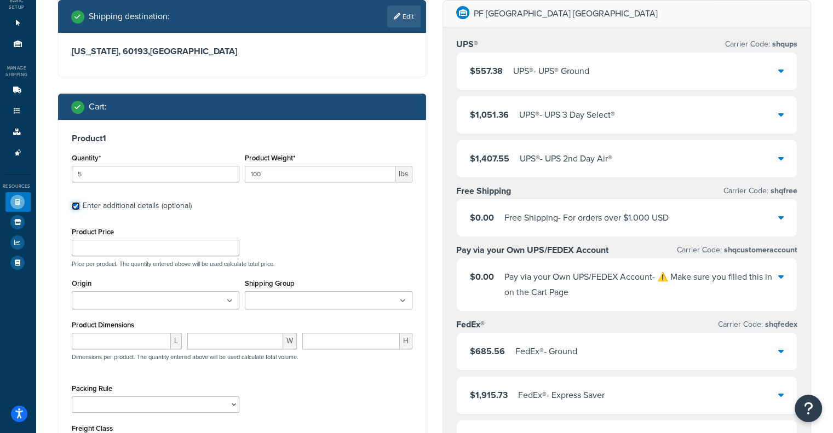
scroll to position [85, 0]
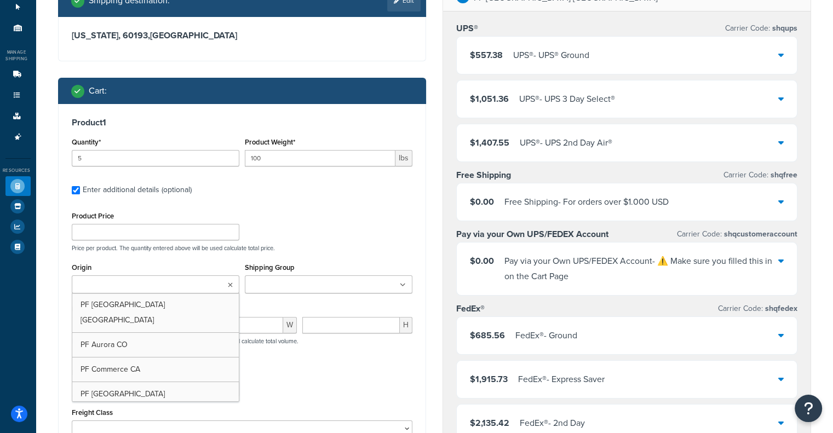
click at [198, 289] on ul at bounding box center [156, 284] width 168 height 18
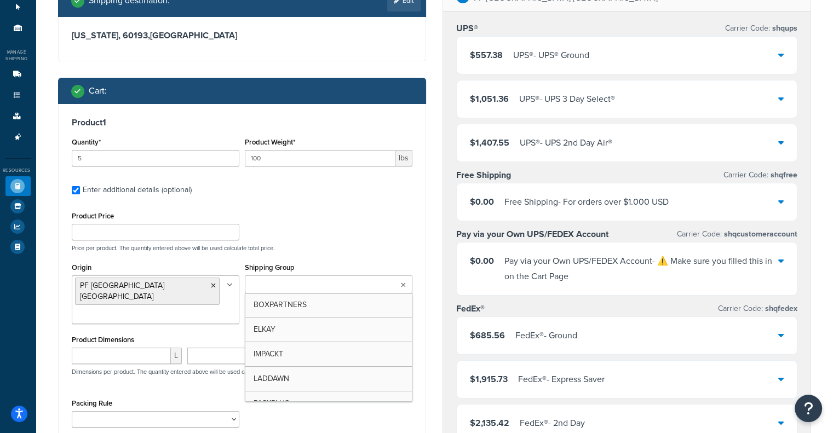
click at [283, 279] on ul at bounding box center [329, 284] width 168 height 18
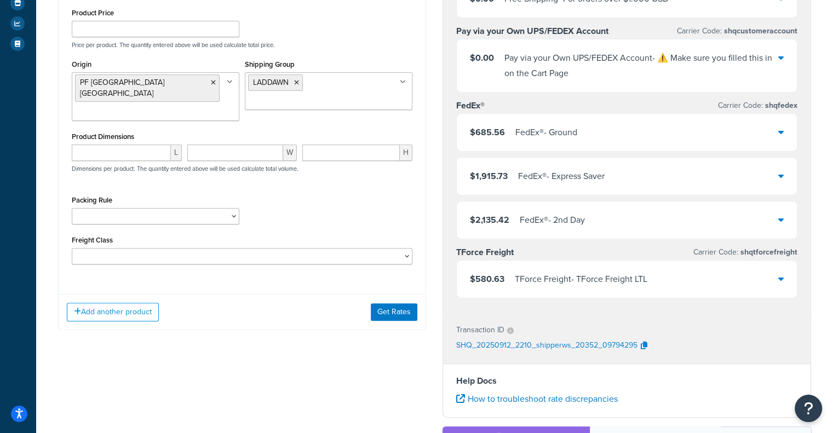
scroll to position [292, 0]
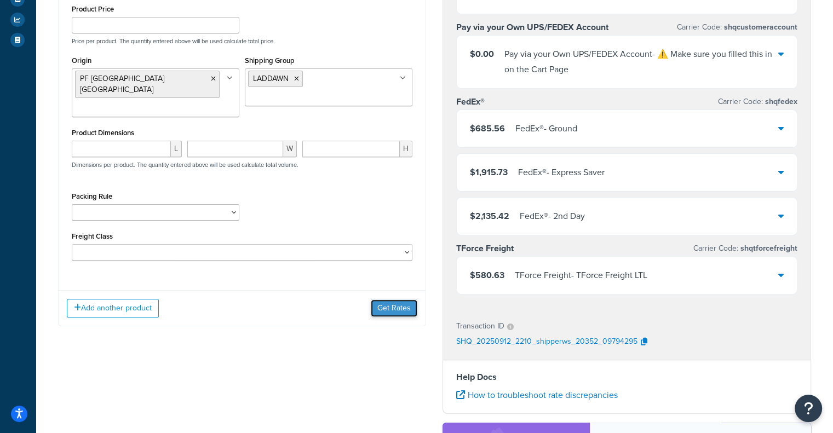
click at [397, 300] on button "Get Rates" at bounding box center [394, 309] width 47 height 18
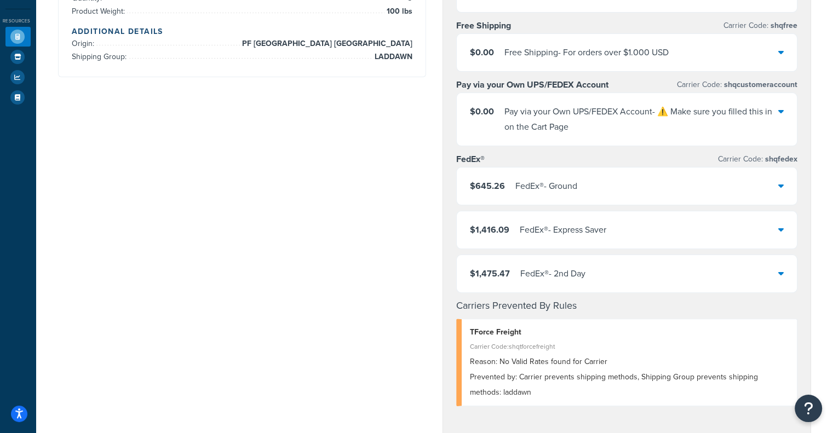
scroll to position [0, 0]
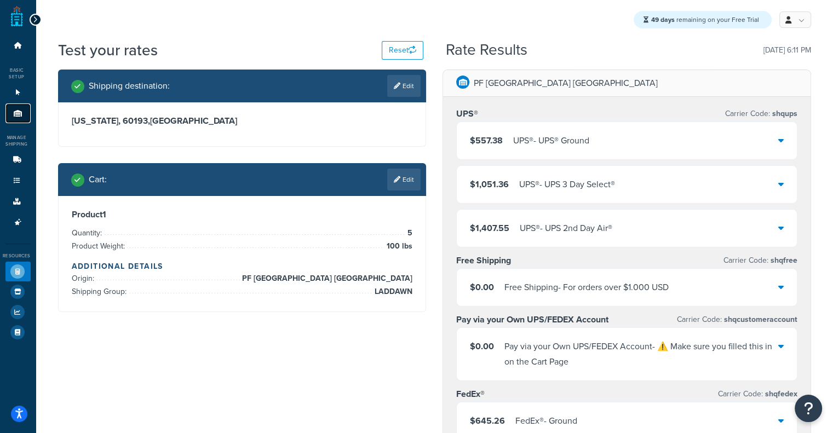
click at [22, 122] on link "Origins 11" at bounding box center [17, 114] width 25 height 20
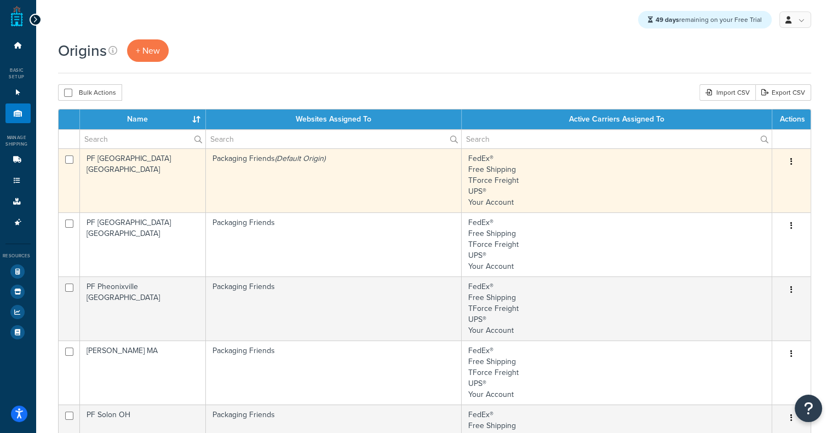
click at [164, 179] on td "PF [GEOGRAPHIC_DATA] [GEOGRAPHIC_DATA]" at bounding box center [143, 180] width 126 height 64
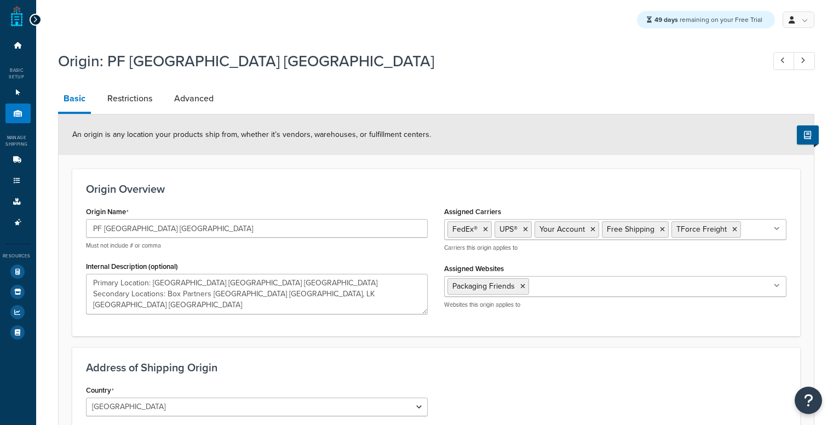
select select "43"
click at [9, 113] on link "Origins 11" at bounding box center [17, 114] width 25 height 20
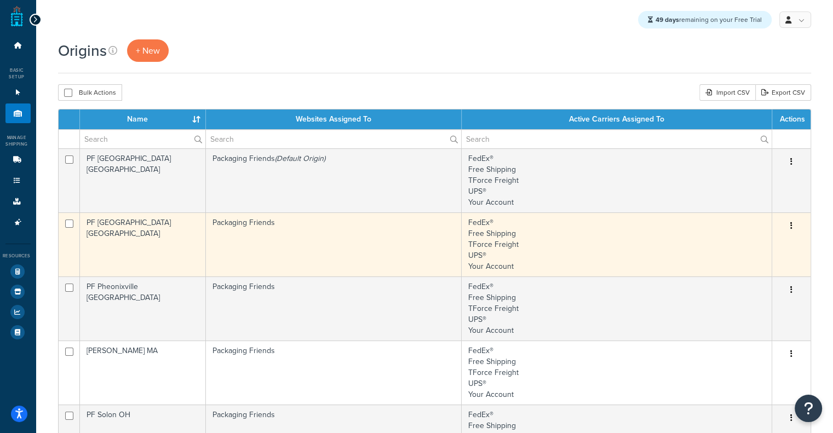
click at [182, 234] on td "PF [GEOGRAPHIC_DATA] [GEOGRAPHIC_DATA]" at bounding box center [143, 244] width 126 height 64
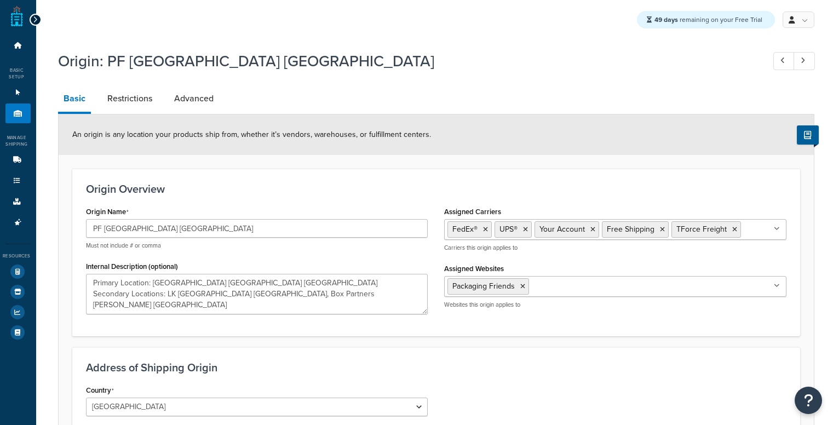
select select "10"
click at [780, 229] on ul "FedEx® UPS® Your Account Free Shipping TForce Freight" at bounding box center [615, 229] width 342 height 21
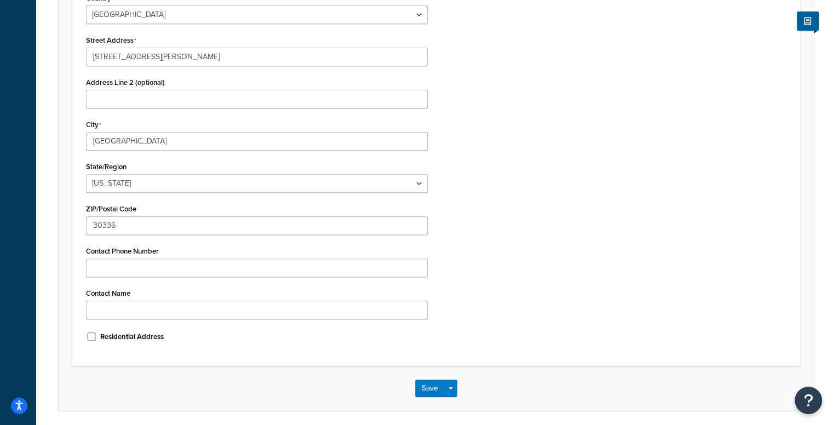
scroll to position [433, 0]
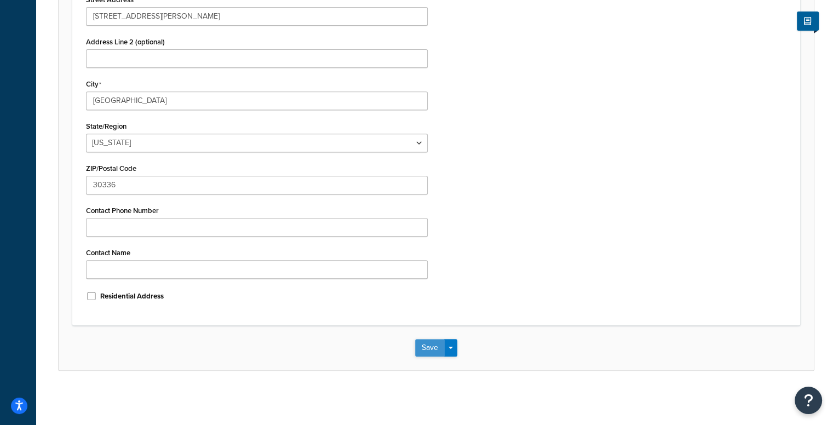
click at [426, 353] on button "Save" at bounding box center [430, 348] width 30 height 18
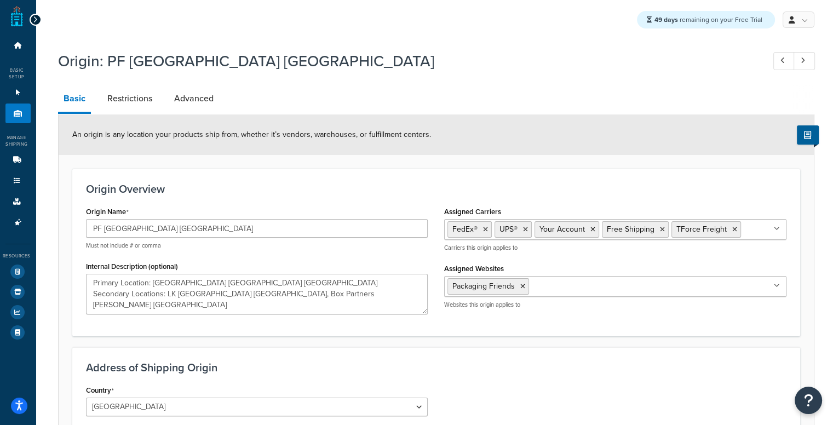
scroll to position [371, 0]
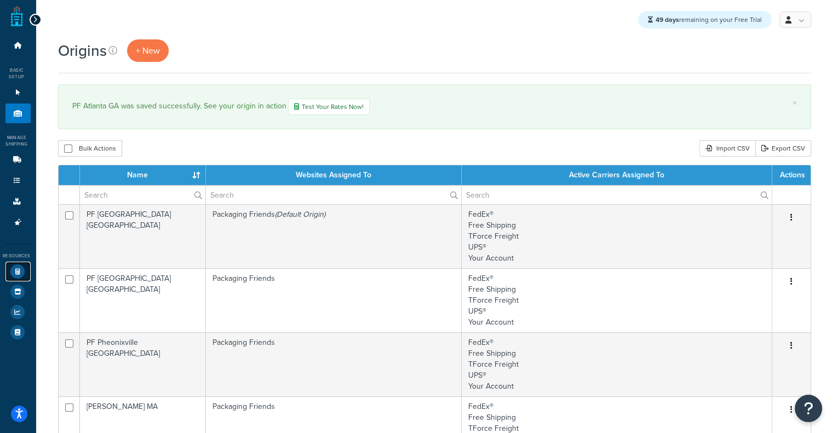
click at [27, 267] on link "Test Your Rates" at bounding box center [17, 272] width 25 height 20
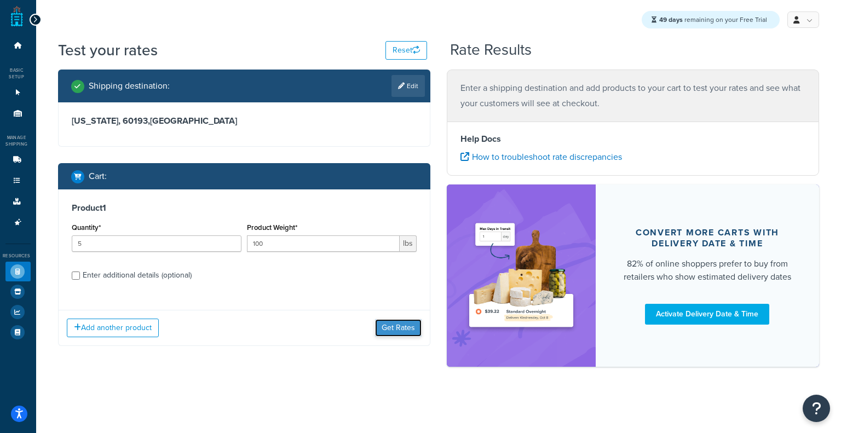
click at [400, 330] on button "Get Rates" at bounding box center [398, 328] width 47 height 18
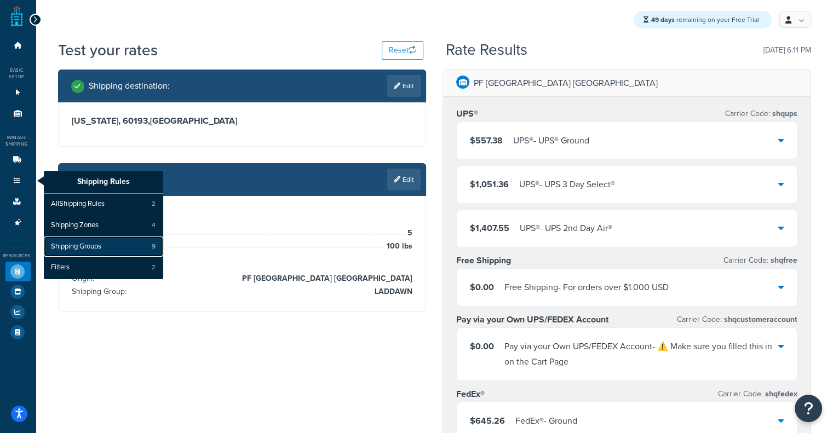
click at [78, 250] on span "Shipping Groups" at bounding box center [76, 247] width 50 height 10
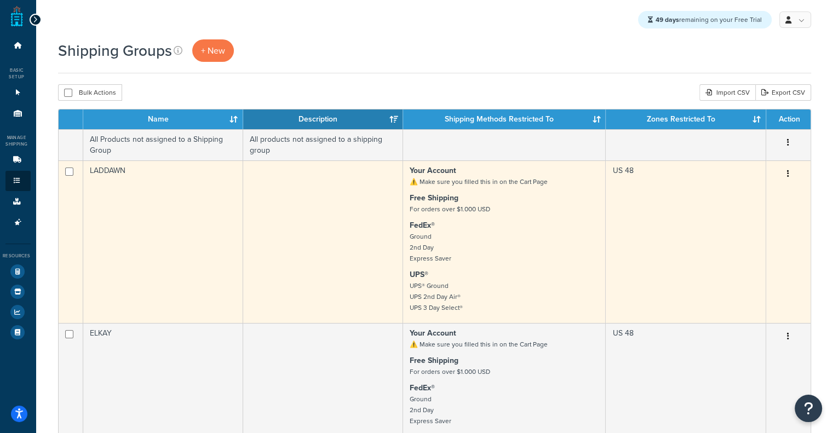
click at [411, 208] on small "For orders over $1.000 USD" at bounding box center [450, 209] width 81 height 10
click at [348, 224] on td at bounding box center [323, 241] width 160 height 163
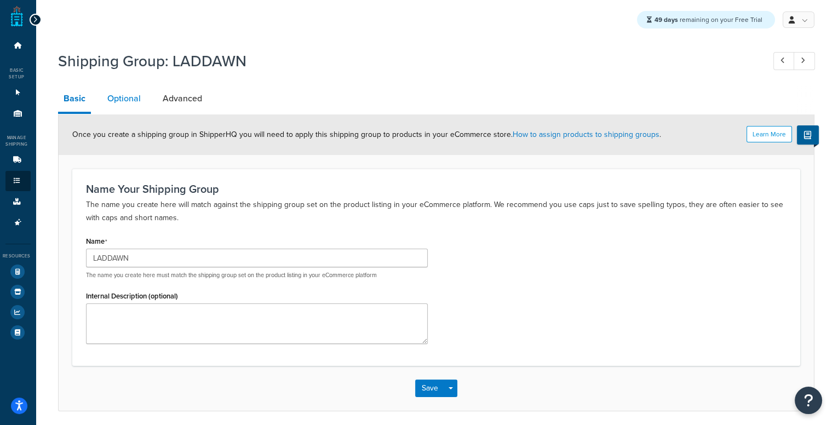
click at [119, 93] on link "Optional" at bounding box center [124, 98] width 44 height 26
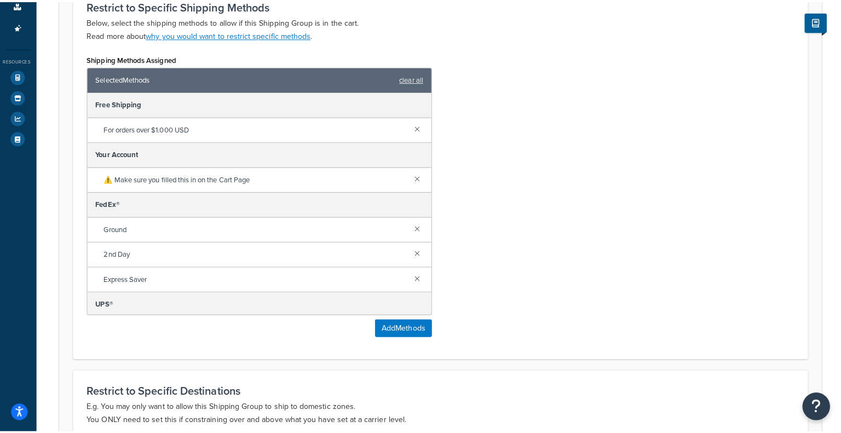
scroll to position [255, 0]
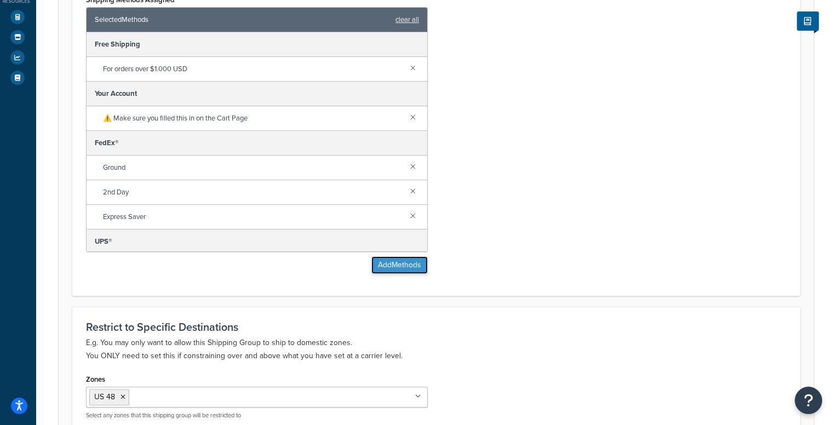
click at [382, 267] on button "Add Methods" at bounding box center [399, 265] width 56 height 18
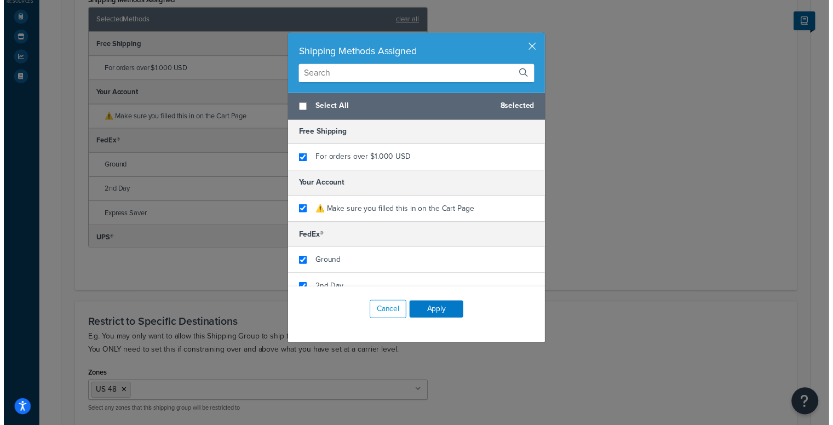
scroll to position [196, 0]
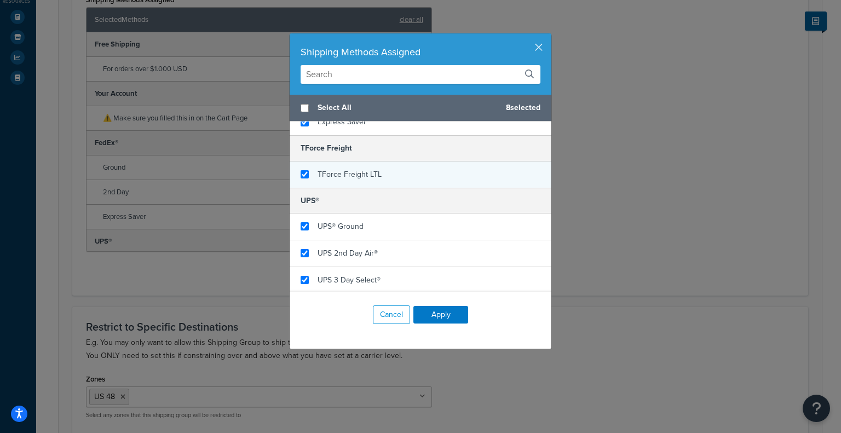
checkbox input "true"
click at [338, 173] on span "TForce Freight LTL" at bounding box center [350, 175] width 64 height 12
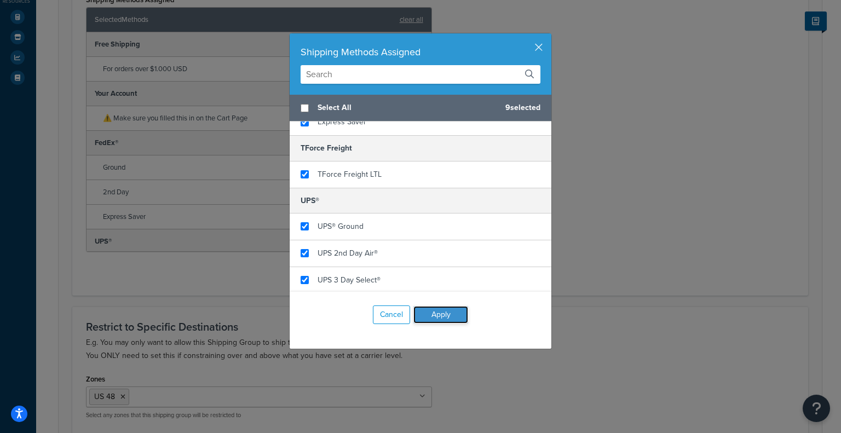
click at [440, 319] on button "Apply" at bounding box center [440, 315] width 55 height 18
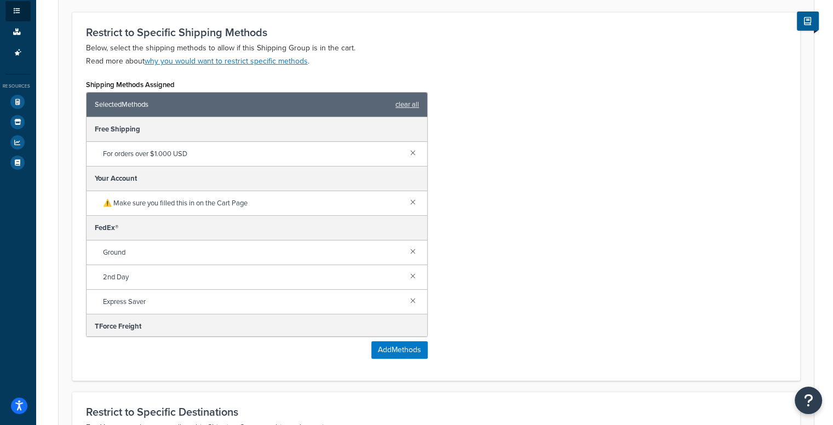
scroll to position [124, 0]
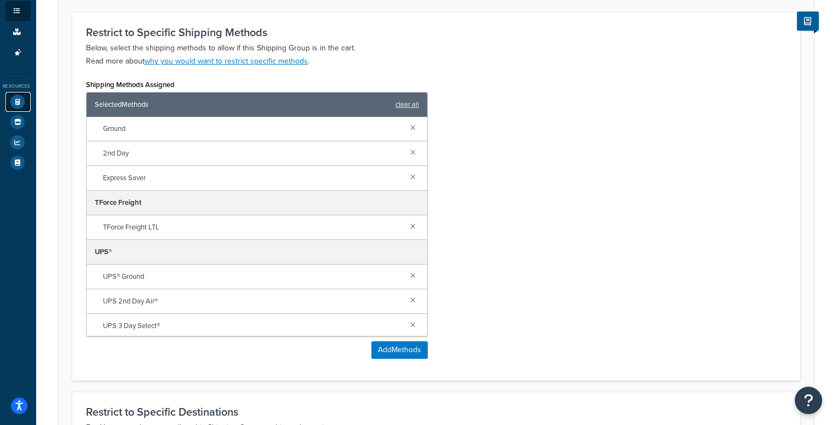
click at [15, 97] on icon at bounding box center [17, 102] width 14 height 14
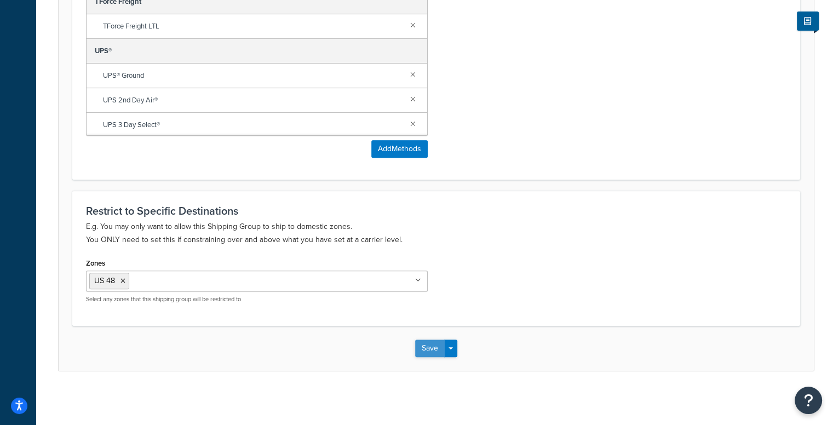
click at [426, 348] on button "Save" at bounding box center [430, 349] width 30 height 18
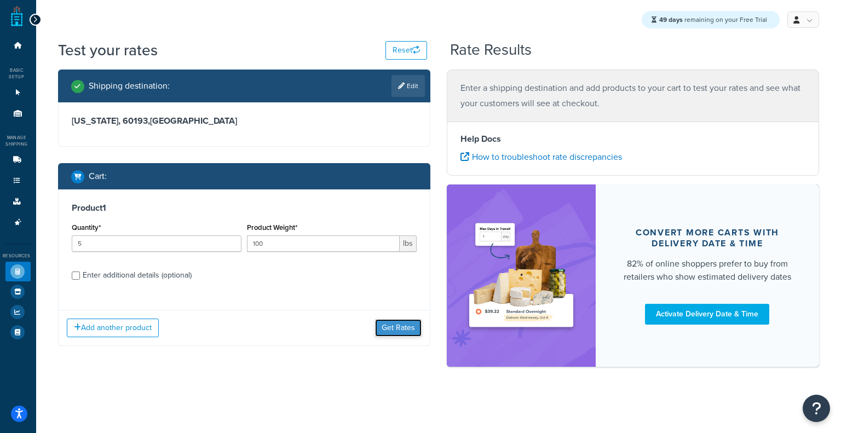
click at [400, 326] on button "Get Rates" at bounding box center [398, 328] width 47 height 18
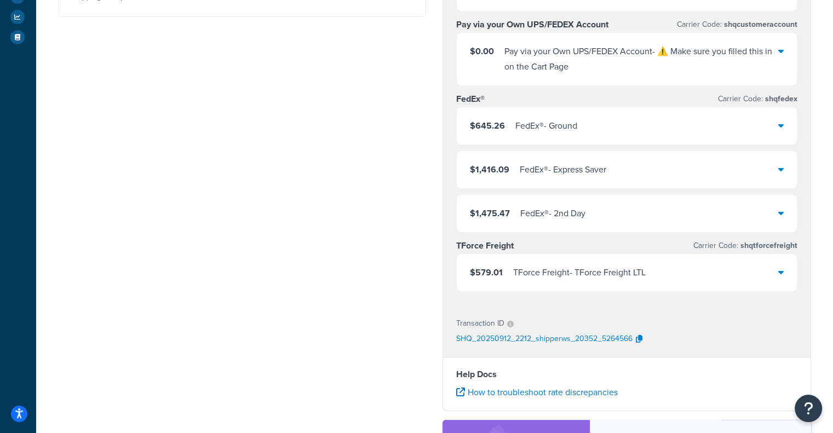
scroll to position [291, 0]
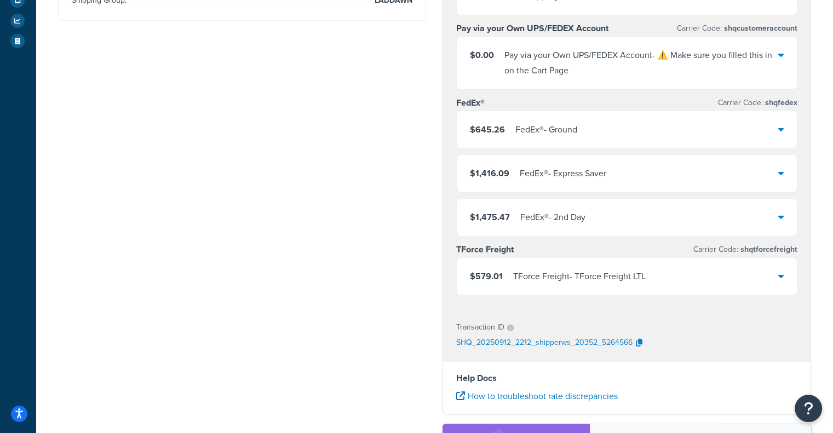
click at [662, 278] on div "$579.01 TForce Freight - TForce Freight LTL" at bounding box center [627, 276] width 340 height 37
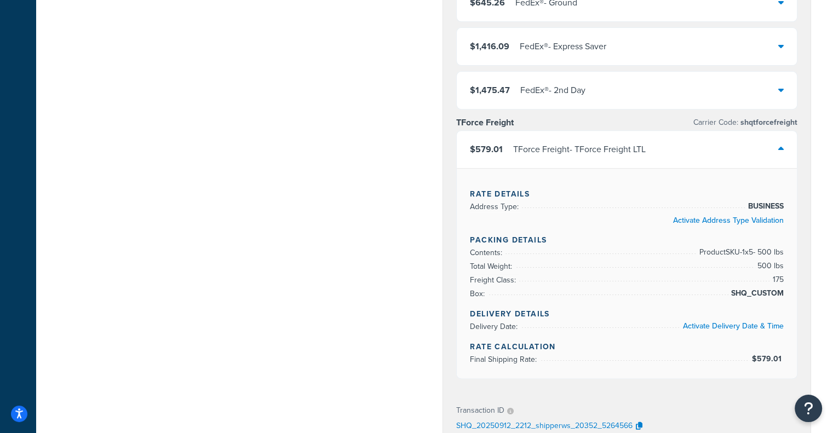
scroll to position [417, 0]
click at [722, 154] on div "$579.01 TForce Freight - TForce Freight LTL" at bounding box center [627, 151] width 340 height 37
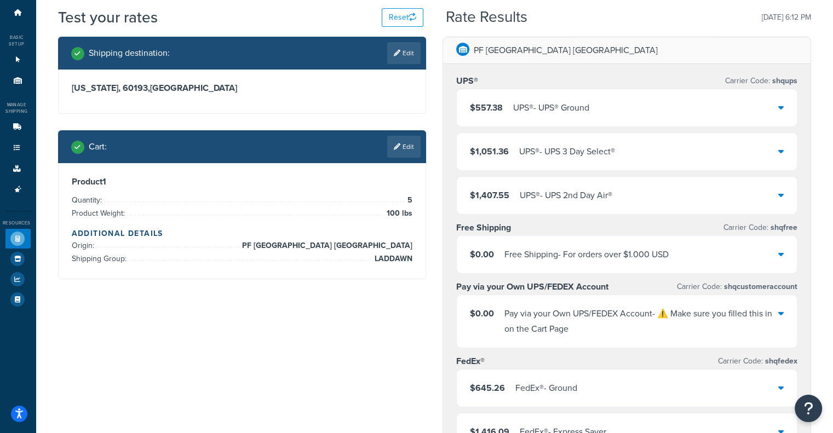
scroll to position [35, 0]
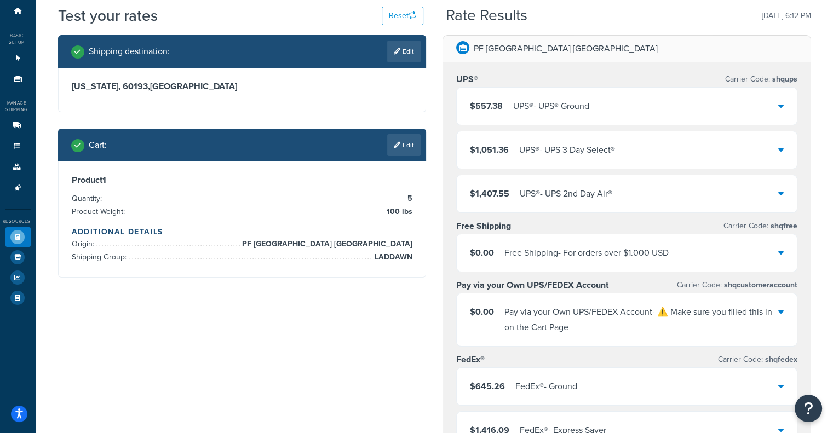
click at [614, 110] on div "$557.38 UPS® - UPS® Ground" at bounding box center [627, 106] width 340 height 37
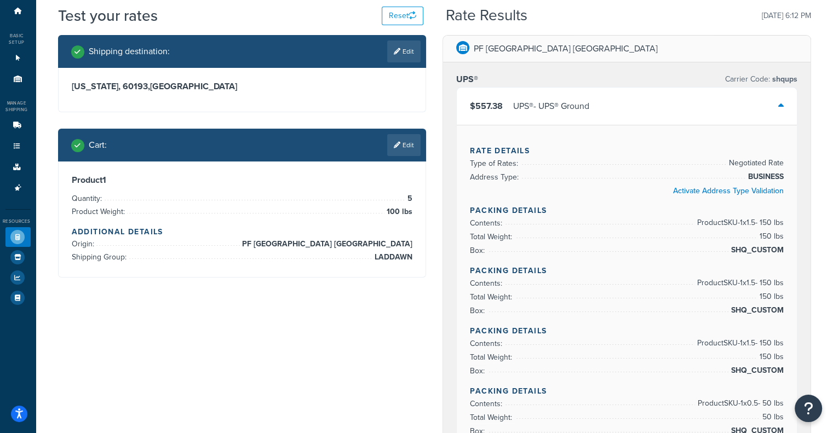
click at [614, 110] on div "$557.38 UPS® - UPS® Ground" at bounding box center [627, 106] width 340 height 37
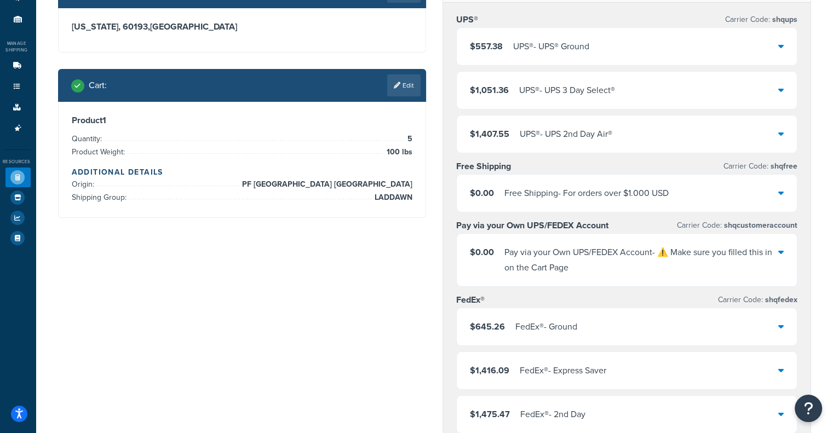
scroll to position [0, 0]
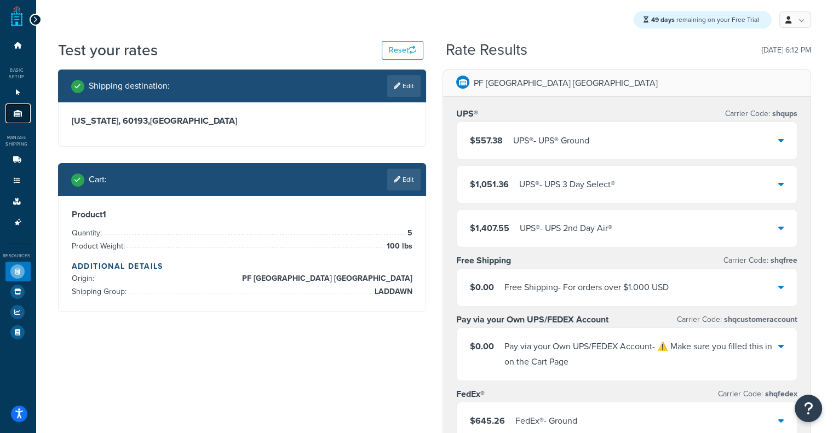
click at [20, 113] on icon at bounding box center [18, 113] width 11 height 7
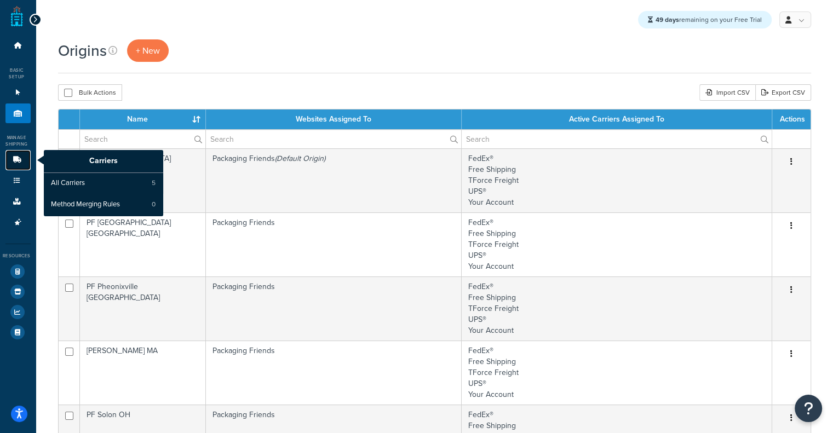
click at [15, 155] on link "Carriers" at bounding box center [17, 160] width 25 height 20
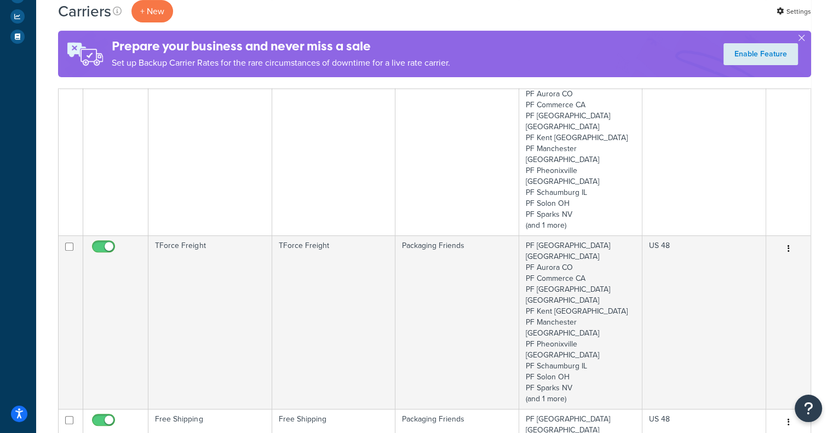
scroll to position [296, 0]
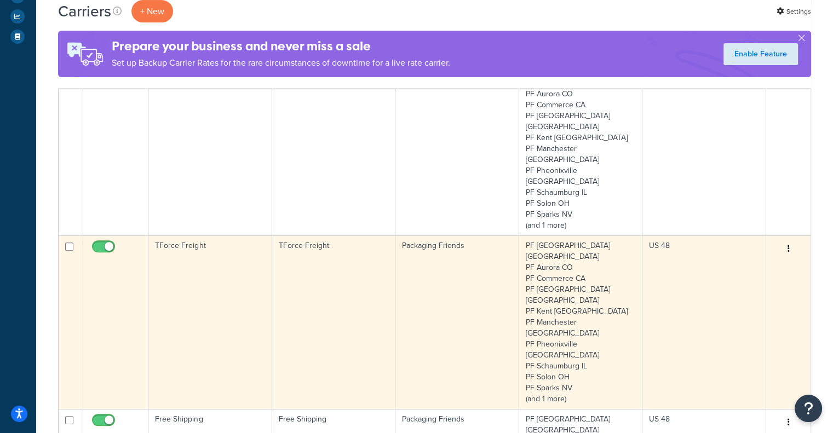
click at [283, 235] on td "TForce Freight" at bounding box center [333, 322] width 123 height 174
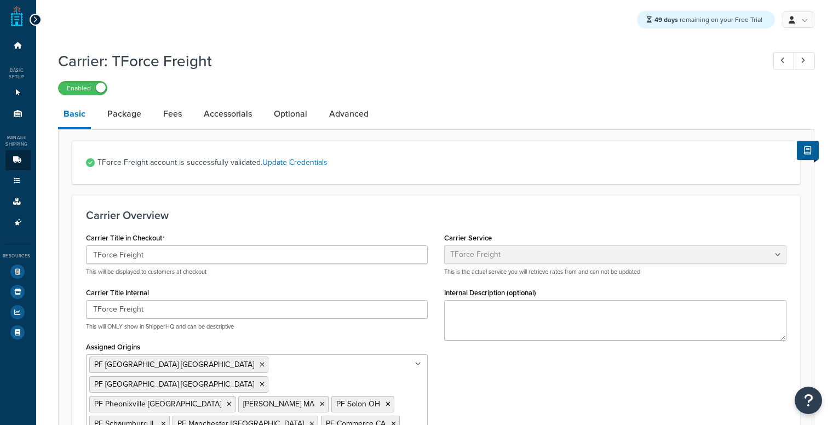
select select "tforceFreight"
click at [526, 160] on span "TForce Freight account is successfully validated. Update Credentials" at bounding box center [441, 162] width 689 height 15
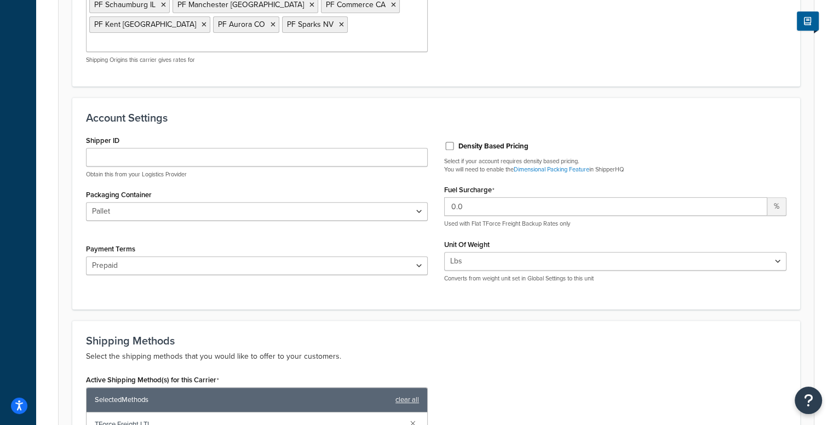
scroll to position [427, 0]
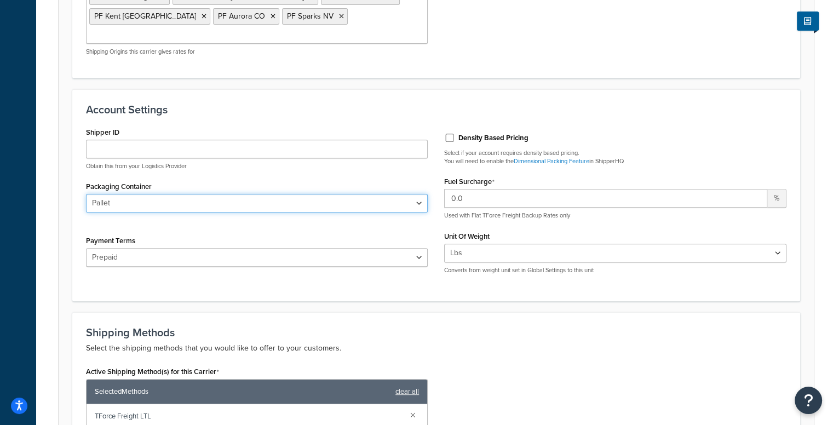
click at [223, 194] on select "Pallet Bag Box Reel Loose" at bounding box center [257, 203] width 342 height 19
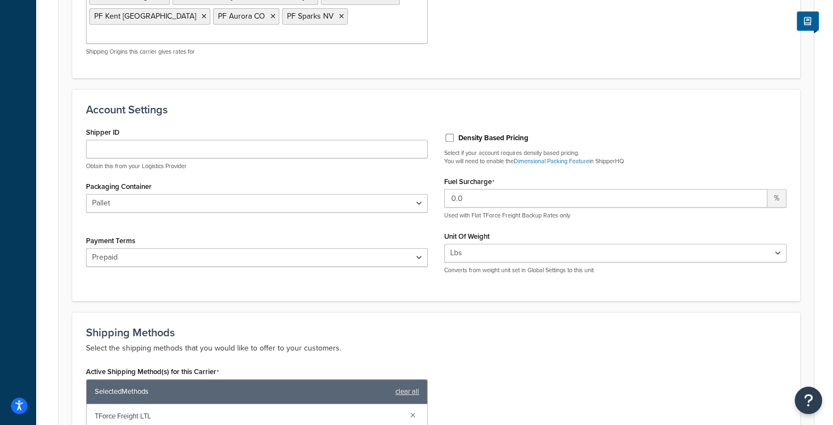
click at [277, 162] on p "Obtain this from your Logistics Provider" at bounding box center [257, 166] width 342 height 8
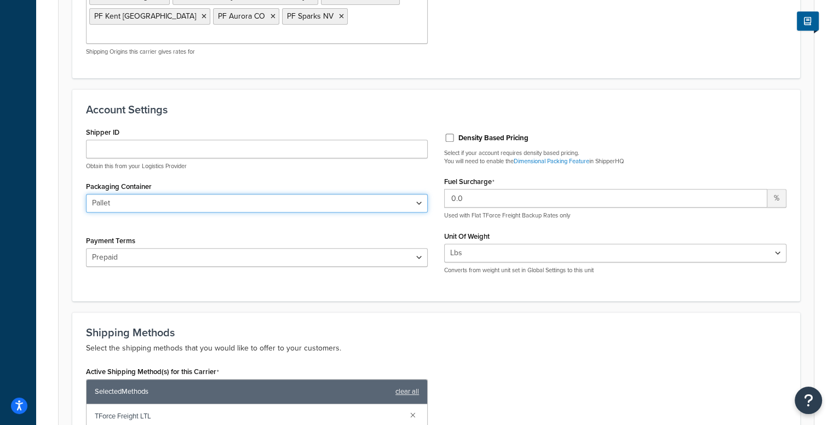
click at [252, 194] on select "Pallet Bag Box Reel Loose" at bounding box center [257, 203] width 342 height 19
select select "BOX"
click at [86, 194] on select "Pallet Bag Box Reel Loose" at bounding box center [257, 203] width 342 height 19
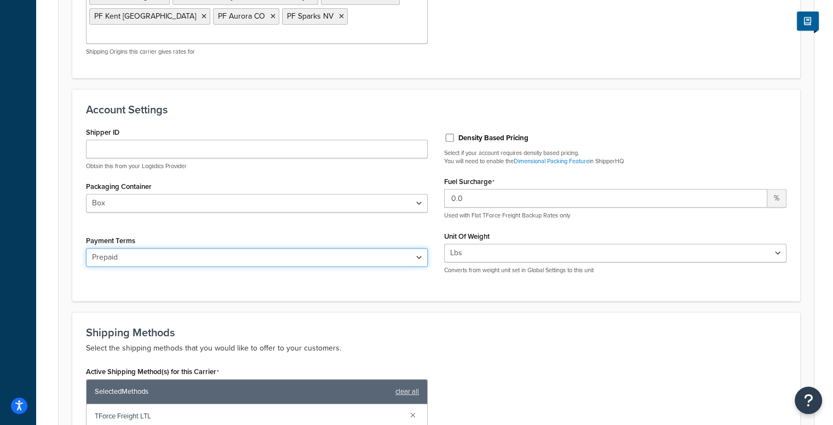
click at [327, 248] on select "Prepaid Bill To Third Party Freight Collect" at bounding box center [257, 257] width 342 height 19
click at [86, 248] on select "Prepaid Bill To Third Party Freight Collect" at bounding box center [257, 257] width 342 height 19
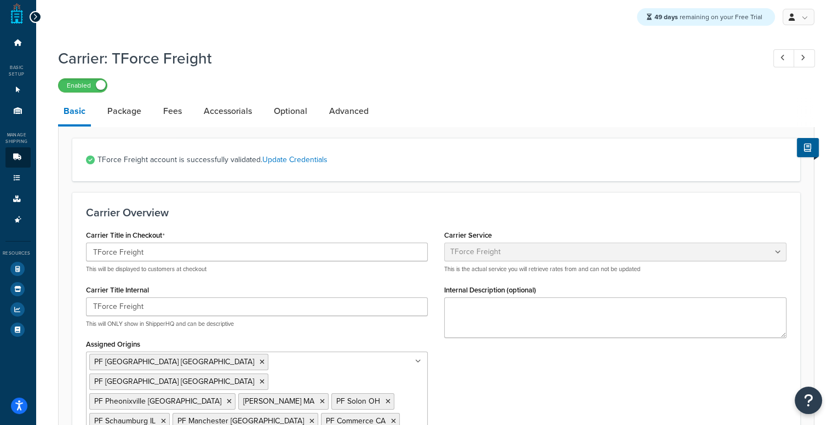
scroll to position [0, 0]
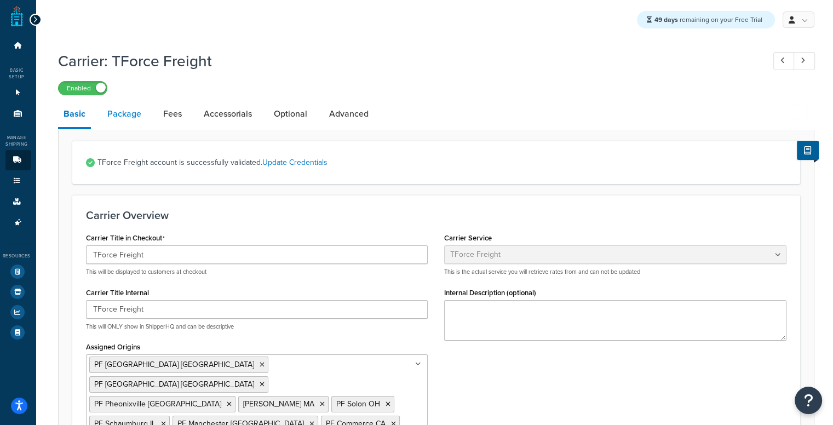
click at [135, 127] on link "Package" at bounding box center [124, 114] width 45 height 26
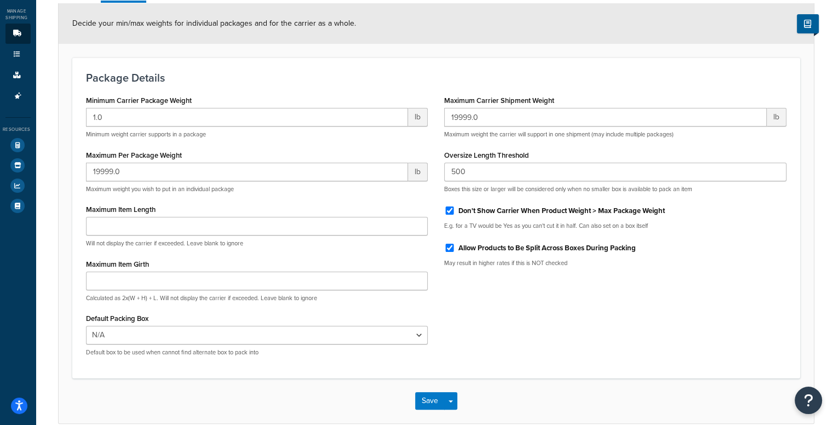
scroll to position [131, 0]
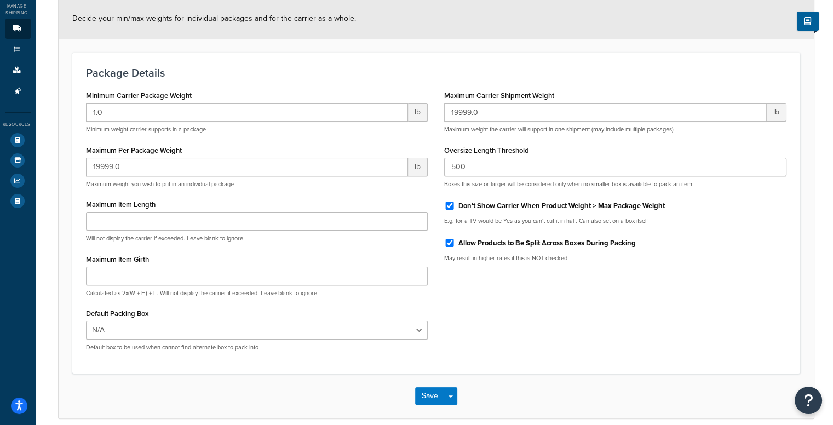
click at [567, 198] on div "Don't Show Carrier When Product Weight > Max Package Weight" at bounding box center [615, 205] width 342 height 16
click at [526, 198] on div "Don't Show Carrier When Product Weight > Max Package Weight" at bounding box center [615, 205] width 342 height 16
click at [492, 208] on label "Don't Show Carrier When Product Weight > Max Package Weight" at bounding box center [561, 206] width 206 height 10
click at [455, 208] on input "Don't Show Carrier When Product Weight > Max Package Weight" at bounding box center [449, 206] width 11 height 8
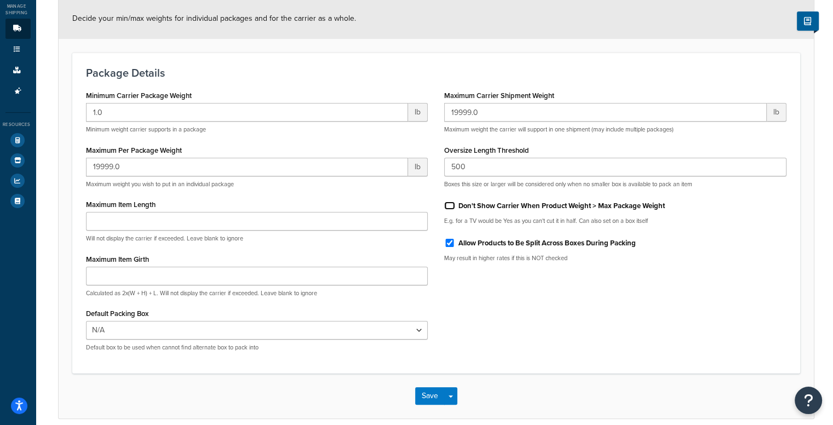
checkbox input "false"
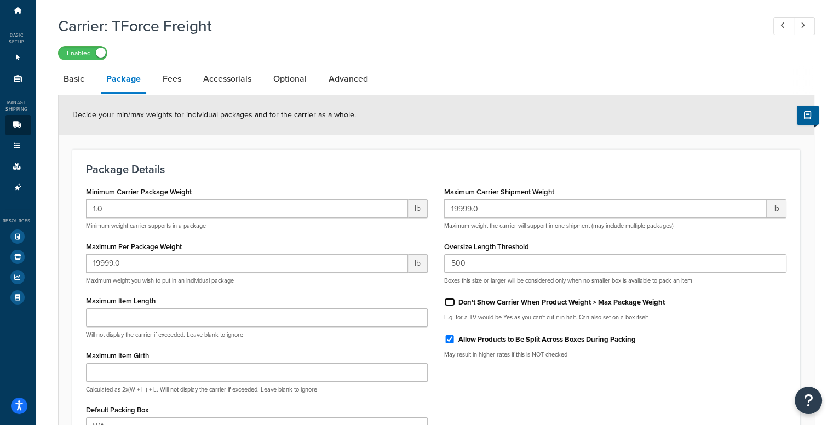
scroll to position [0, 0]
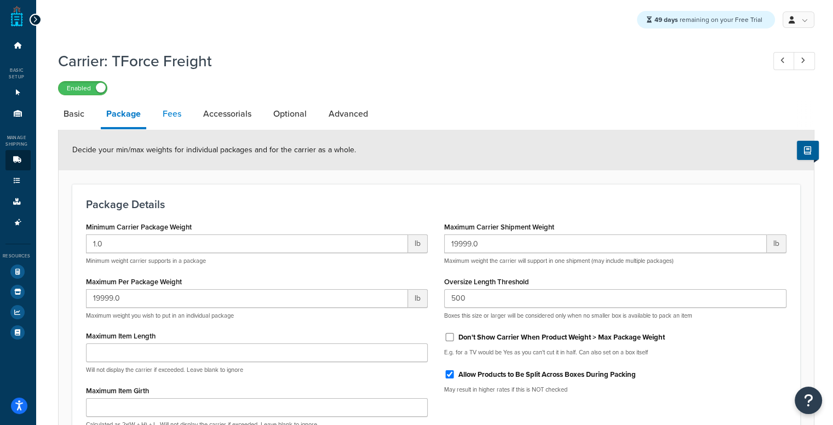
click at [179, 108] on link "Fees" at bounding box center [172, 114] width 30 height 26
select select "AFTER"
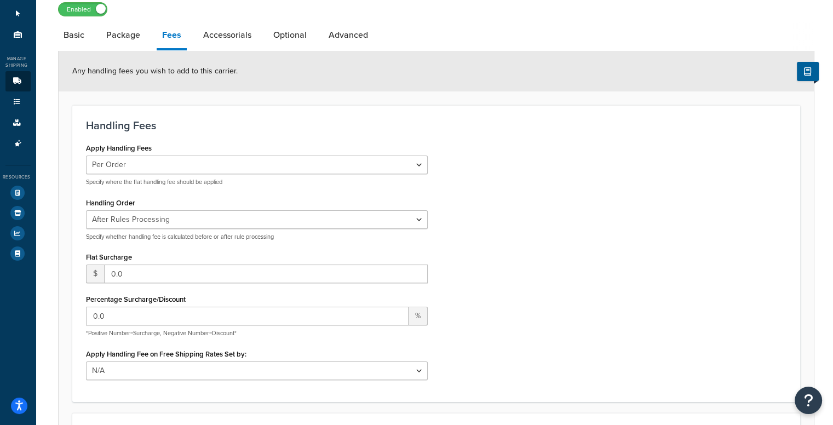
scroll to position [40, 0]
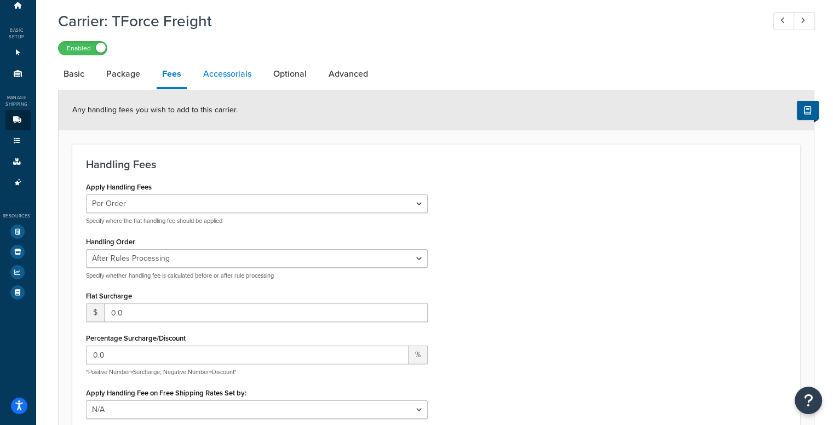
click at [201, 76] on link "Accessorials" at bounding box center [227, 74] width 59 height 26
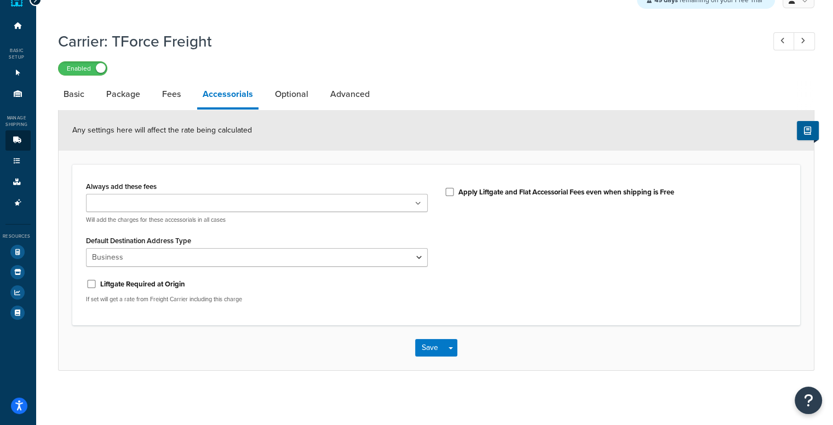
scroll to position [21, 0]
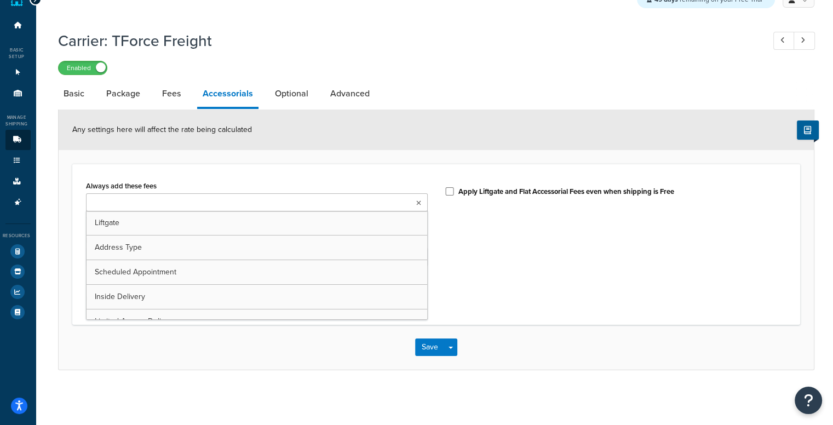
click at [359, 199] on ul at bounding box center [257, 202] width 342 height 18
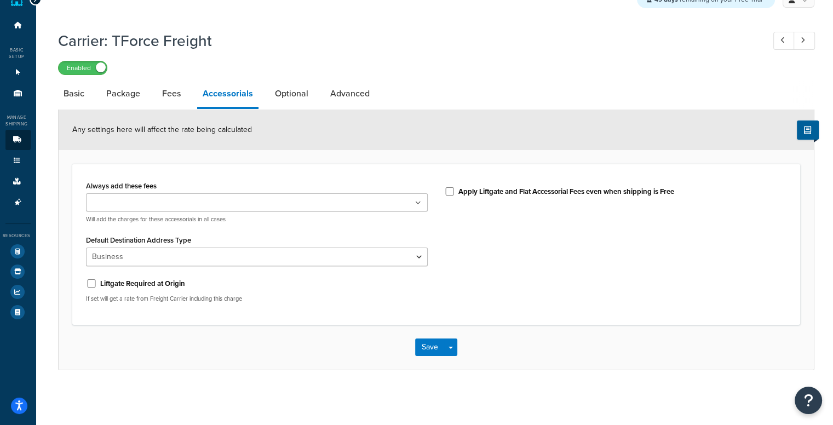
click at [482, 225] on div "Always add these fees Liftgate Address Type Scheduled Appointment Inside Delive…" at bounding box center [436, 244] width 717 height 133
click at [302, 96] on link "Optional" at bounding box center [291, 94] width 44 height 26
select select "150"
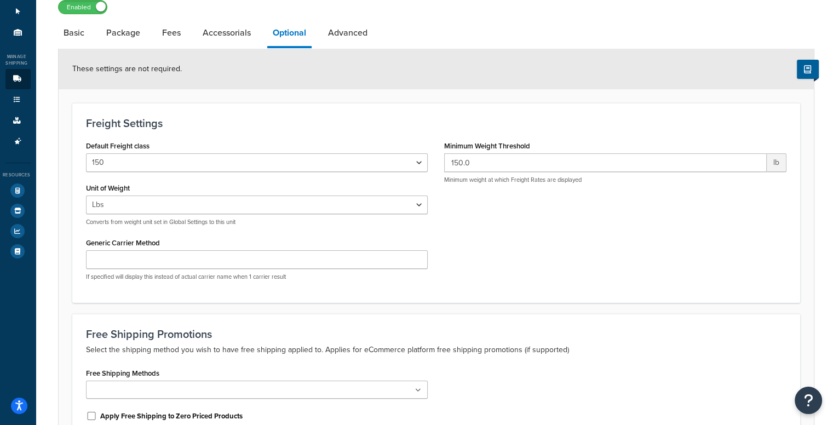
scroll to position [87, 0]
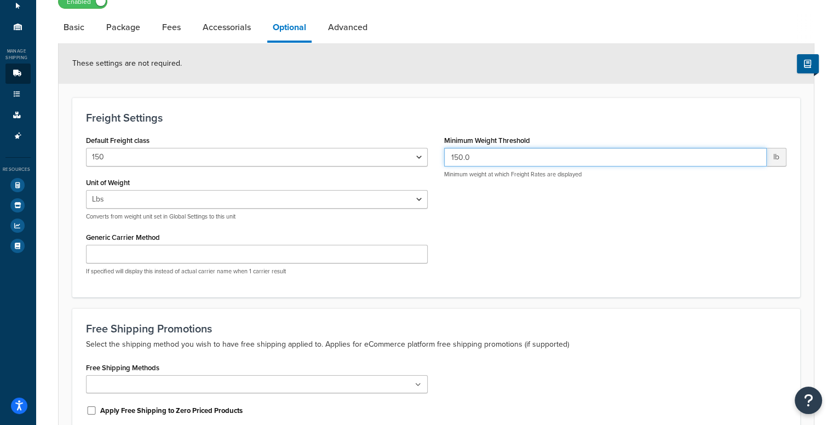
drag, startPoint x: 501, startPoint y: 158, endPoint x: 437, endPoint y: 162, distance: 64.2
click at [437, 162] on div "Minimum Weight Threshold 150.0 lb Minimum weight at which Freight Rates are dis…" at bounding box center [615, 160] width 359 height 54
type input "1"
click at [528, 203] on div "Default Freight class 50 55 60 65 70 77.5 85 92.5 100 110 125 150 175 200 250 3…" at bounding box center [436, 208] width 717 height 151
click at [488, 158] on input "1" at bounding box center [605, 157] width 323 height 19
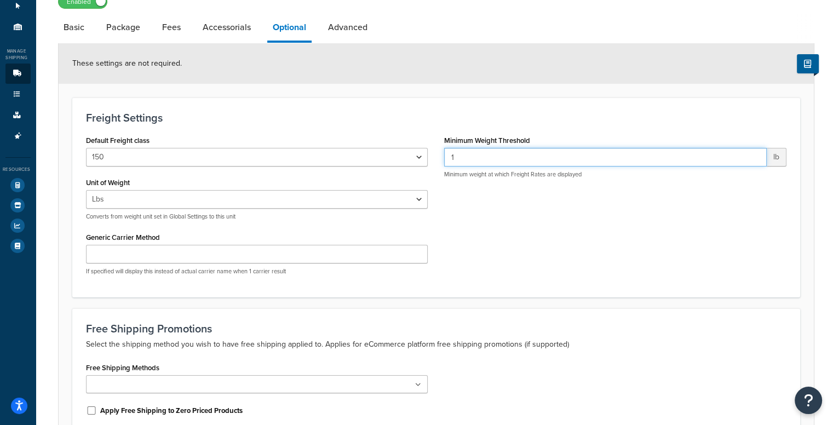
click at [488, 158] on input "1" at bounding box center [605, 157] width 323 height 19
click at [576, 83] on div "These settings are not required." at bounding box center [436, 63] width 755 height 41
click at [16, 37] on ul "Dashboard Basic Setup Websites 1 Origins 11 Manage Shipping Carriers Carriers A…" at bounding box center [17, 102] width 25 height 307
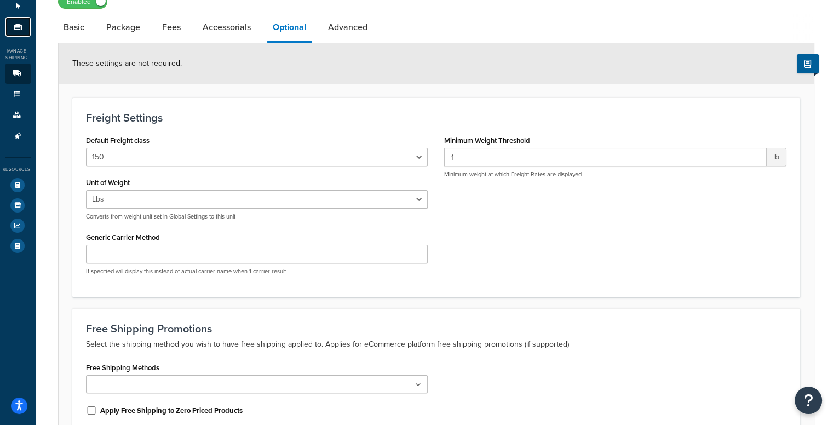
click at [21, 22] on link "Origins 11" at bounding box center [17, 27] width 25 height 20
click at [20, 177] on link "Test Your Rates" at bounding box center [17, 185] width 25 height 20
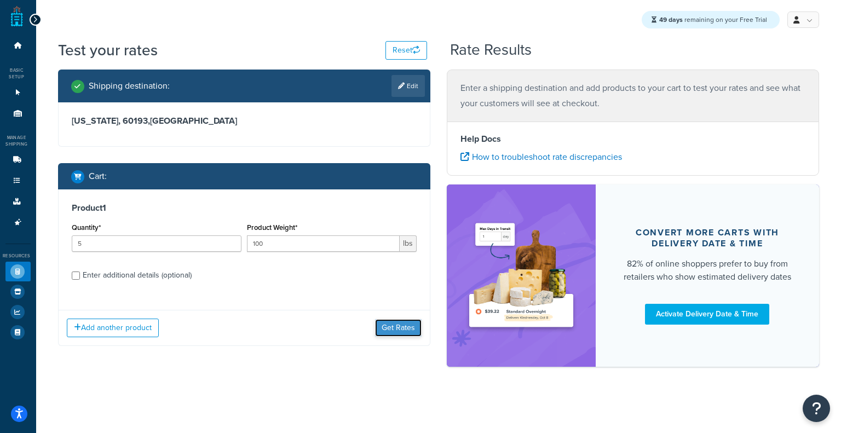
click at [401, 336] on button "Get Rates" at bounding box center [398, 328] width 47 height 18
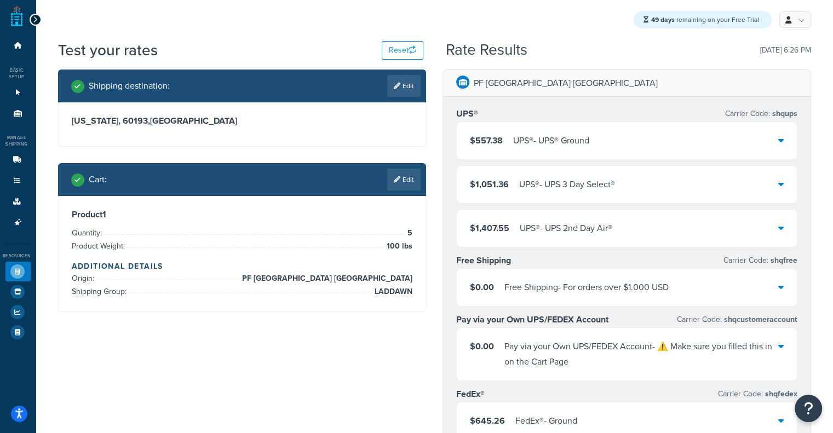
click at [629, 124] on div "$557.38 UPS® - UPS® Ground" at bounding box center [627, 140] width 340 height 37
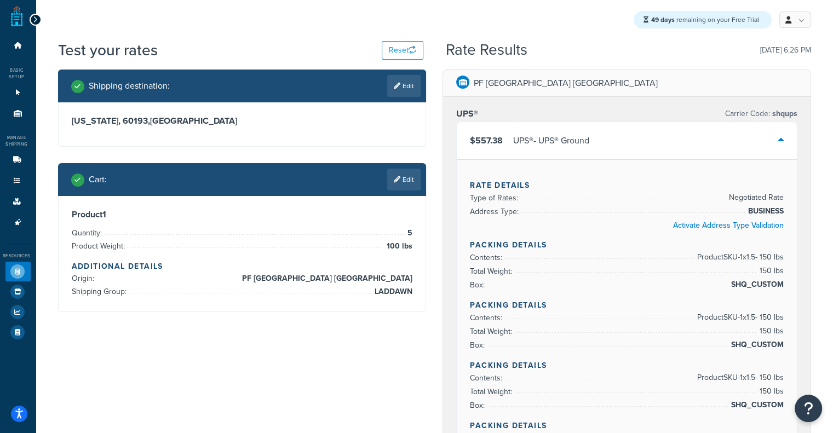
click at [618, 135] on div "$557.38 UPS® - UPS® Ground" at bounding box center [627, 140] width 340 height 37
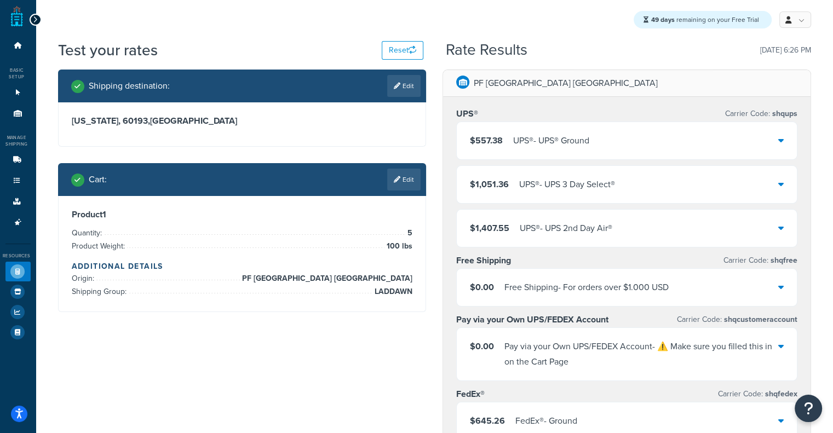
click at [618, 135] on div "$557.38 UPS® - UPS® Ground" at bounding box center [627, 140] width 340 height 37
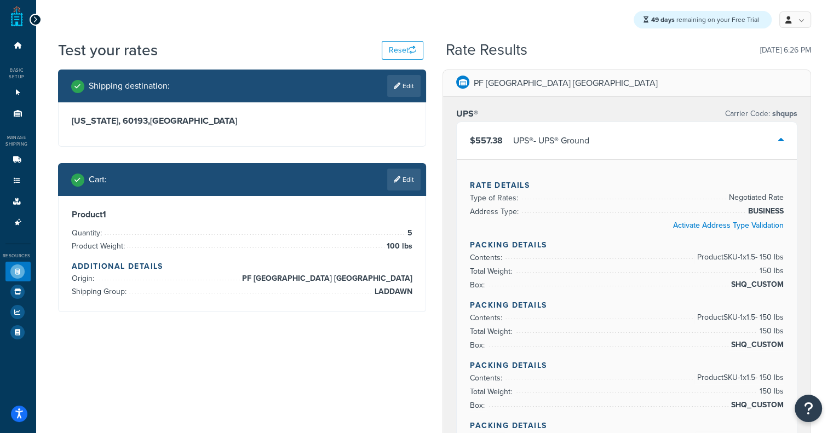
click at [618, 135] on div "$557.38 UPS® - UPS® Ground" at bounding box center [627, 140] width 340 height 37
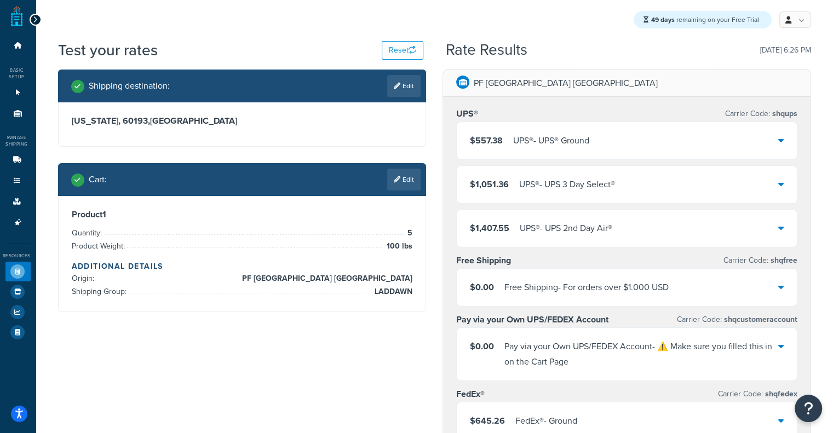
click at [588, 188] on div "UPS® - UPS 3 Day Select®" at bounding box center [567, 184] width 96 height 15
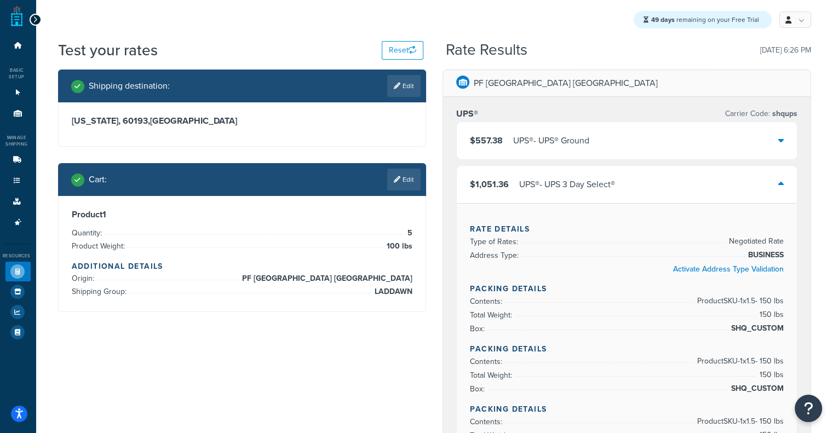
click at [588, 188] on div "UPS® - UPS 3 Day Select®" at bounding box center [567, 184] width 96 height 15
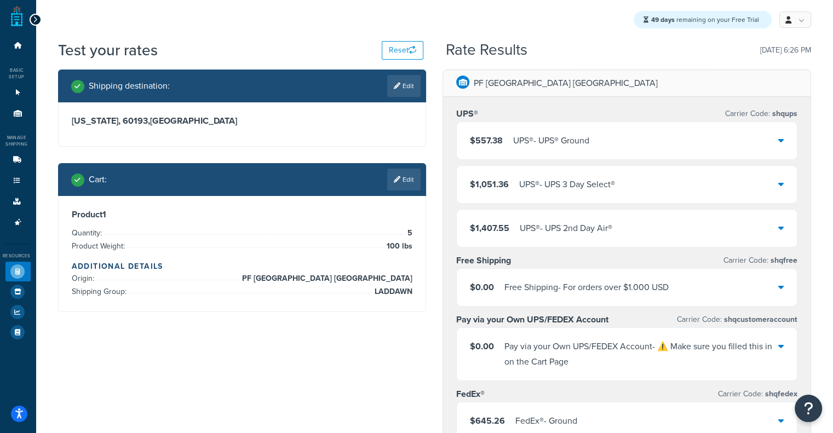
click at [508, 152] on div "$557.38 UPS® - UPS® Ground" at bounding box center [627, 140] width 340 height 37
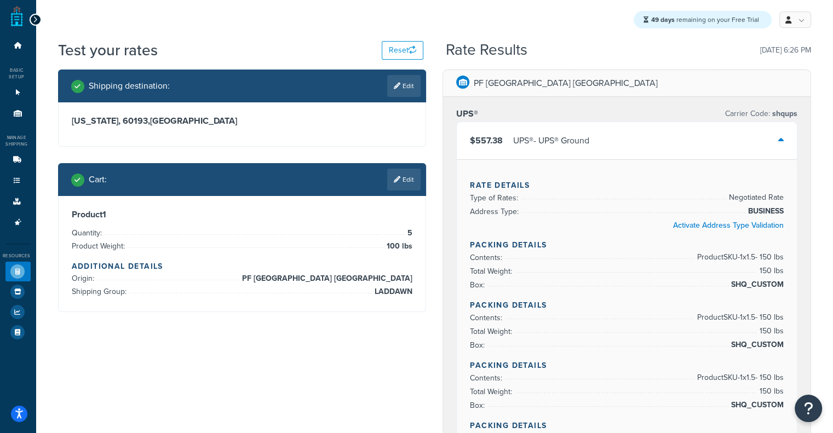
click at [508, 152] on div "$557.38 UPS® - UPS® Ground" at bounding box center [627, 140] width 340 height 37
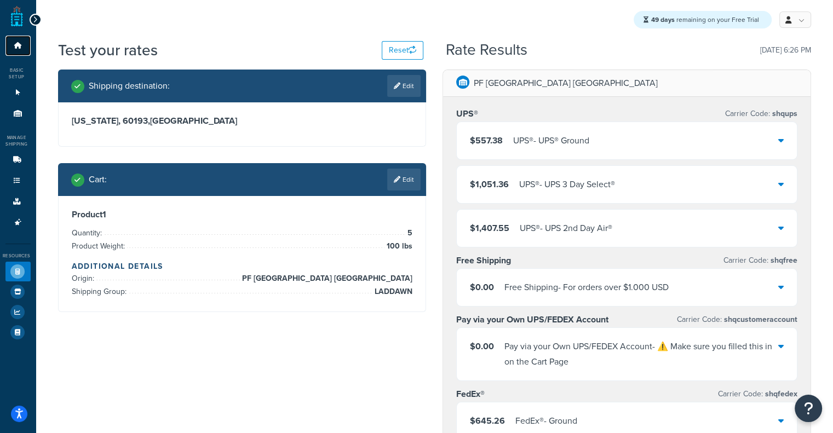
click at [19, 51] on link "Dashboard" at bounding box center [17, 46] width 25 height 20
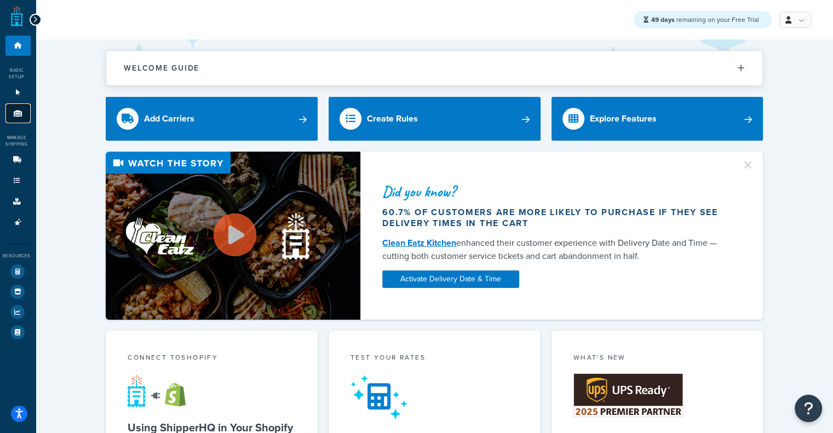
click at [14, 118] on link "Origins 11" at bounding box center [17, 114] width 25 height 20
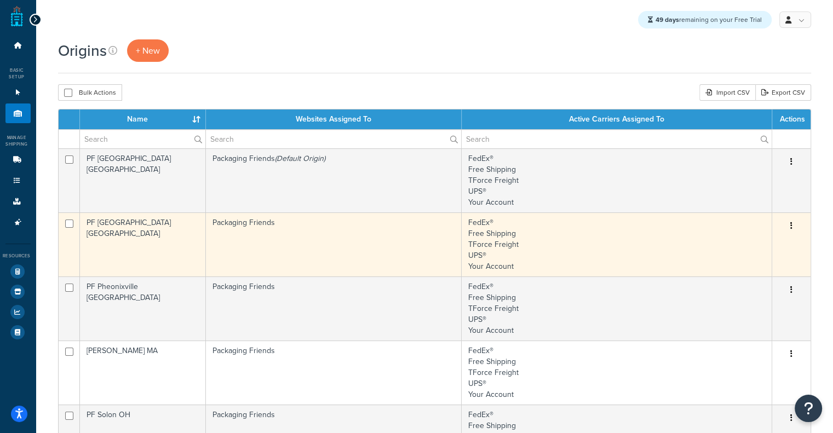
click at [127, 229] on td "PF [GEOGRAPHIC_DATA] [GEOGRAPHIC_DATA]" at bounding box center [143, 244] width 126 height 64
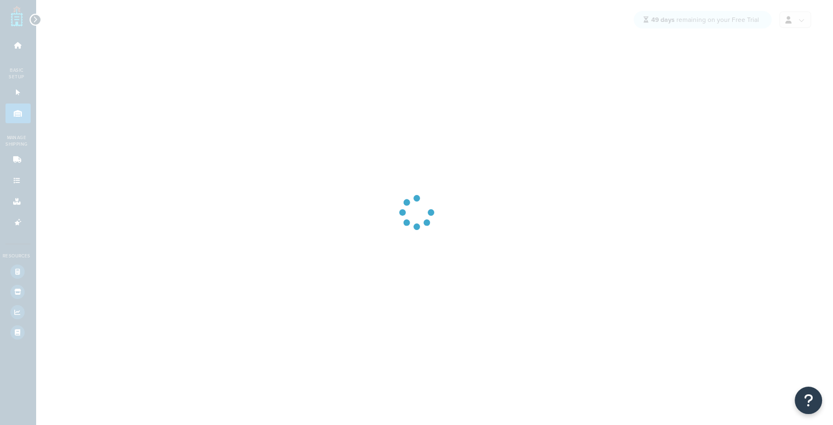
select select "10"
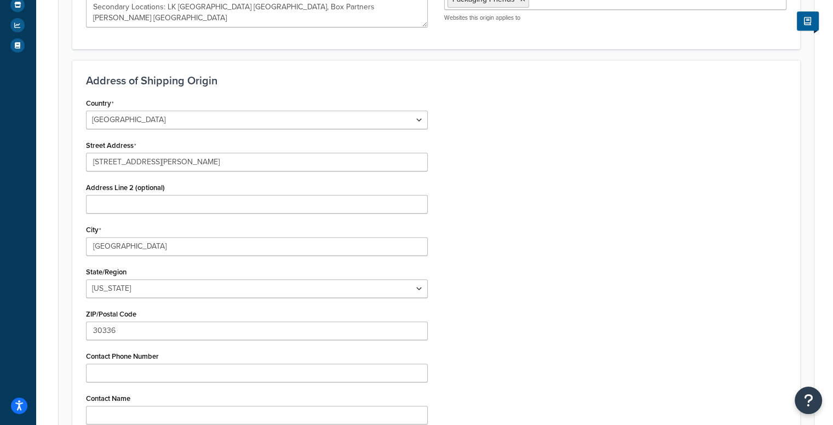
scroll to position [303, 0]
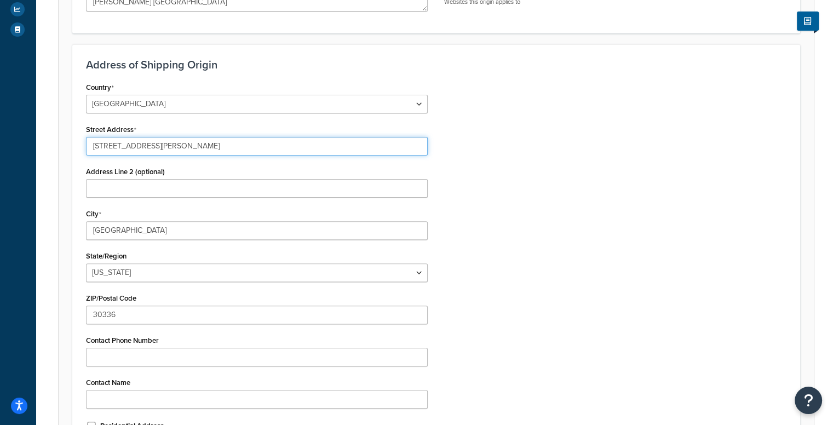
drag, startPoint x: 209, startPoint y: 142, endPoint x: 37, endPoint y: 141, distance: 172.0
click at [37, 141] on div "Origin: PF [GEOGRAPHIC_DATA] [GEOGRAPHIC_DATA] Basic Restrictions Advanced An o…" at bounding box center [436, 135] width 800 height 786
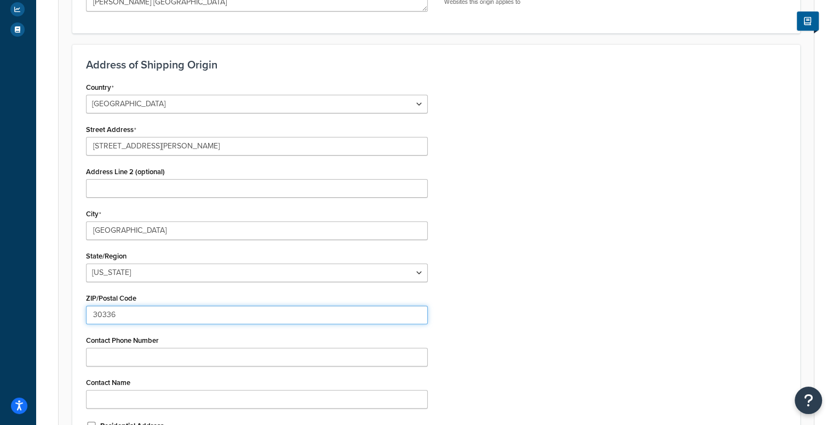
click at [194, 313] on input "30336" at bounding box center [257, 315] width 342 height 19
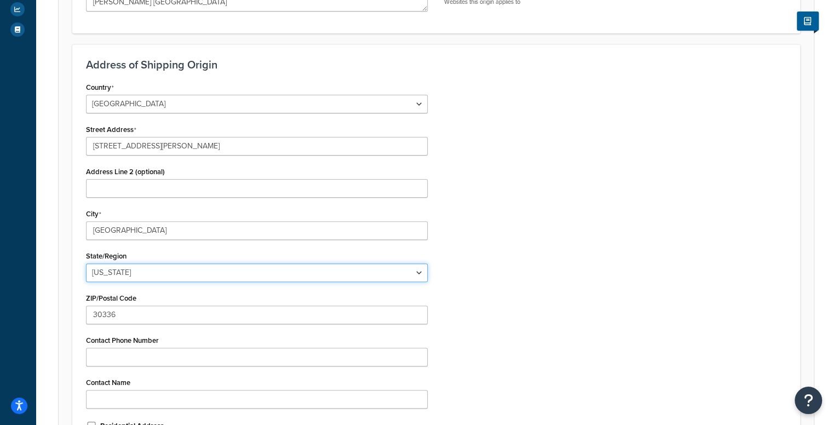
click at [143, 276] on select "[US_STATE] [US_STATE] [US_STATE] [US_STATE] [US_STATE] Armed Forces Americas Ar…" at bounding box center [257, 272] width 342 height 19
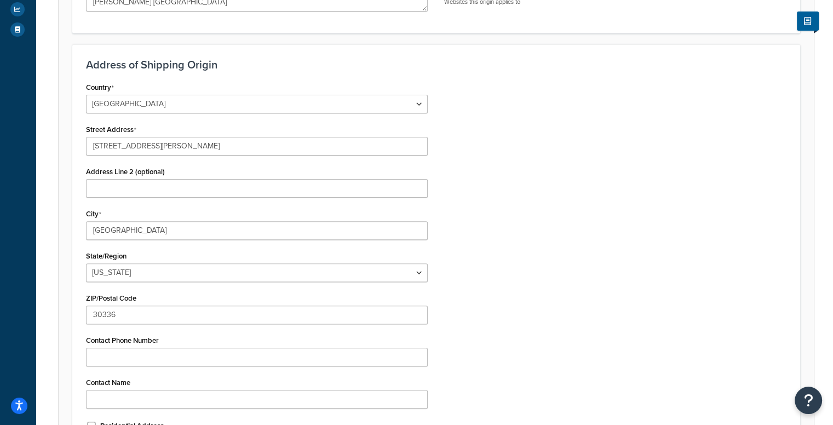
click at [600, 111] on div "Country [GEOGRAPHIC_DATA] [GEOGRAPHIC_DATA] [GEOGRAPHIC_DATA] [GEOGRAPHIC_DATA]…" at bounding box center [436, 260] width 717 height 362
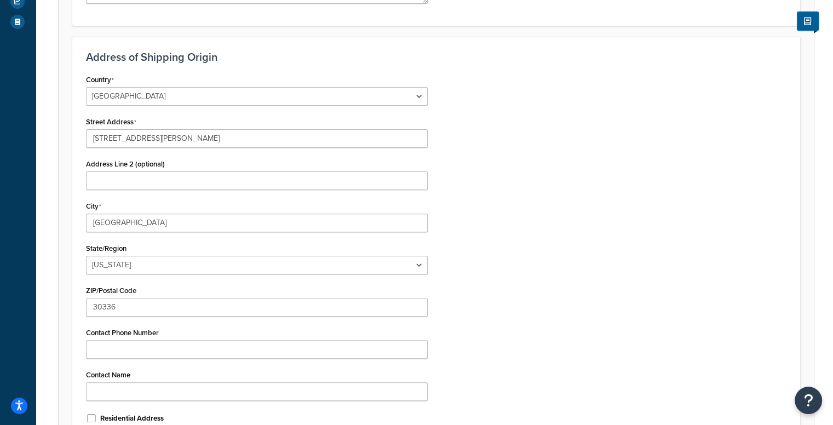
scroll to position [311, 0]
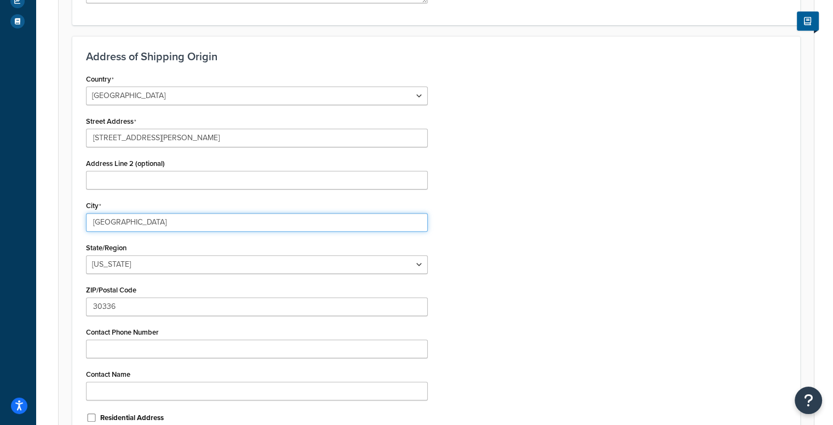
drag, startPoint x: 153, startPoint y: 222, endPoint x: 0, endPoint y: 170, distance: 161.7
click at [0, 170] on div "Dashboard Basic Setup Websites 1 Origins 11 Manage Shipping Carriers Carriers A…" at bounding box center [416, 118] width 833 height 858
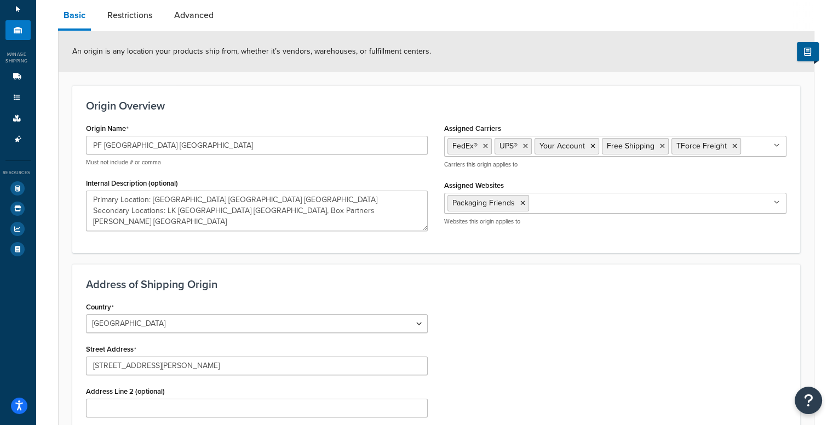
scroll to position [77, 0]
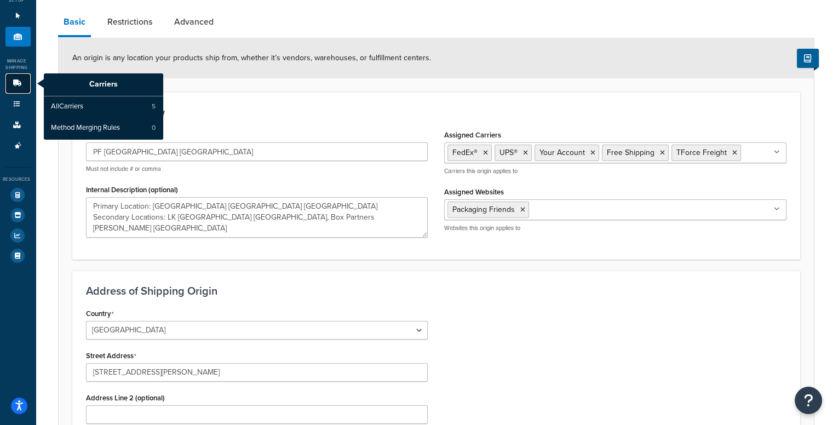
click at [9, 87] on link "Carriers" at bounding box center [17, 83] width 25 height 20
type textarea "Primary Location: [GEOGRAPHIC_DATA] [GEOGRAPHIC_DATA] [GEOGRAPHIC_DATA] Seconda…"
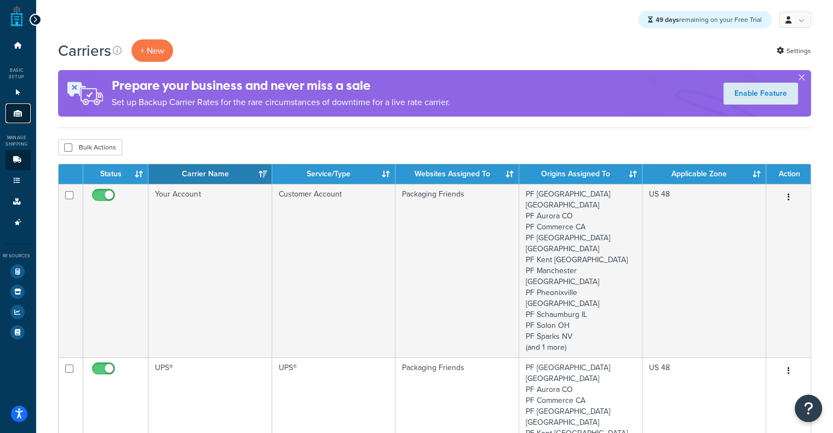
click at [22, 111] on icon at bounding box center [18, 113] width 11 height 7
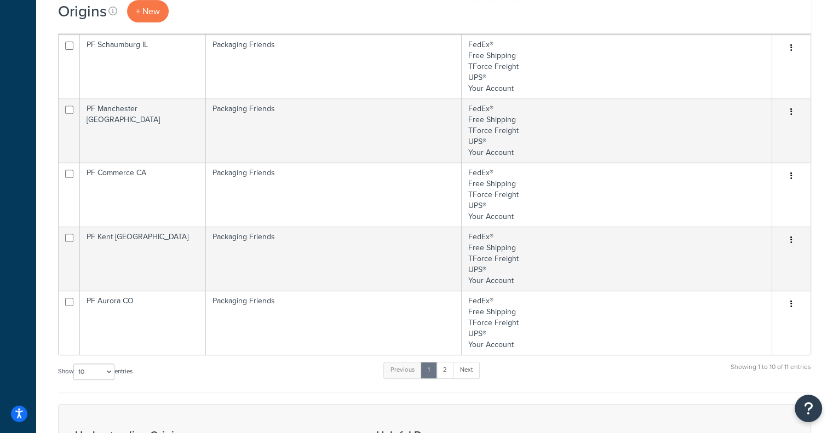
scroll to position [433, 0]
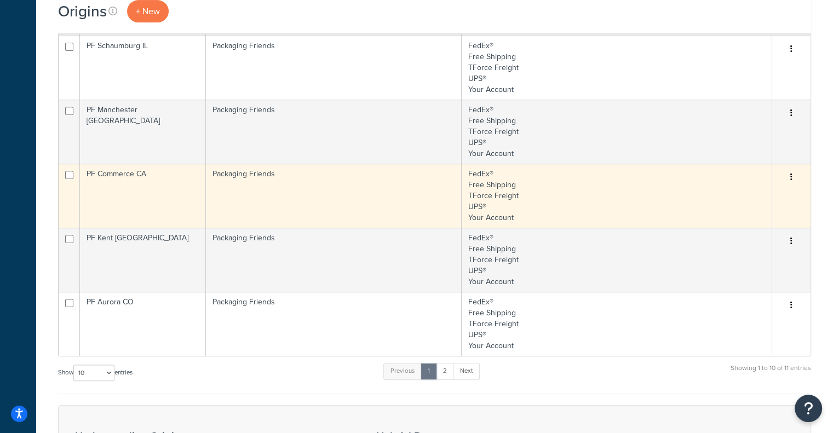
click at [320, 192] on td "Packaging Friends" at bounding box center [334, 196] width 256 height 64
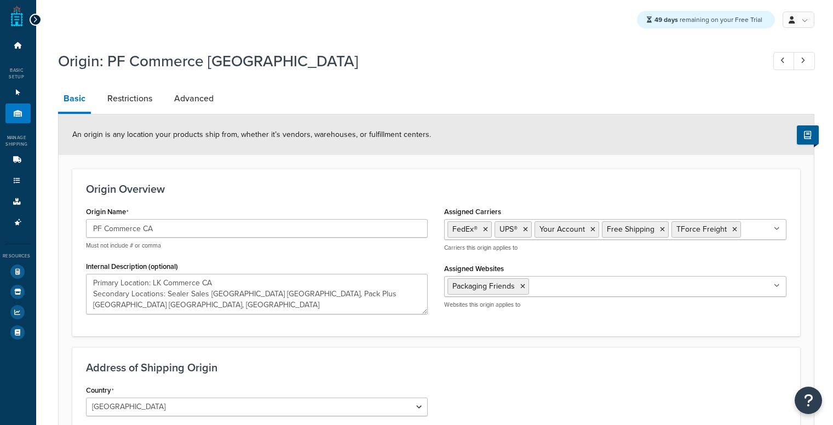
select select "5"
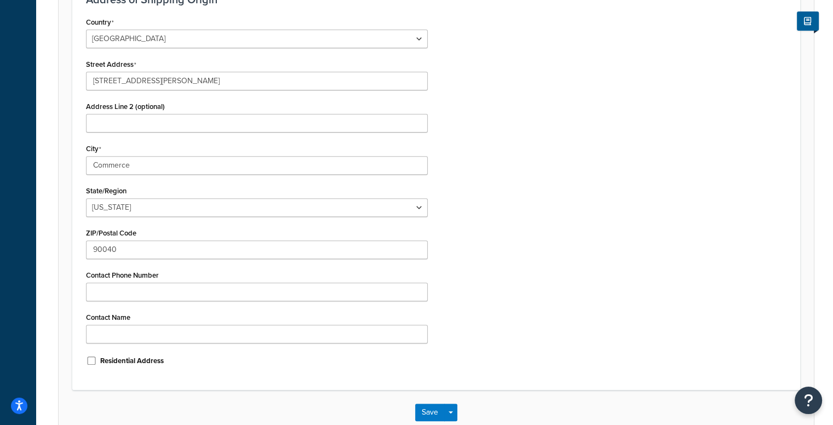
scroll to position [351, 0]
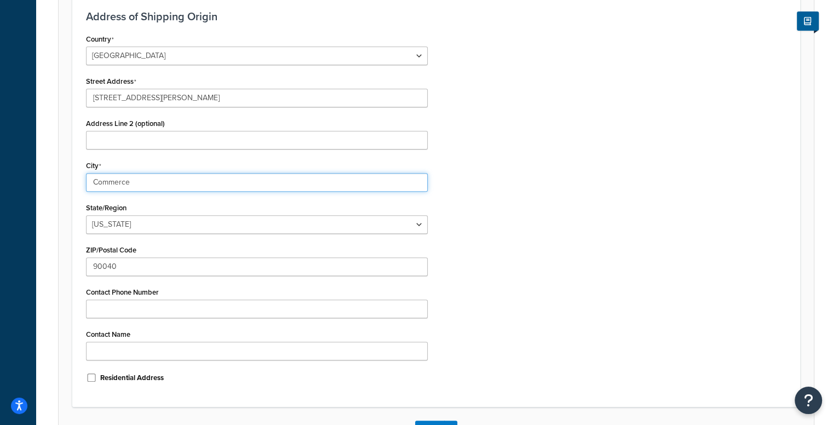
drag, startPoint x: 242, startPoint y: 182, endPoint x: 0, endPoint y: 170, distance: 242.3
click at [0, 170] on div "Dashboard Basic Setup Websites 1 Origins 11 Manage Shipping Carriers Carriers A…" at bounding box center [416, 78] width 833 height 858
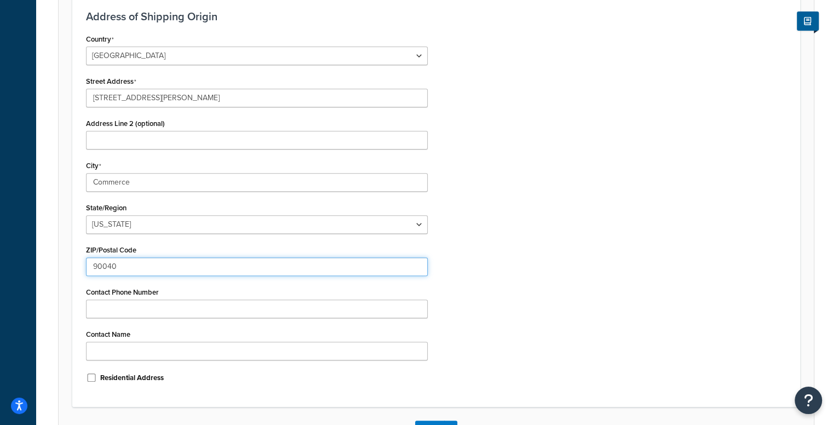
click at [199, 271] on input "90040" at bounding box center [257, 266] width 342 height 19
